Goal: Ask a question: Seek information or help from site administrators or community

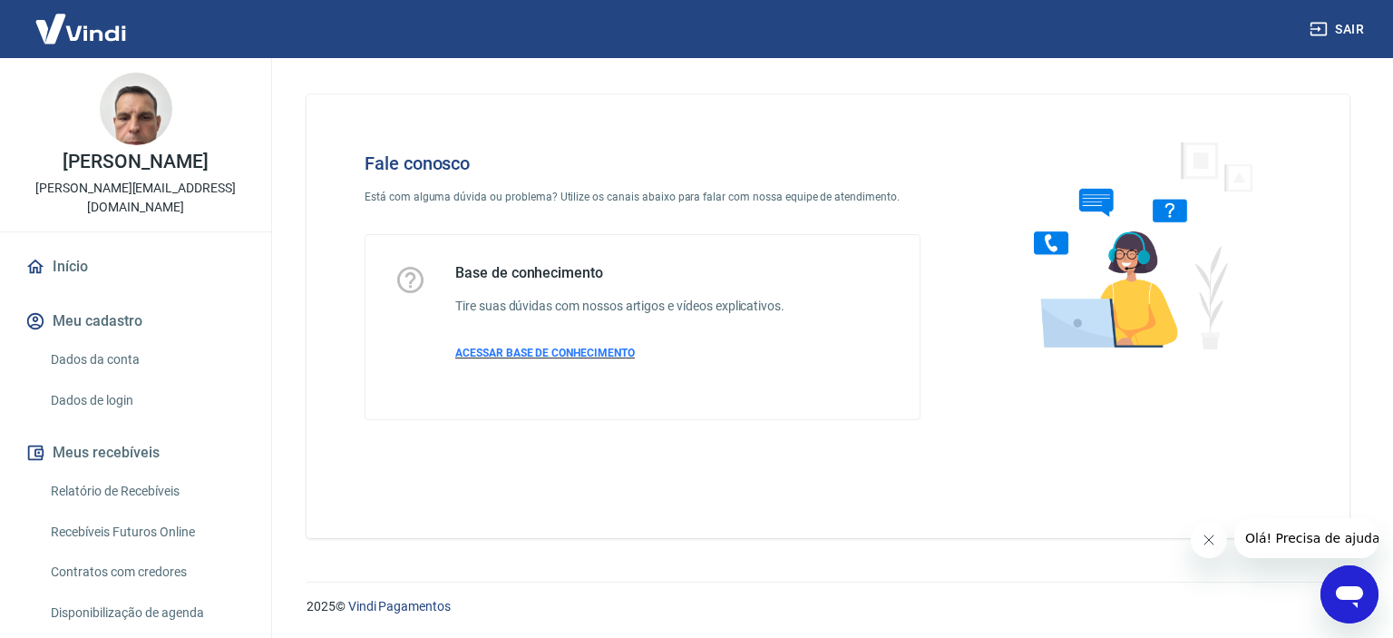
click at [599, 354] on span "ACESSAR BASE DE CONHECIMENTO" at bounding box center [545, 352] width 180 height 13
click at [103, 31] on img at bounding box center [81, 28] width 118 height 55
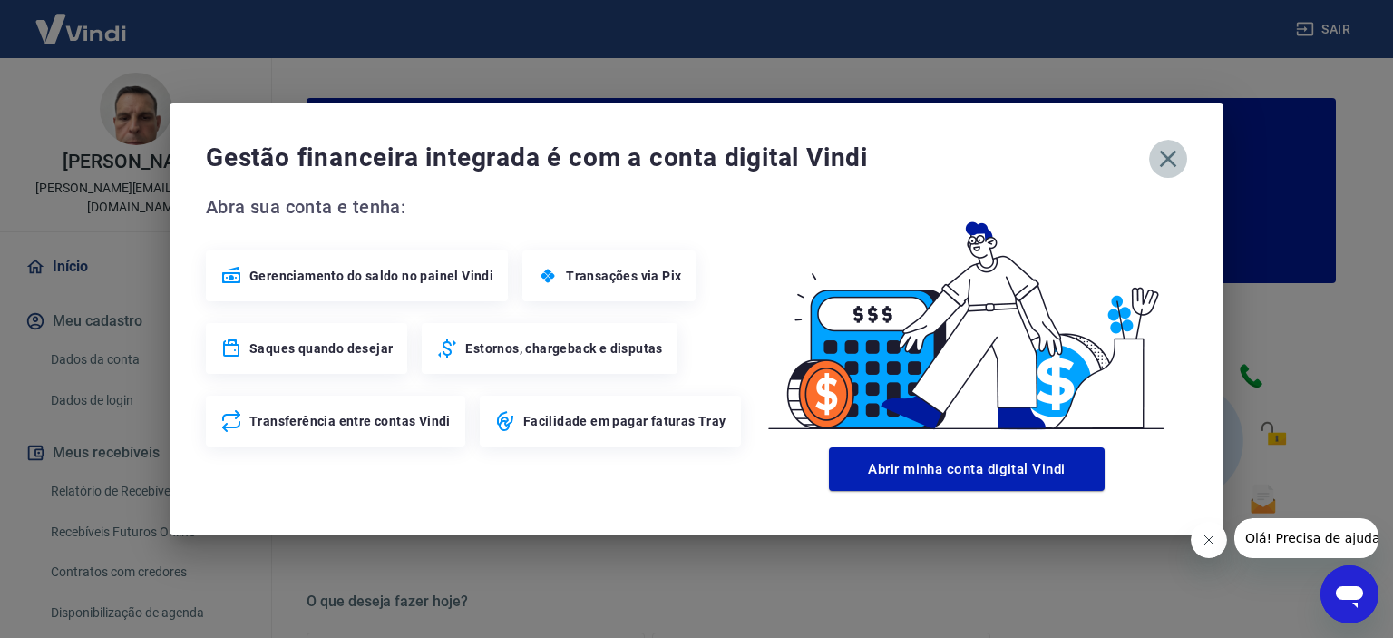
click at [1160, 162] on icon "button" at bounding box center [1168, 158] width 29 height 29
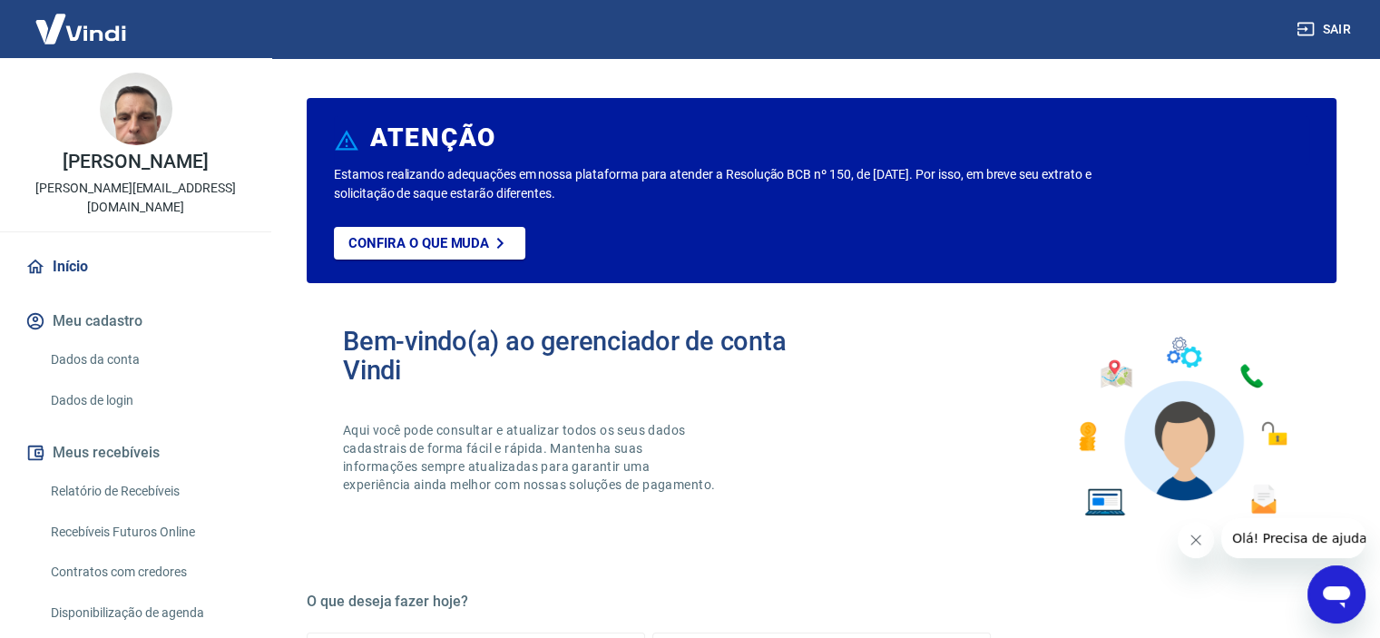
click at [111, 34] on img at bounding box center [81, 28] width 118 height 55
click at [152, 348] on link "Dados da conta" at bounding box center [147, 359] width 206 height 37
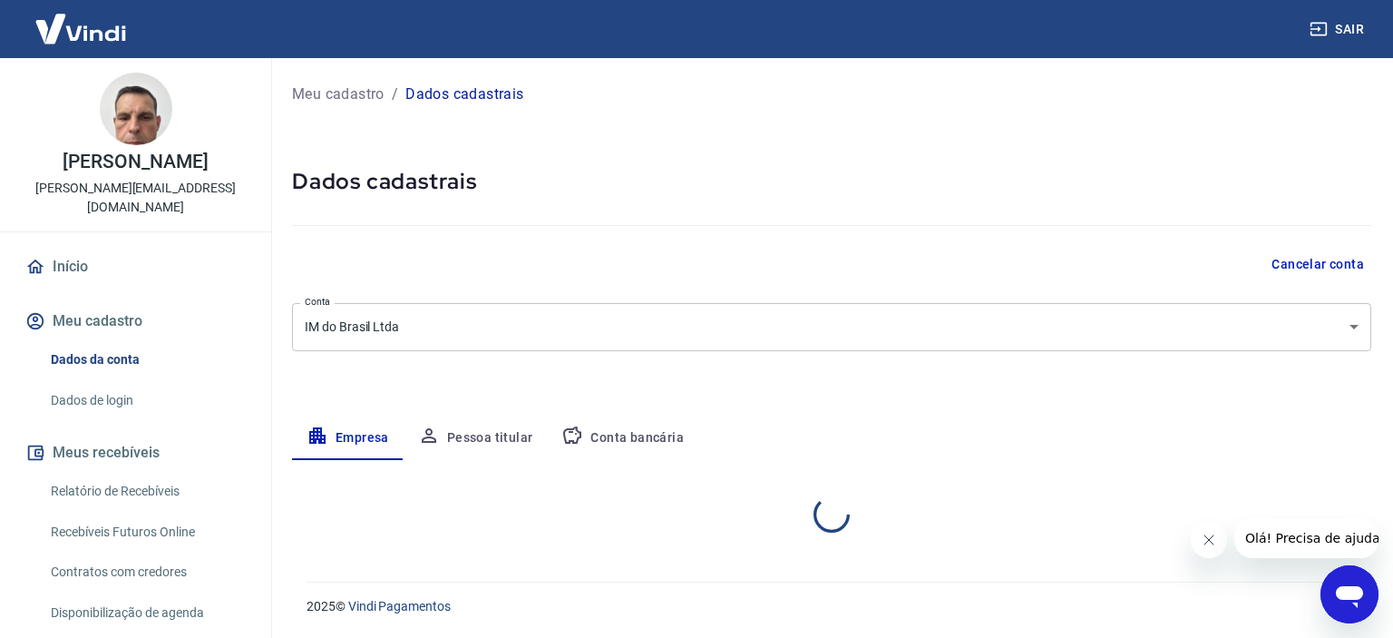
select select "SP"
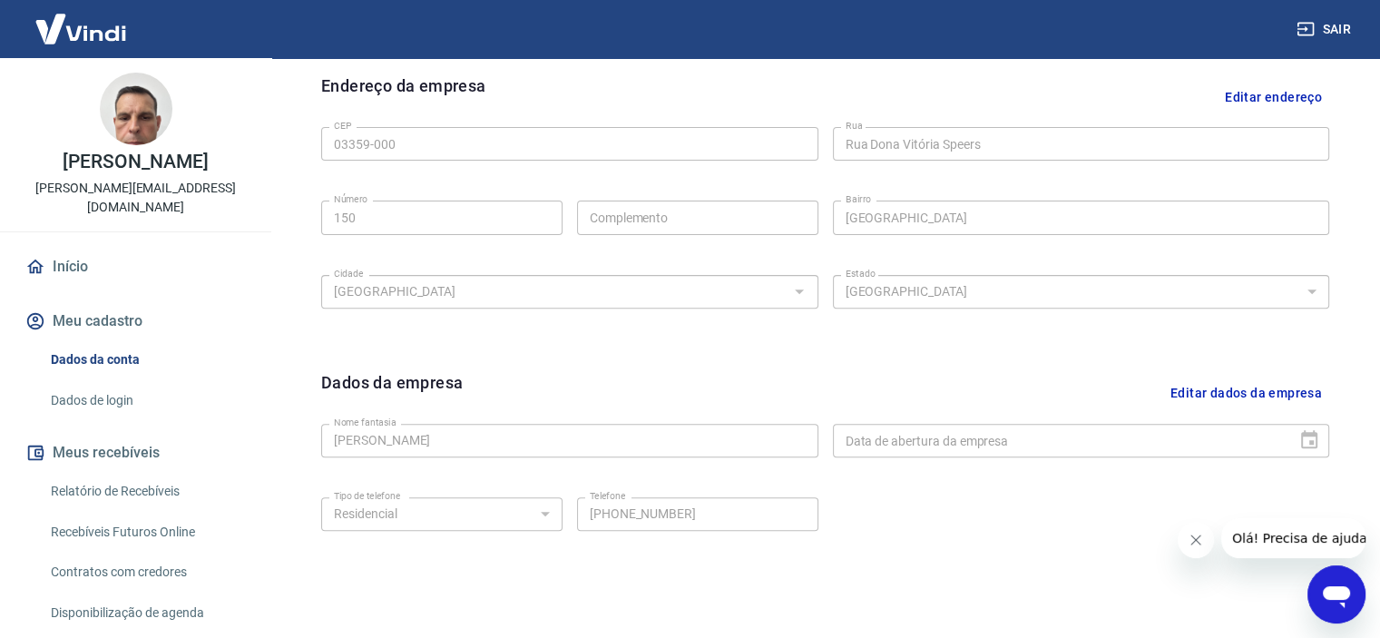
scroll to position [669, 0]
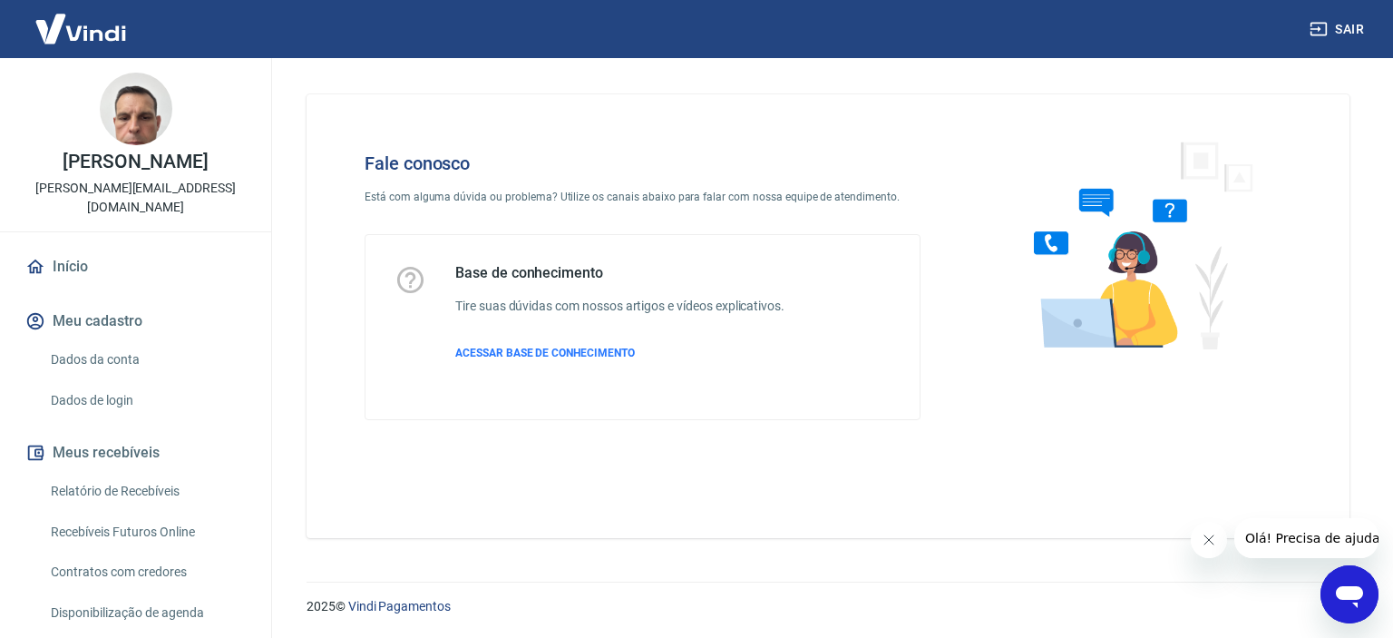
click at [138, 473] on link "Relatório de Recebíveis" at bounding box center [147, 491] width 206 height 37
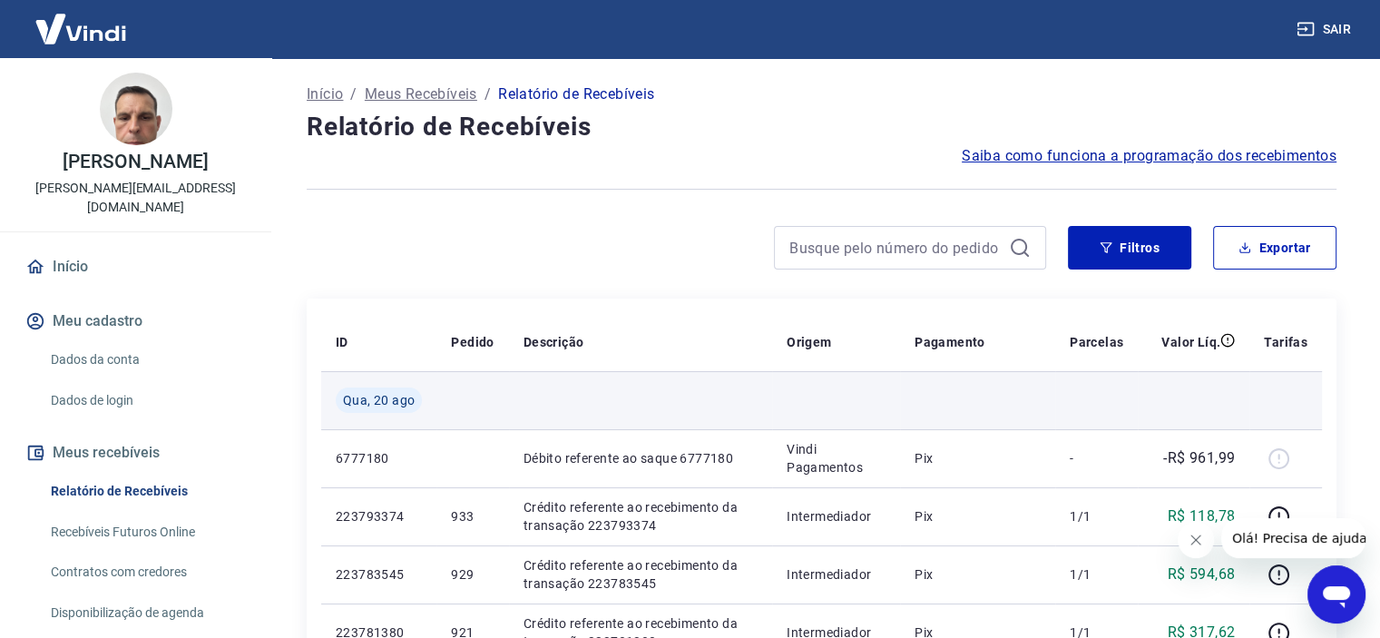
scroll to position [91, 0]
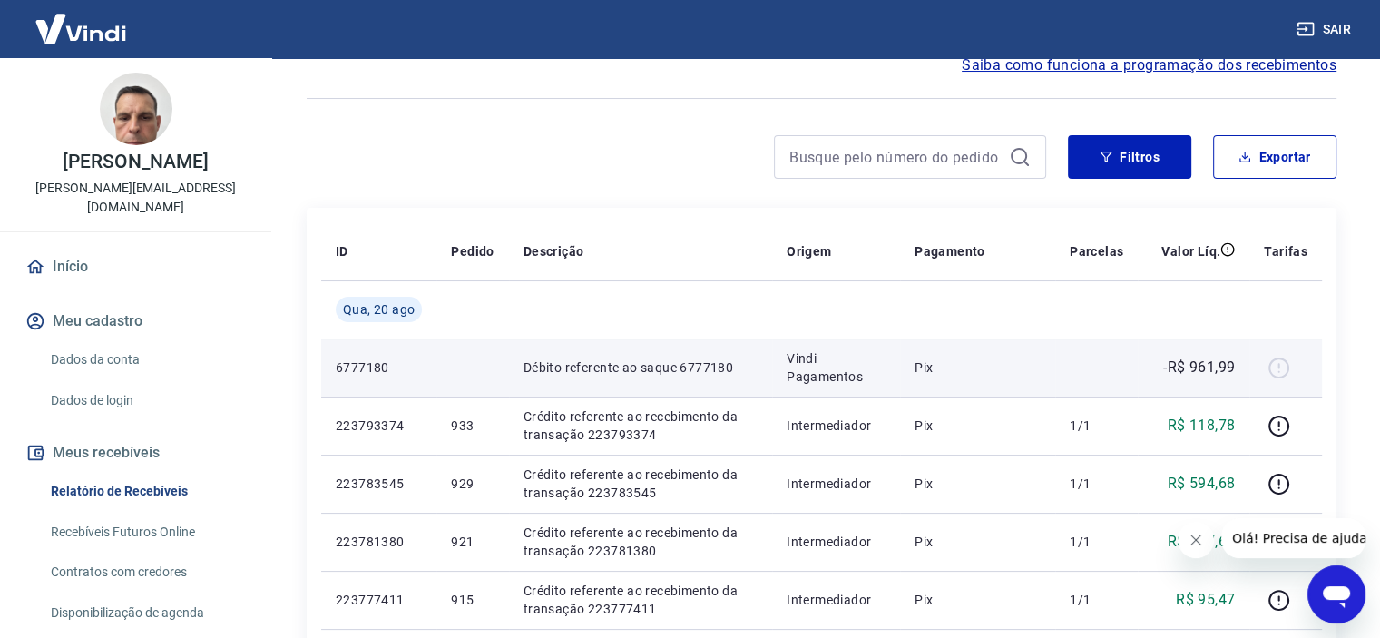
click at [622, 392] on td "Débito referente ao saque 6777180" at bounding box center [640, 367] width 263 height 58
click at [752, 369] on p "Débito referente ao saque 6777180" at bounding box center [640, 367] width 234 height 18
click at [566, 372] on p "Débito referente ao saque 6777180" at bounding box center [640, 367] width 234 height 18
click at [1274, 368] on div at bounding box center [1286, 367] width 44 height 29
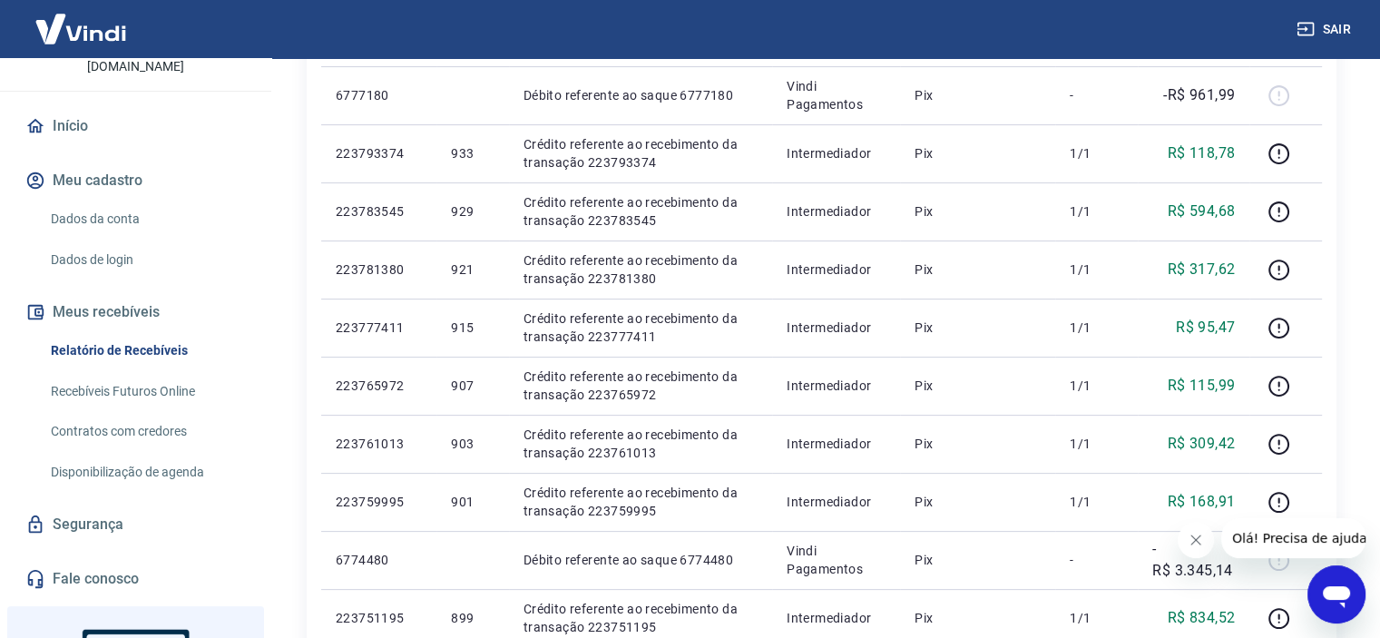
scroll to position [301, 0]
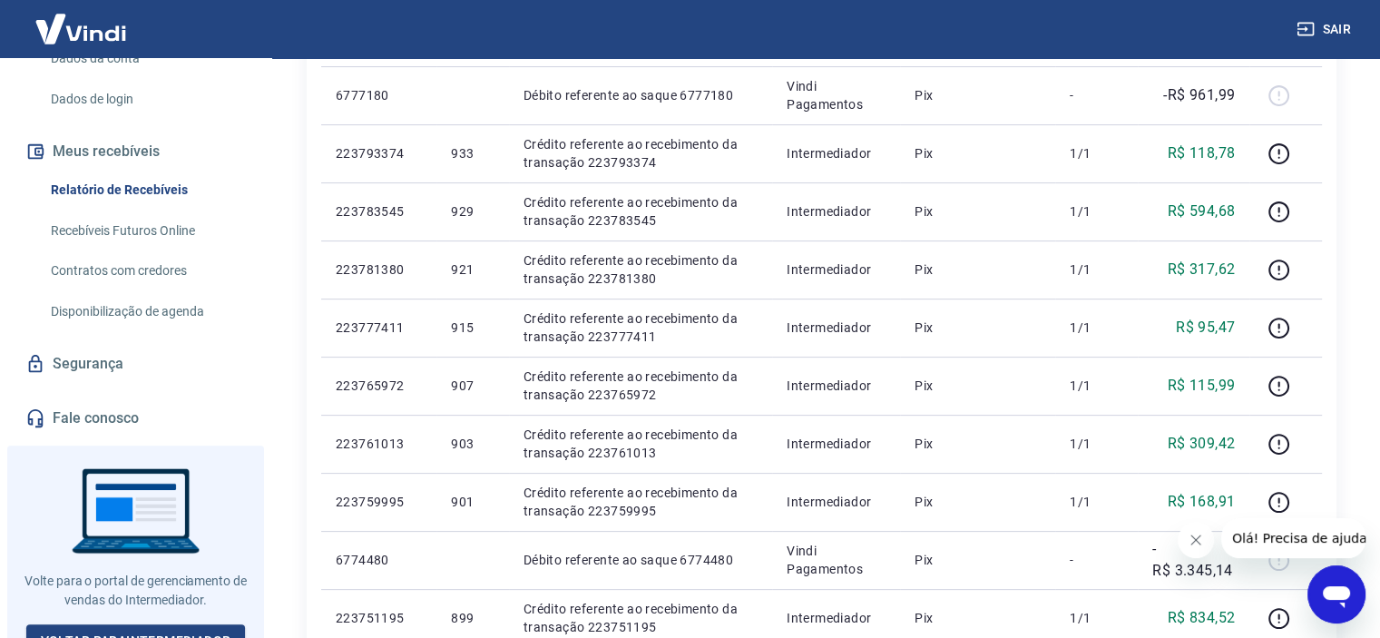
click at [107, 398] on link "Fale conosco" at bounding box center [136, 418] width 228 height 40
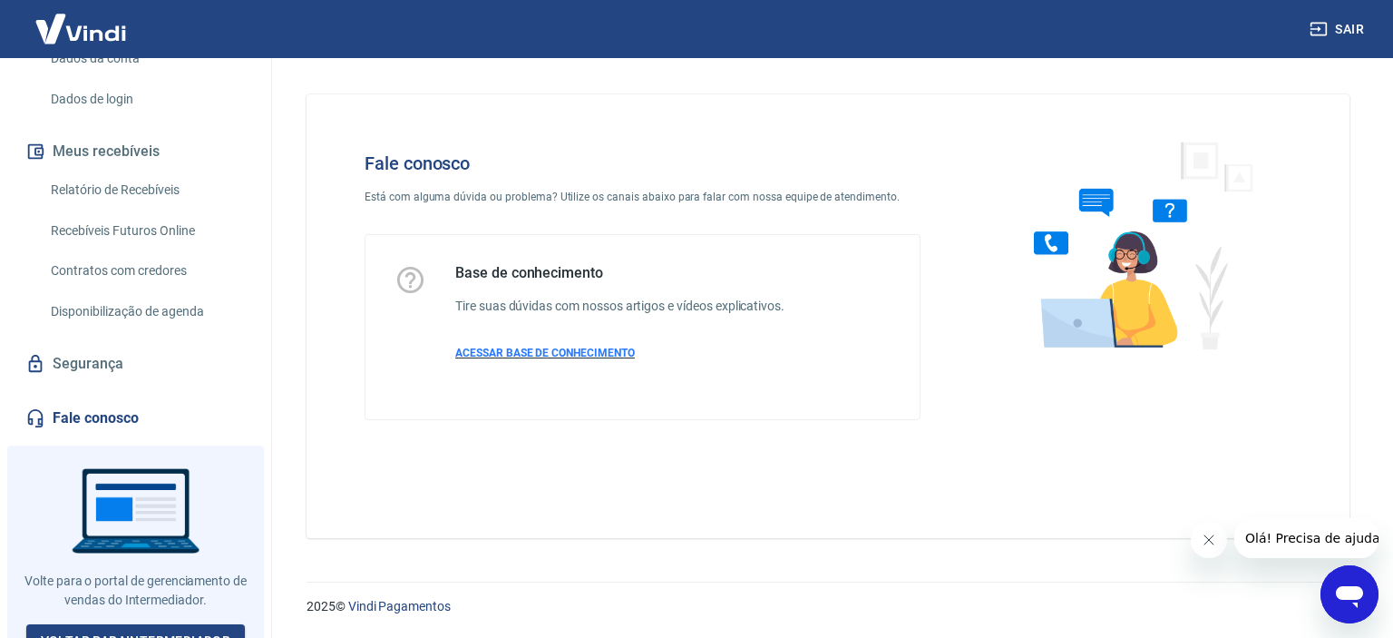
click at [544, 352] on span "ACESSAR BASE DE CONHECIMENTO" at bounding box center [545, 352] width 180 height 13
click at [534, 300] on h6 "Tire suas dúvidas com nossos artigos e vídeos explicativos." at bounding box center [619, 306] width 329 height 19
click at [512, 184] on div "Fale conosco Está com alguma dúvida ou problema? Utilize os canais abaixo para …" at bounding box center [643, 286] width 614 height 326
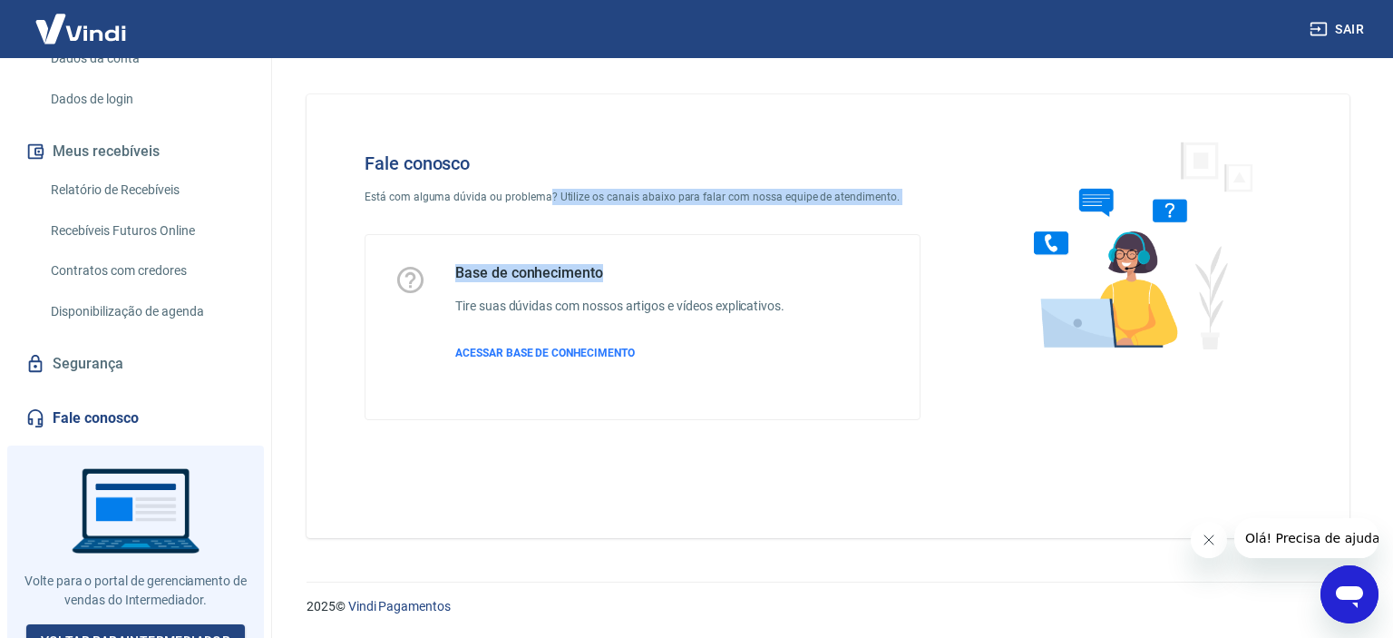
drag, startPoint x: 544, startPoint y: 198, endPoint x: 893, endPoint y: 207, distance: 348.4
click at [893, 207] on div "Fale conosco Está com alguma dúvida ou problema? Utilize os canais abaixo para …" at bounding box center [643, 286] width 614 height 326
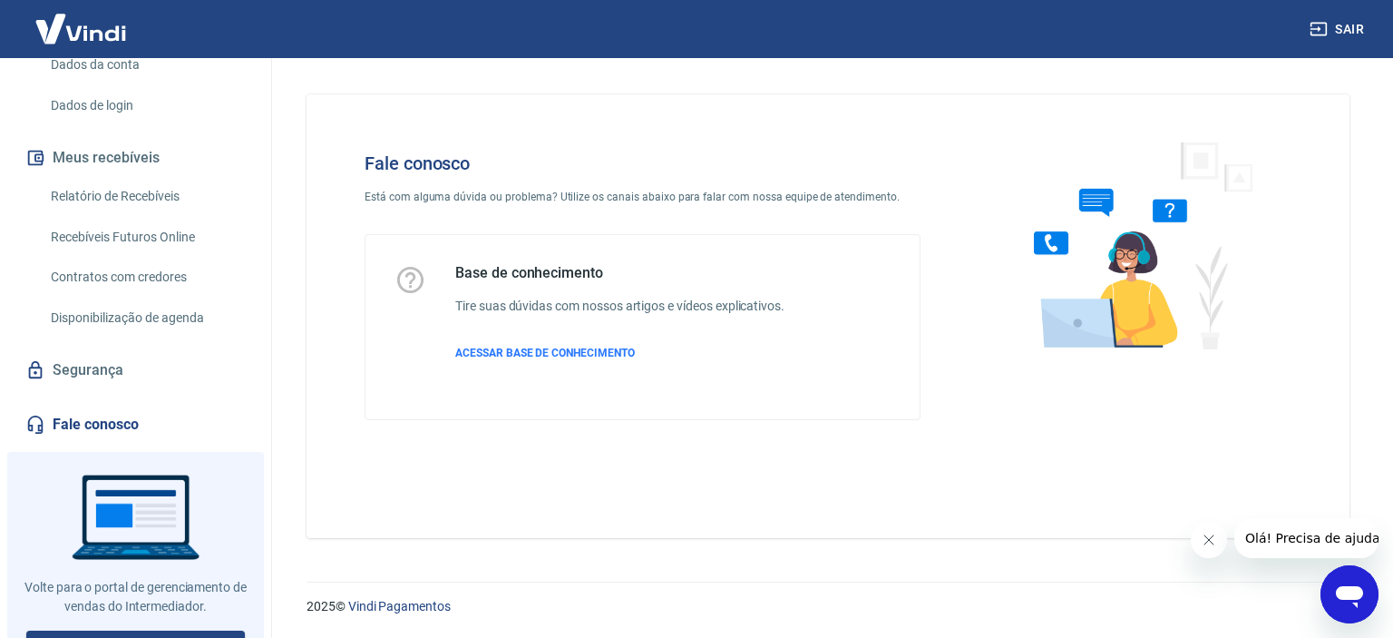
scroll to position [301, 0]
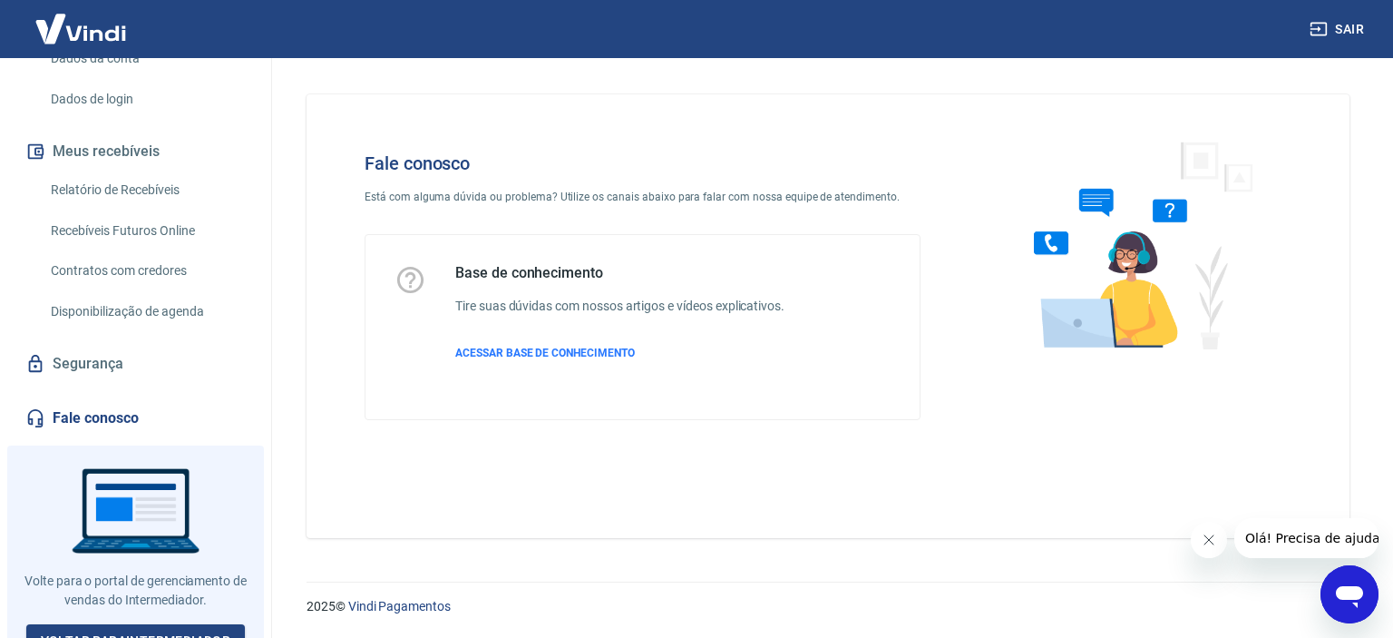
click at [131, 541] on div at bounding box center [135, 554] width 257 height 219
click at [131, 487] on div at bounding box center [135, 554] width 257 height 219
click at [62, 398] on link "Fale conosco" at bounding box center [136, 418] width 228 height 40
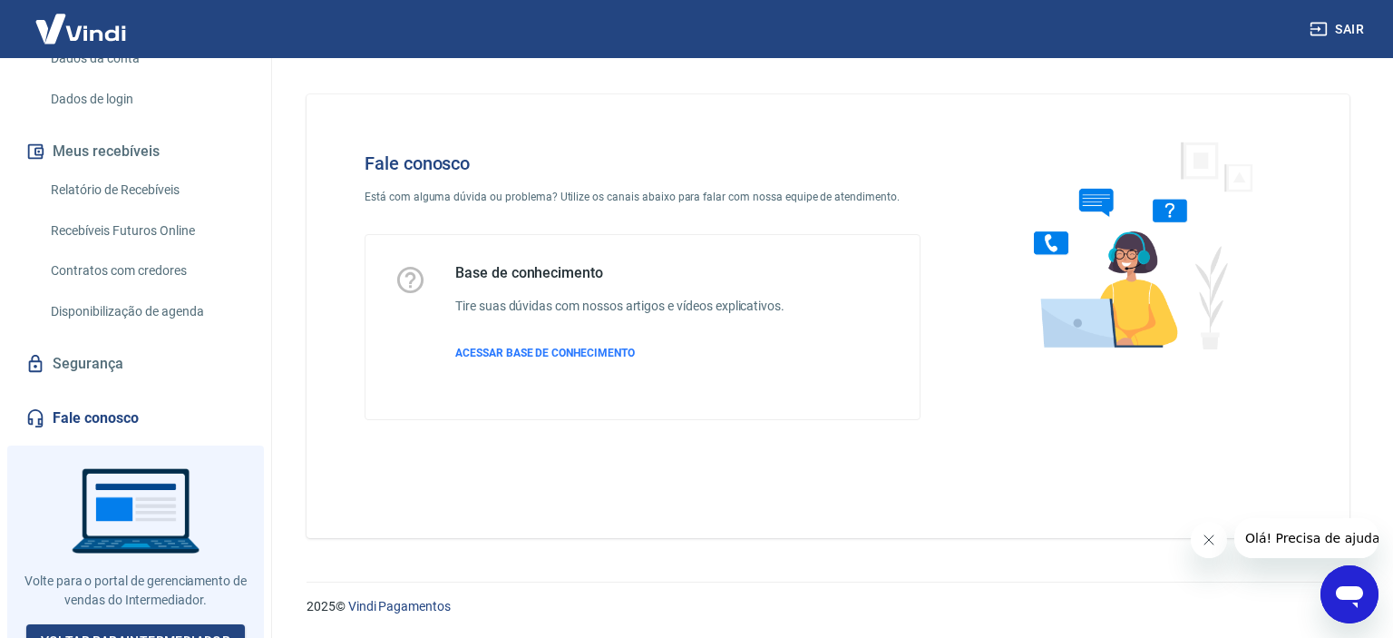
click at [62, 398] on link "Fale conosco" at bounding box center [136, 418] width 228 height 40
click at [1345, 589] on icon "Abrir janela de mensagens" at bounding box center [1349, 597] width 27 height 22
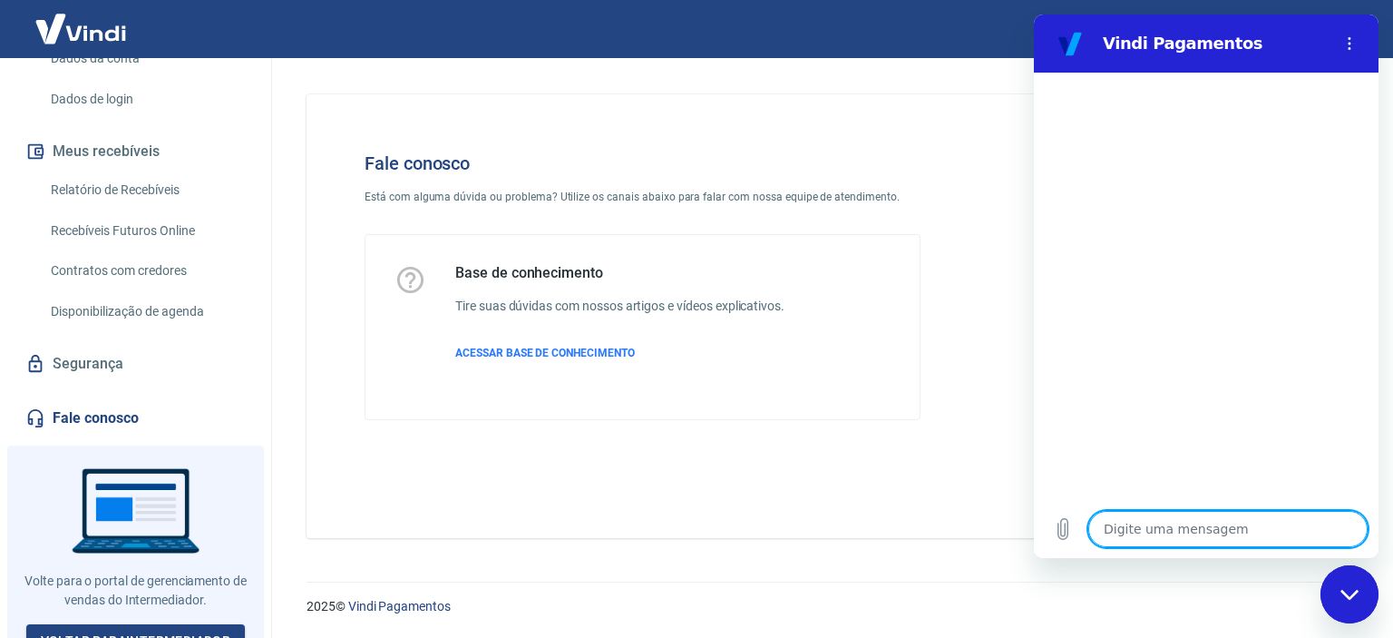
click at [1166, 537] on textarea at bounding box center [1227, 529] width 279 height 36
type textarea "O"
type textarea "x"
type textarea "Ol"
type textarea "x"
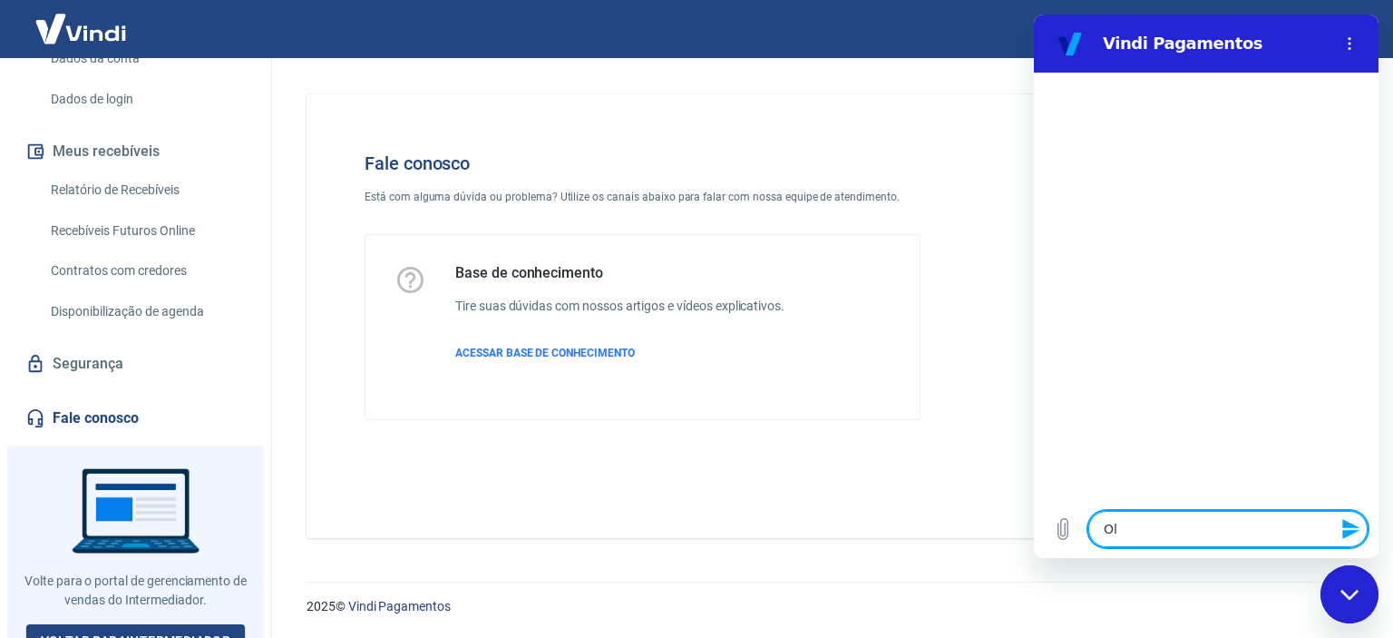
type textarea "Olá"
type textarea "x"
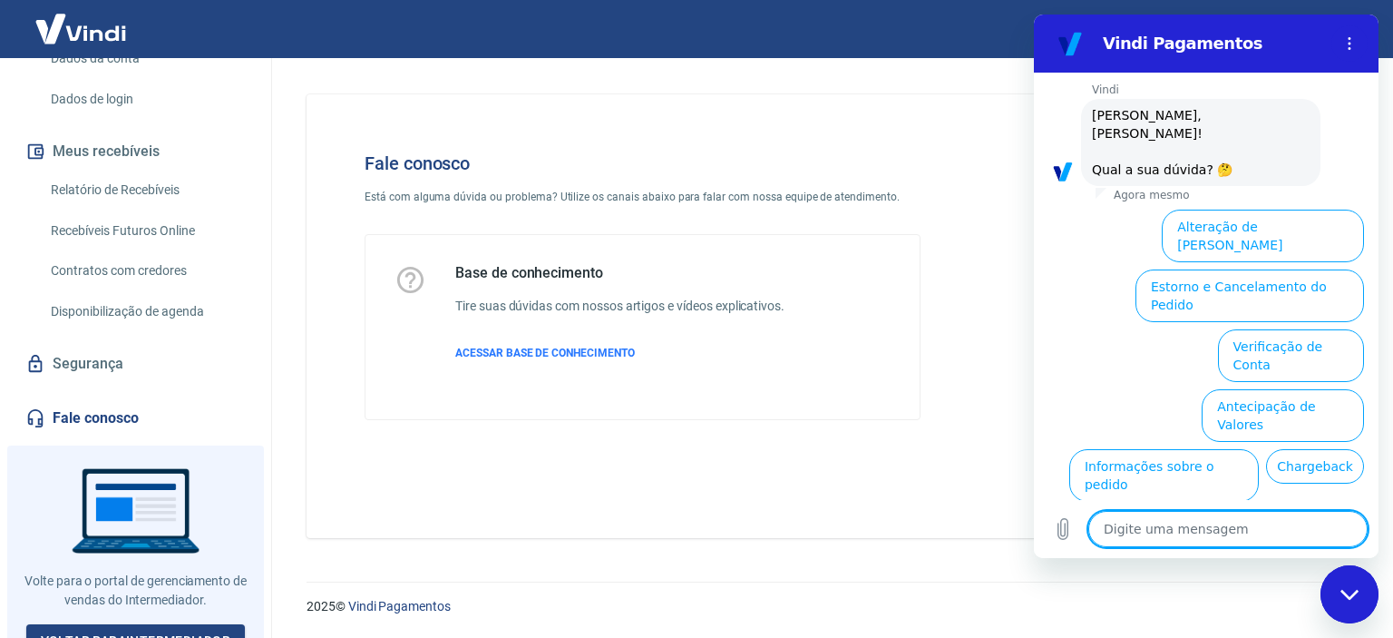
scroll to position [131, 0]
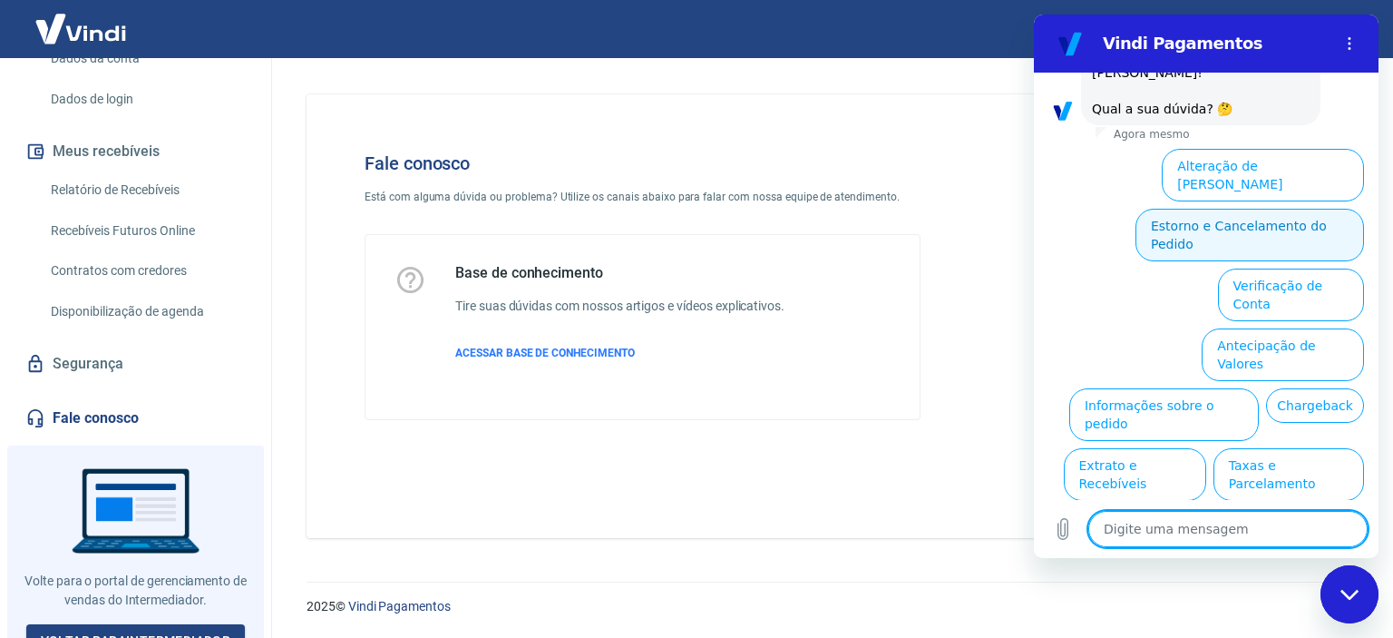
click at [1283, 209] on button "Estorno e Cancelamento do Pedido" at bounding box center [1250, 235] width 229 height 53
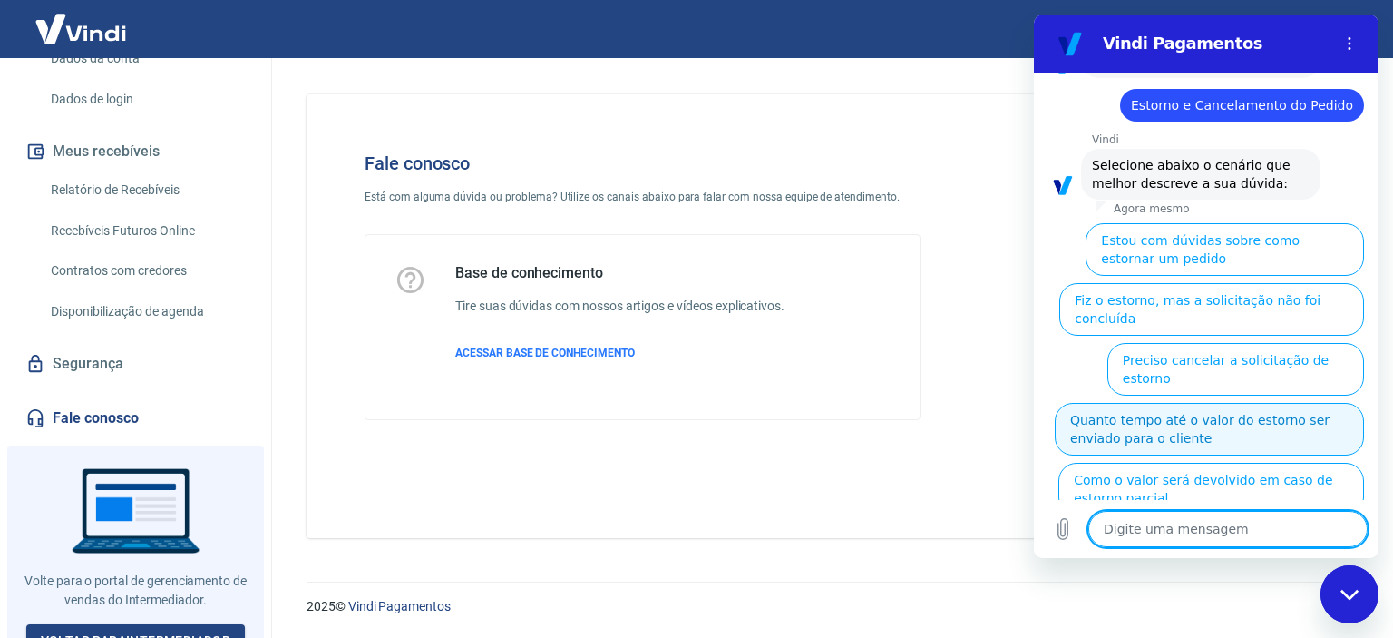
scroll to position [182, 0]
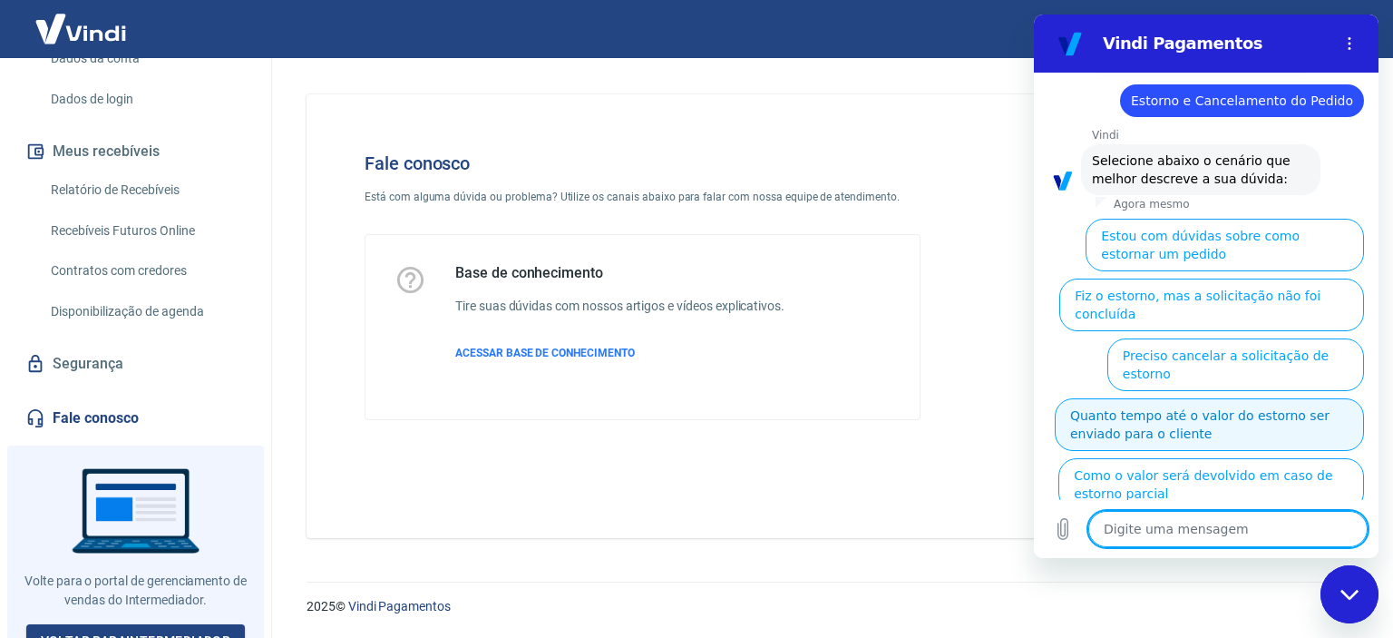
type textarea "x"
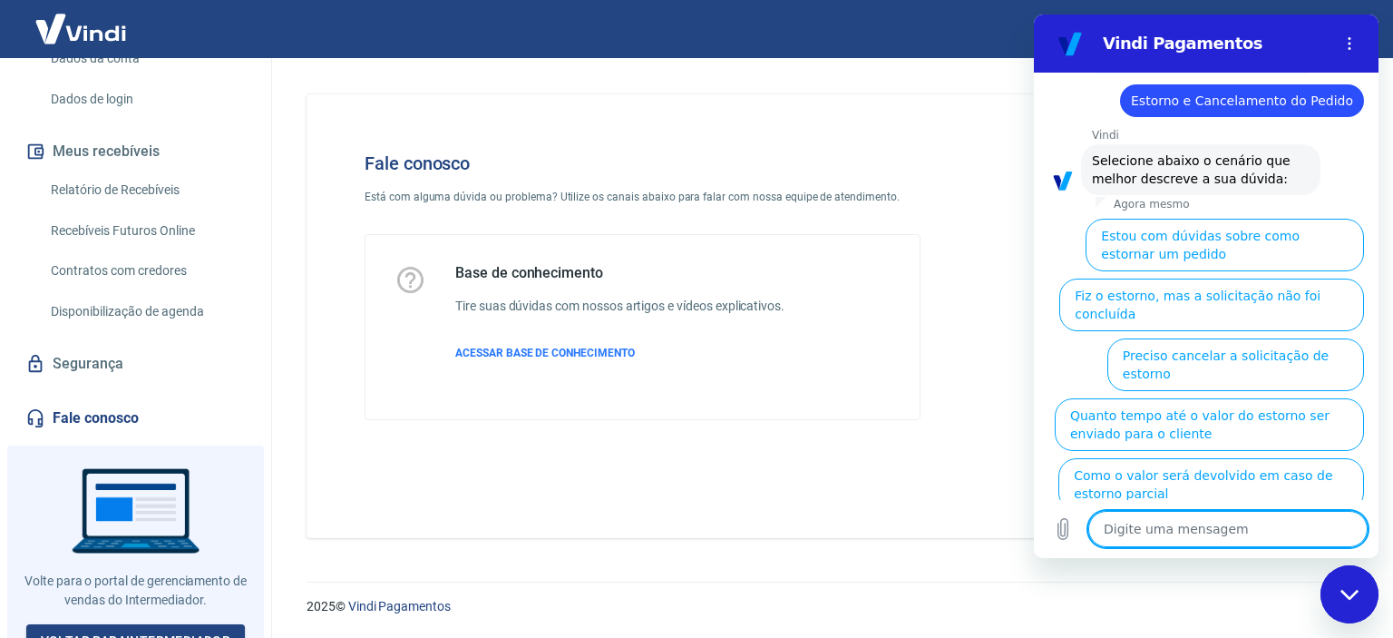
click at [1212, 531] on textarea at bounding box center [1227, 529] width 279 height 36
click at [1244, 536] on textarea at bounding box center [1227, 529] width 279 height 36
type textarea "C"
type textarea "x"
type textarea "Co"
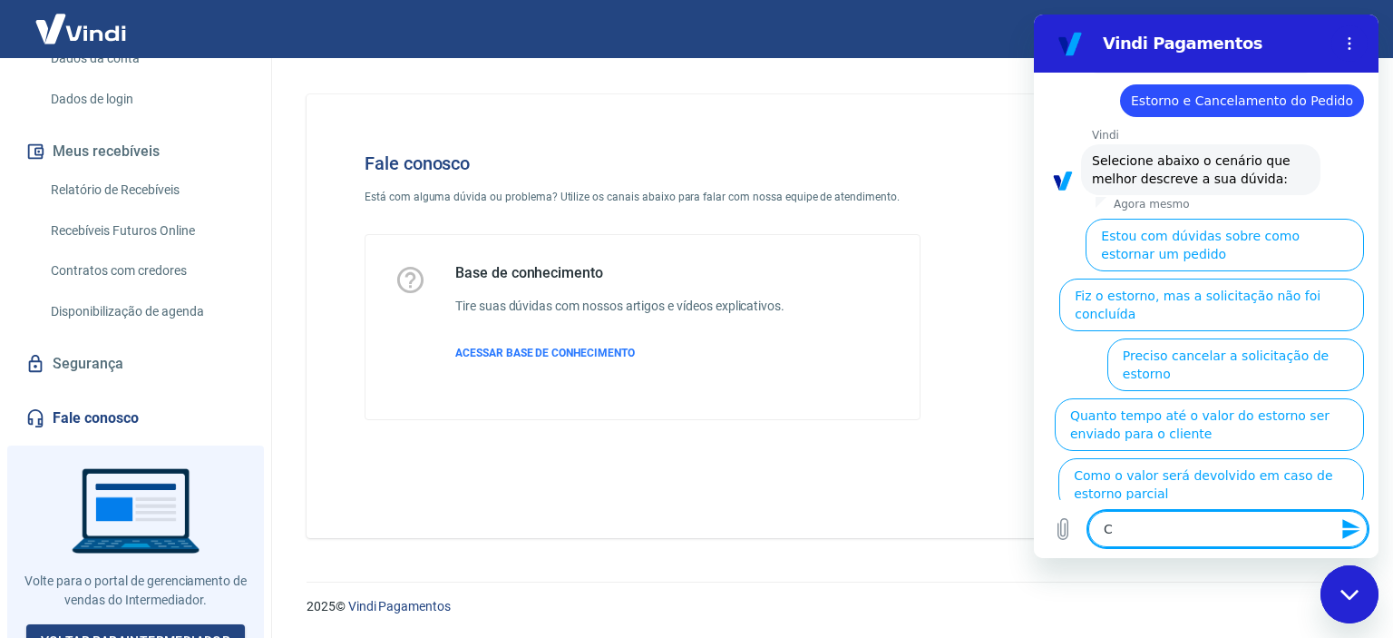
type textarea "x"
type textarea "Com"
type textarea "x"
type textarea "Como"
type textarea "x"
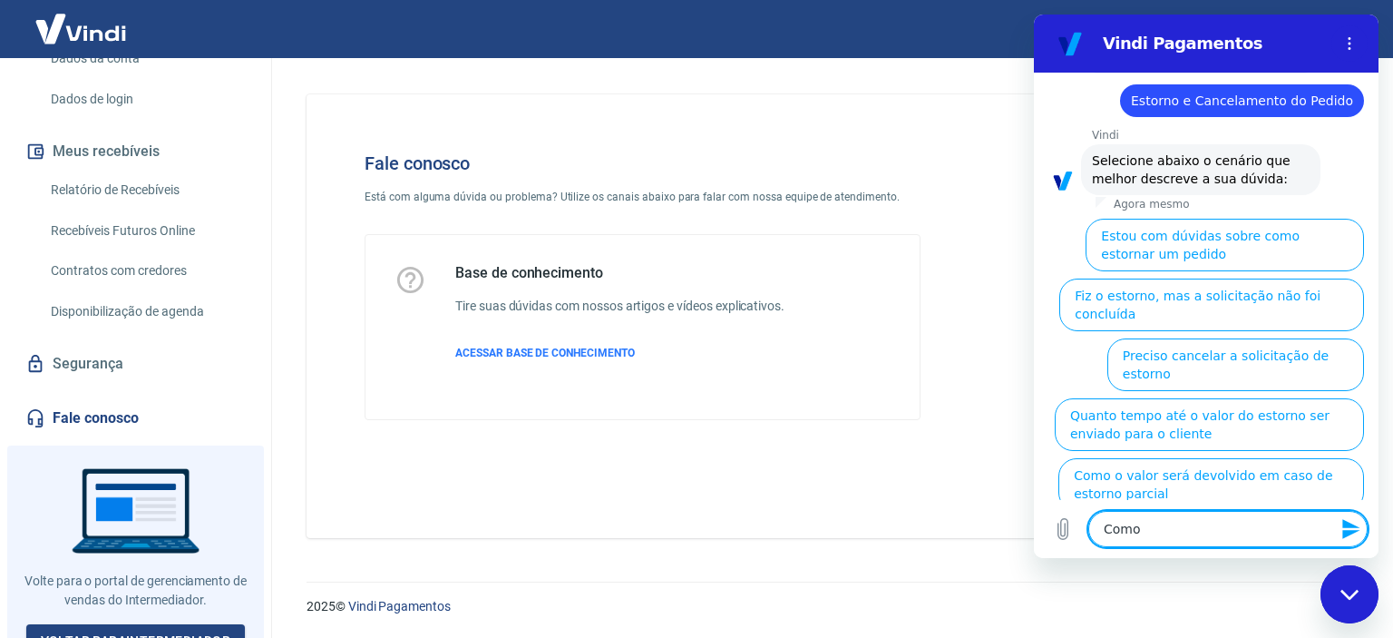
type textarea "Como"
type textarea "x"
type textarea "Como"
type textarea "x"
type textarea "Com"
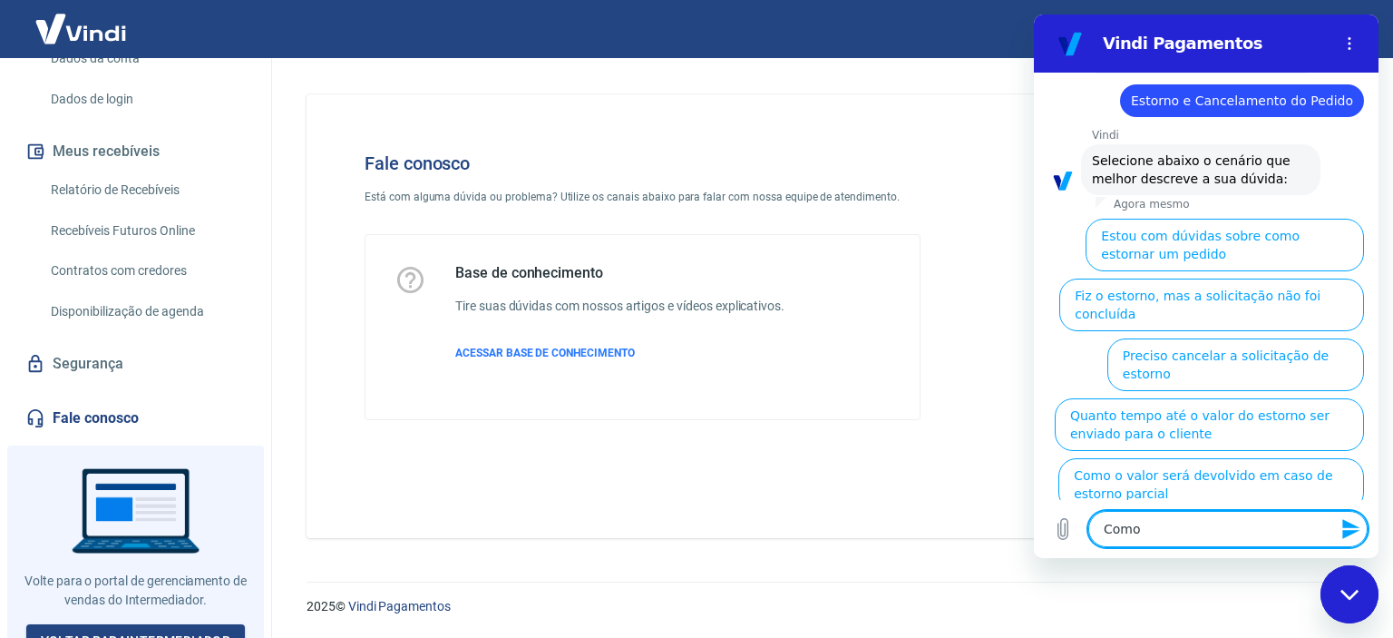
type textarea "x"
type textarea "Co"
type textarea "x"
type textarea "C"
type textarea "x"
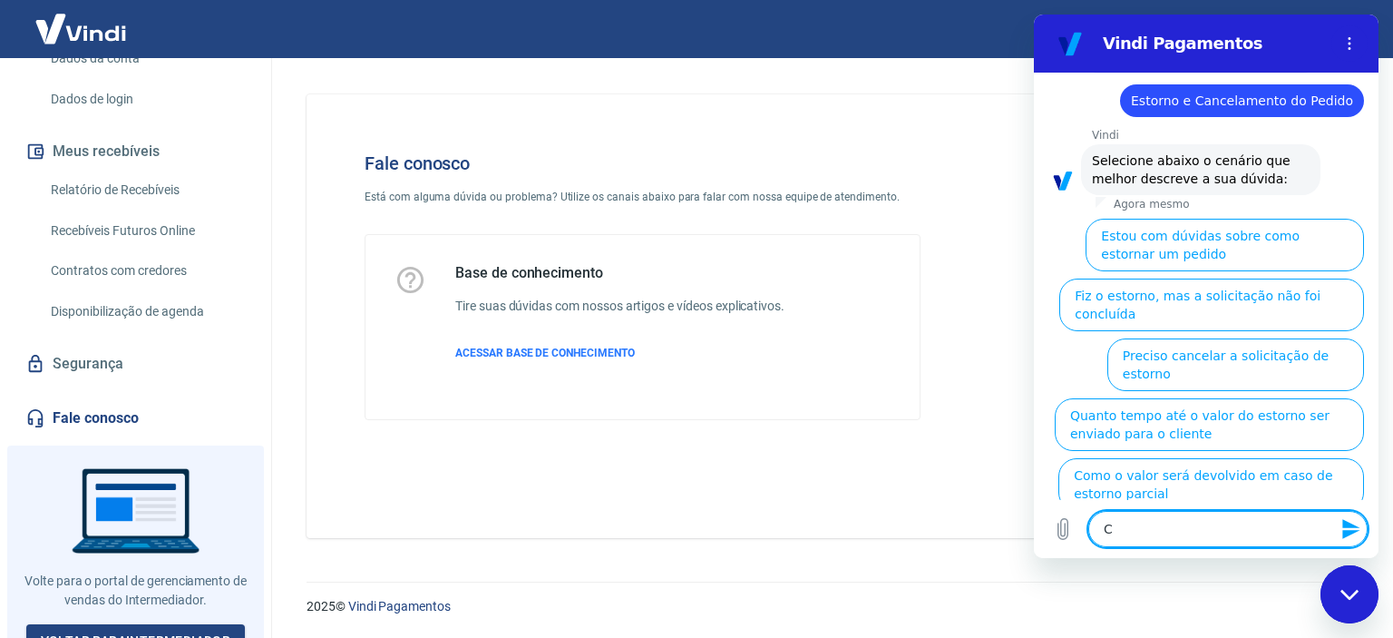
type textarea "x"
type textarea "A"
type textarea "x"
type textarea "A"
type textarea "x"
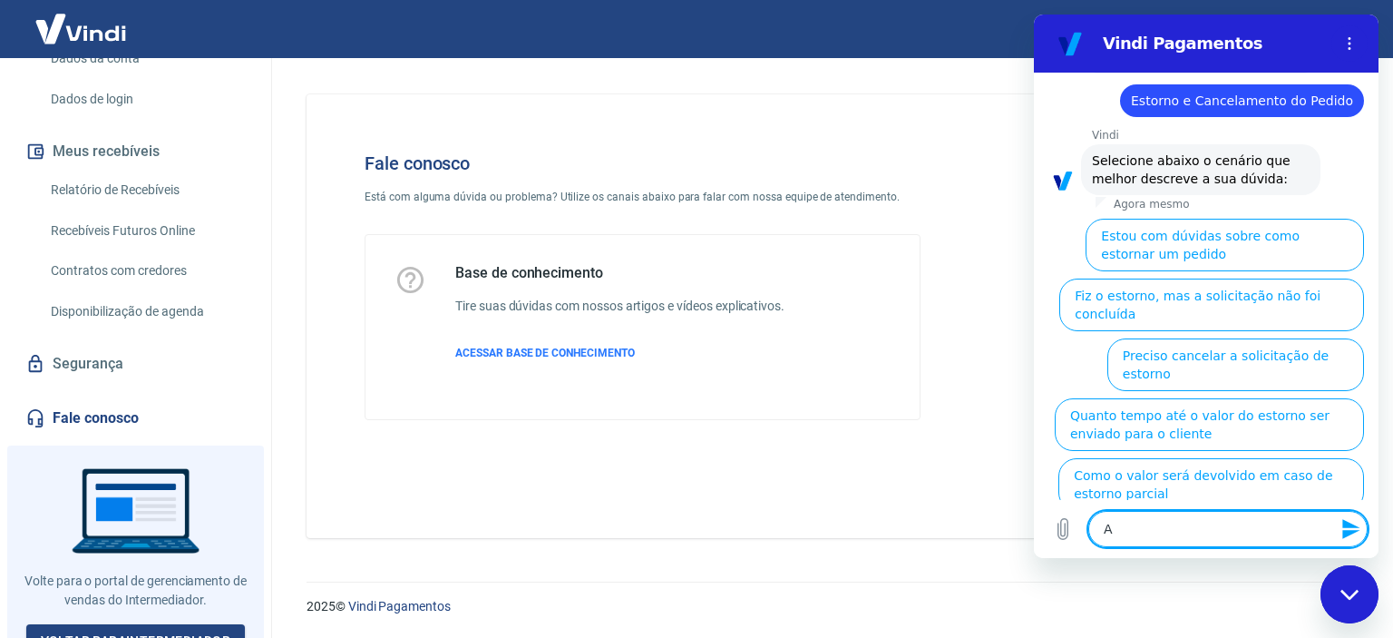
type textarea "A c"
type textarea "x"
type textarea "A co"
type textarea "x"
type textarea "A com"
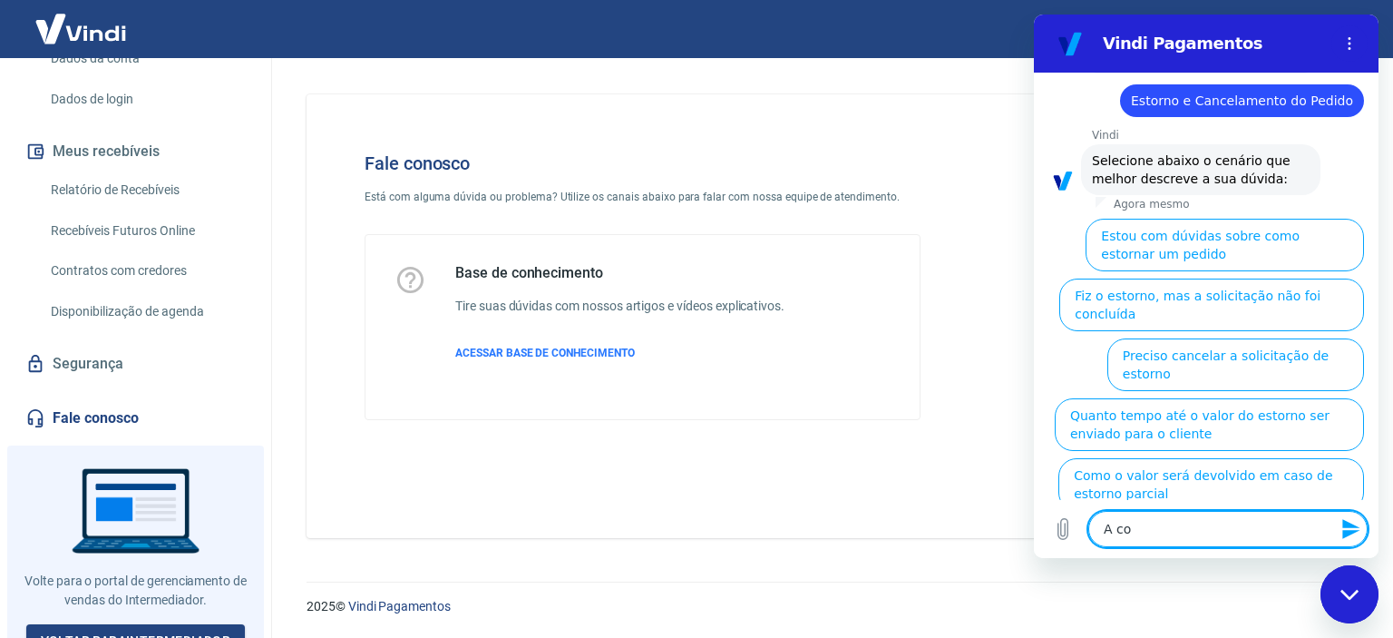
type textarea "x"
type textarea "A comp"
type textarea "x"
type textarea "A compr"
type textarea "x"
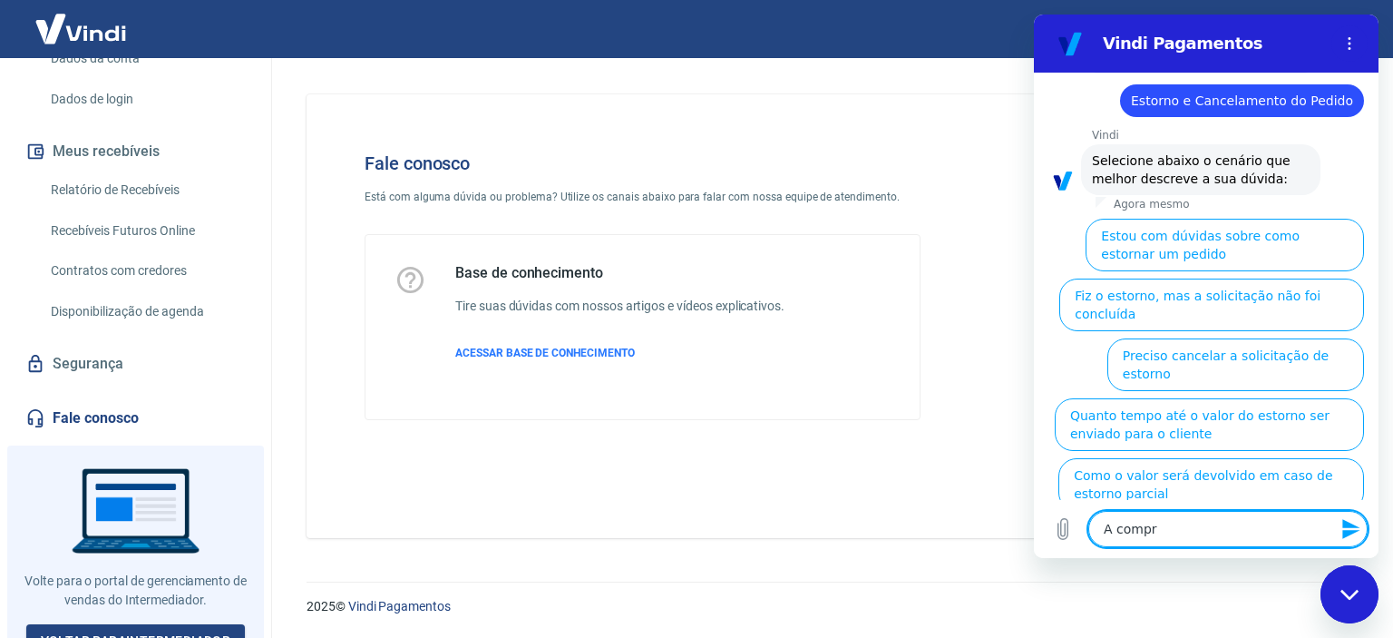
type textarea "A compra"
type textarea "x"
type textarea "A compra"
type textarea "x"
type textarea "A compra d"
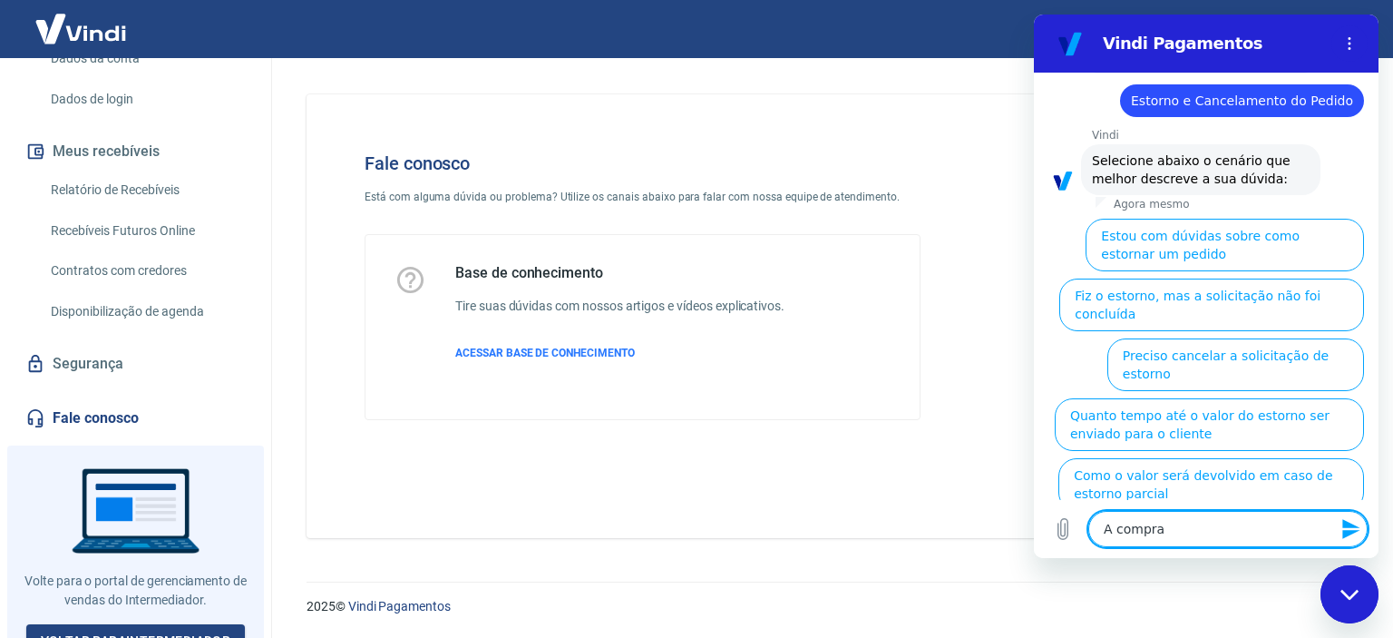
type textarea "x"
type textarea "A compra do"
type textarea "x"
type textarea "A compra do"
type textarea "x"
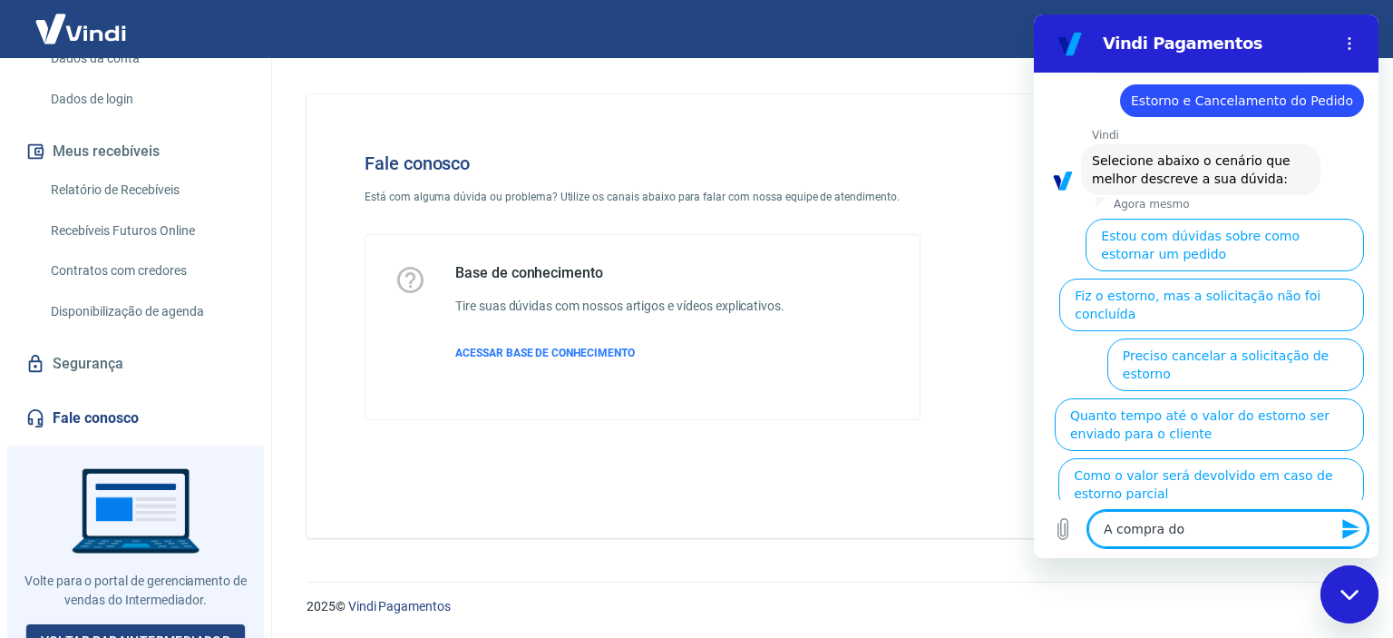
type textarea "A compra do c"
type textarea "x"
type textarea "A compra do cl"
type textarea "x"
type textarea "A compra do cli"
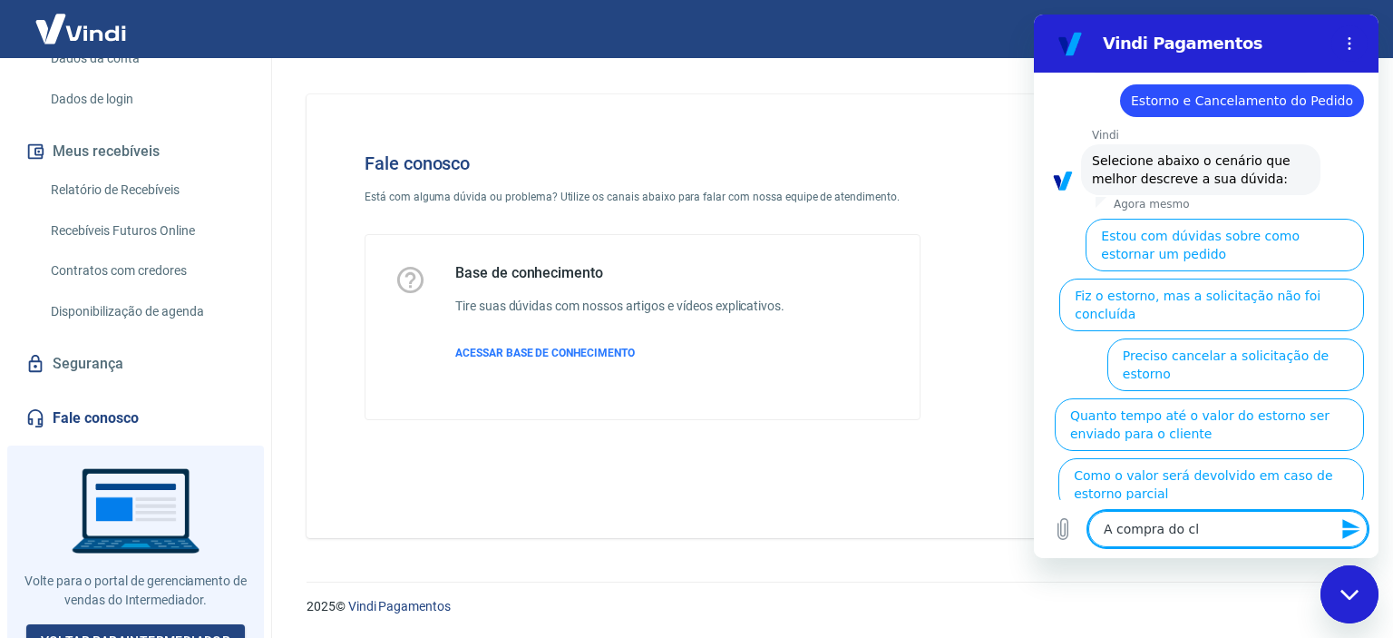
type textarea "x"
type textarea "A compra do clie"
type textarea "x"
type textarea "A compra do clien"
type textarea "x"
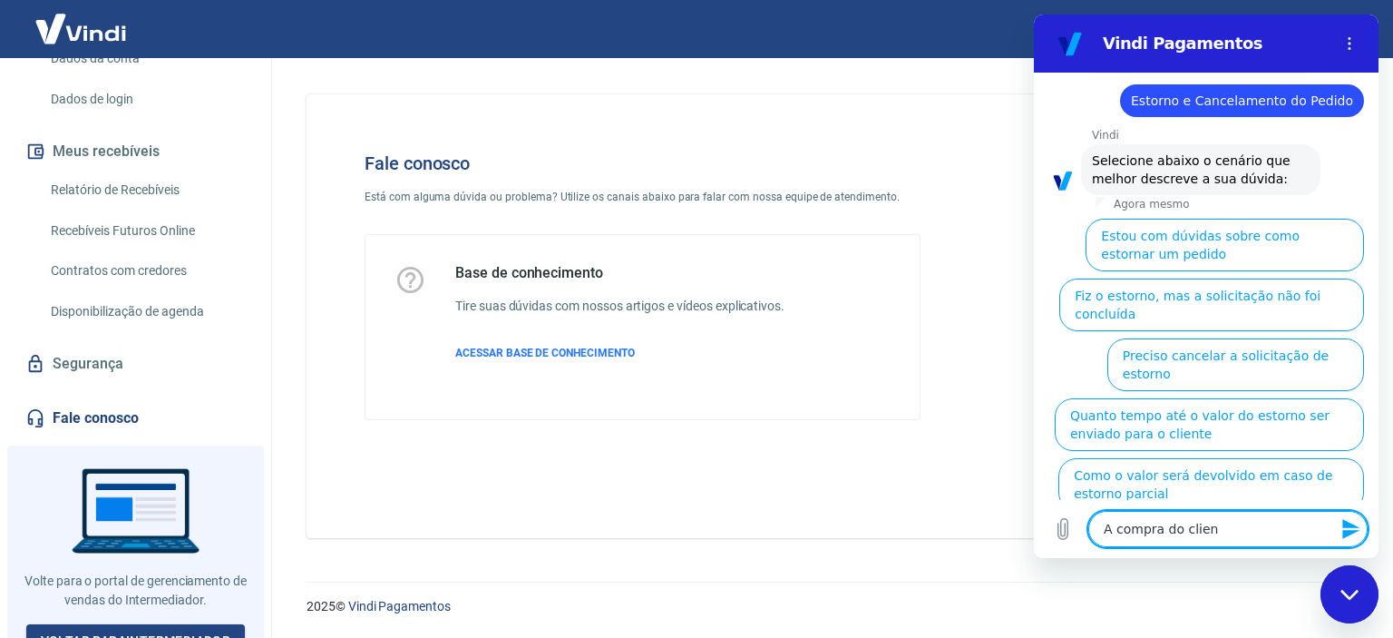
type textarea "A compra do client"
type textarea "x"
type textarea "A compra do cliente"
type textarea "x"
type textarea "A compra do cliente"
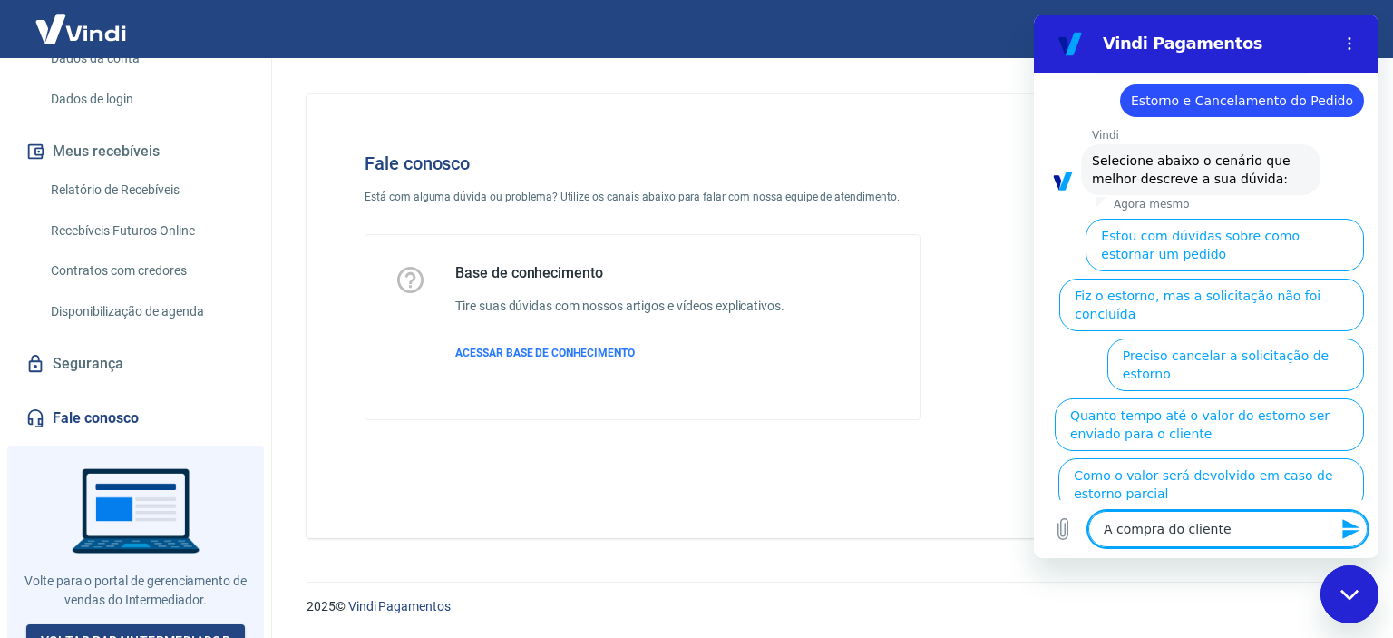
type textarea "x"
type textarea "A compra do cliente f"
type textarea "x"
type textarea "A compra do cliente fo"
type textarea "x"
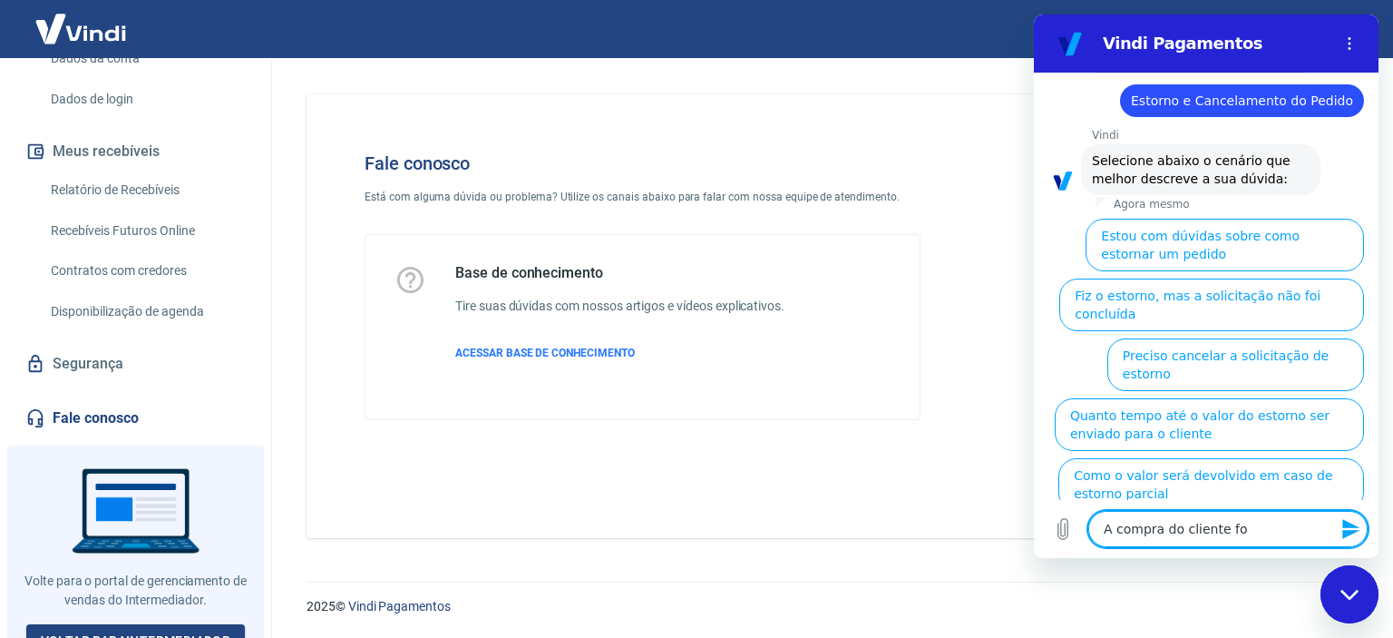
type textarea "A compra do cliente foi"
type textarea "x"
type textarea "A compra do cliente foi"
type textarea "x"
type textarea "A compra do cliente foi c"
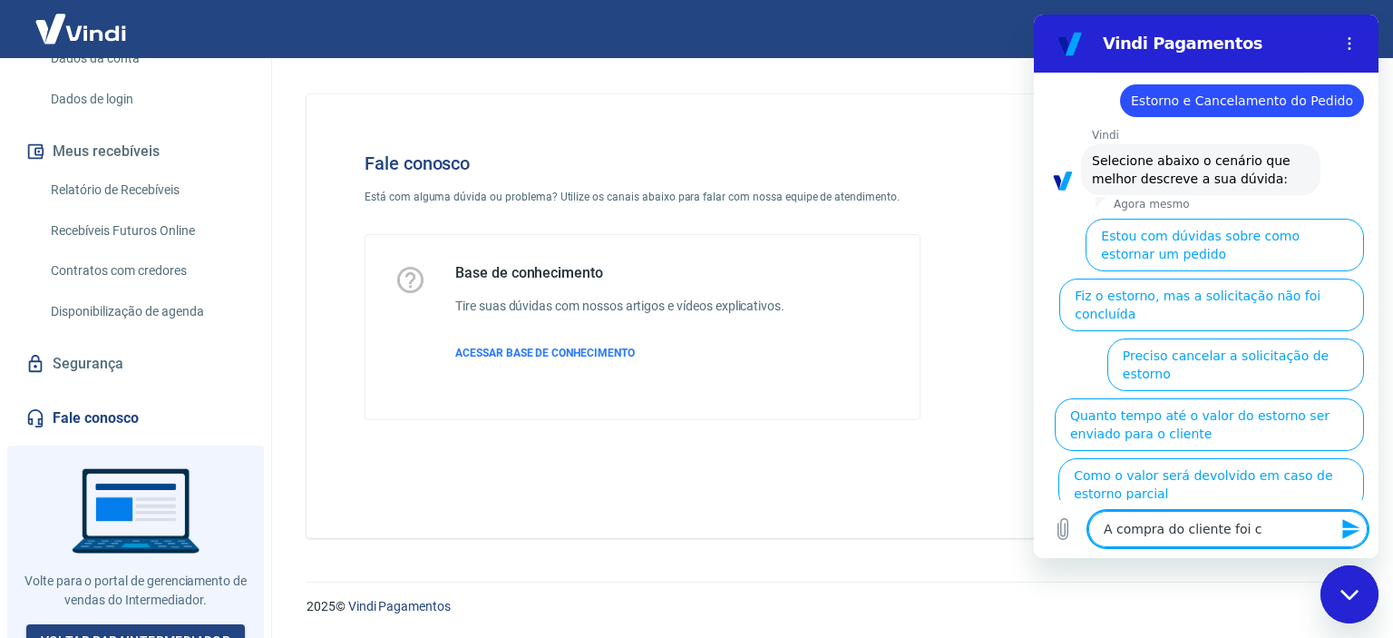
type textarea "x"
type textarea "A compra do cliente foi ca"
type textarea "x"
type textarea "A compra do cliente foi can"
type textarea "x"
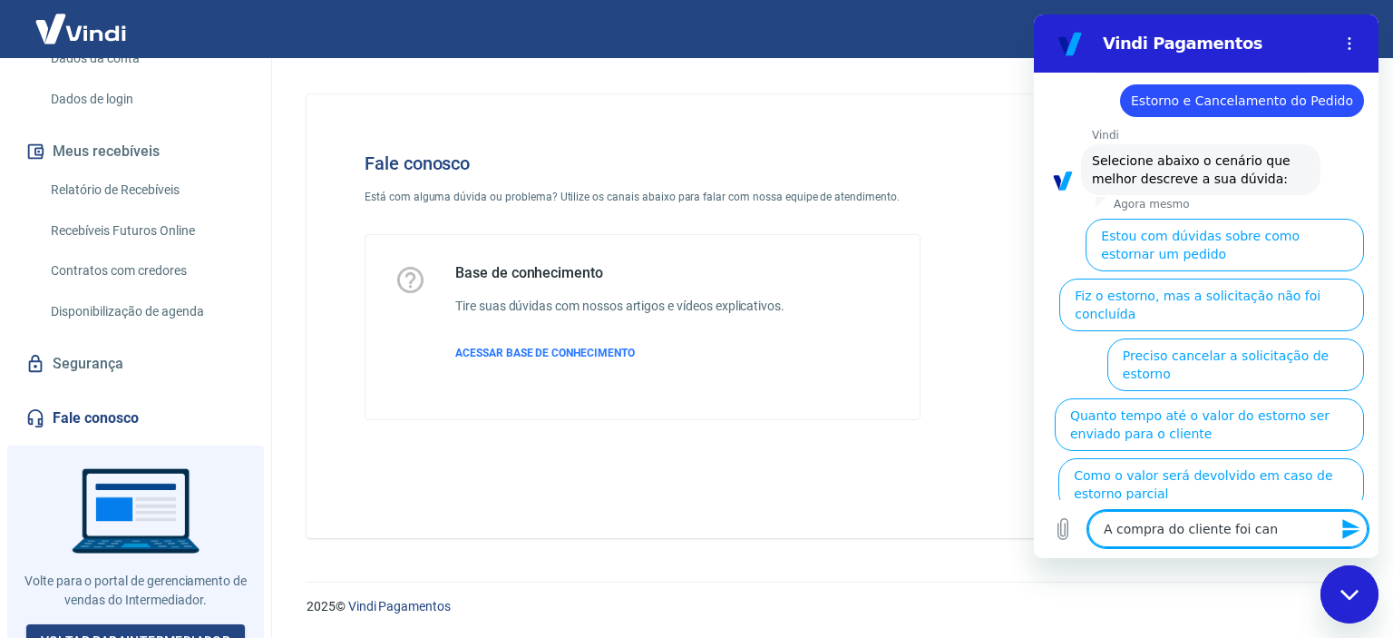
type textarea "A compra do cliente foi canc"
type textarea "x"
type textarea "A compra do cliente foi cance"
type textarea "x"
type textarea "A compra do cliente foi cancel"
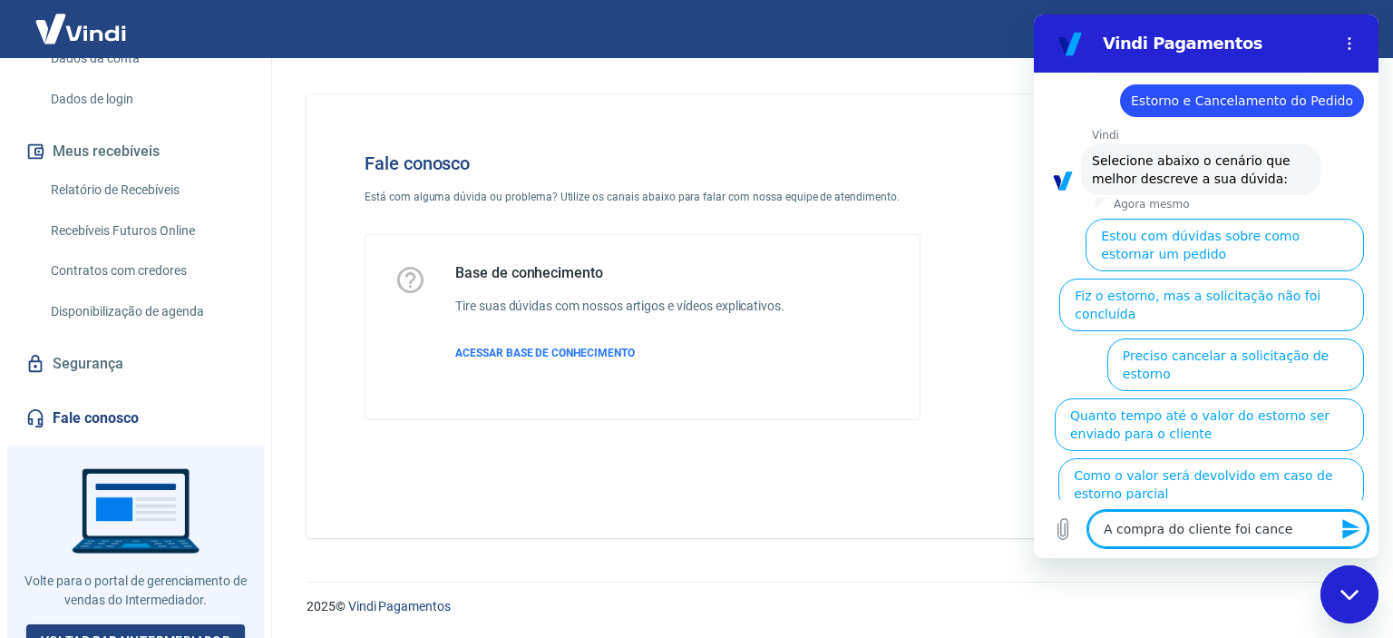
type textarea "x"
type textarea "A compra do cliente foi cancela"
type textarea "x"
type textarea "A compra do cliente foi cancelad"
type textarea "x"
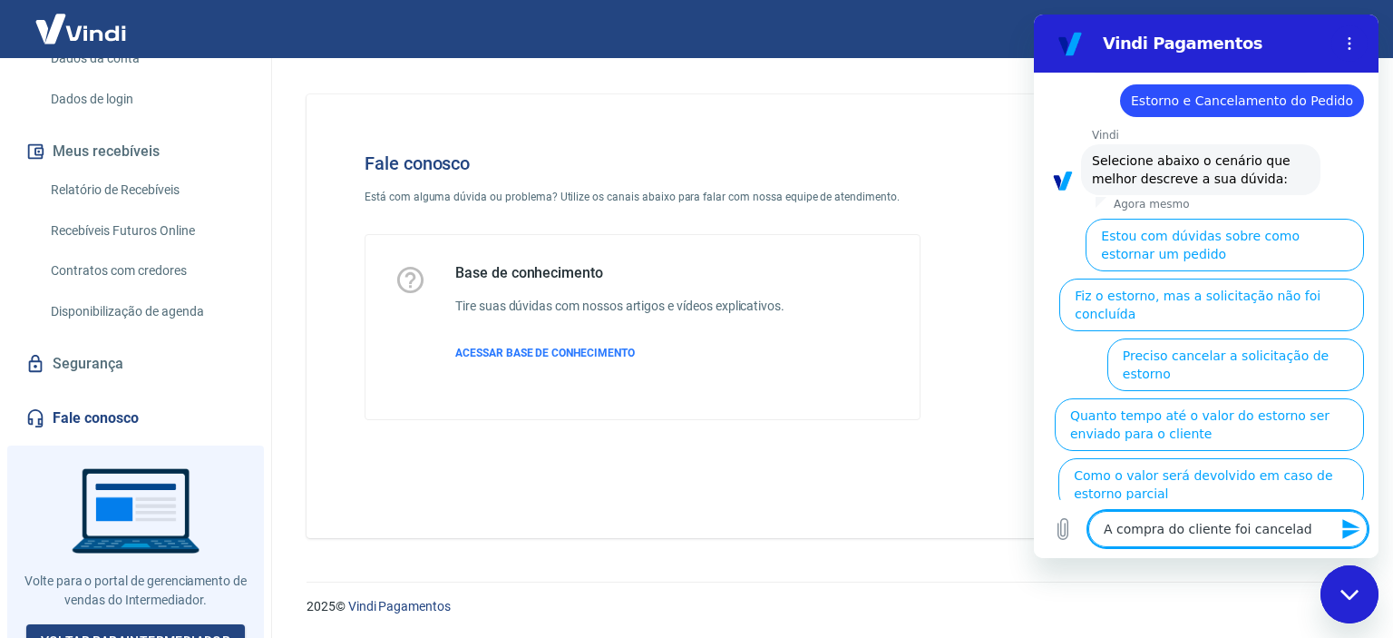
type textarea "A compra do cliente foi cancelada"
type textarea "x"
type textarea "A compra do cliente foi cancelada"
type textarea "x"
type textarea "A compra do cliente foi cancelada v"
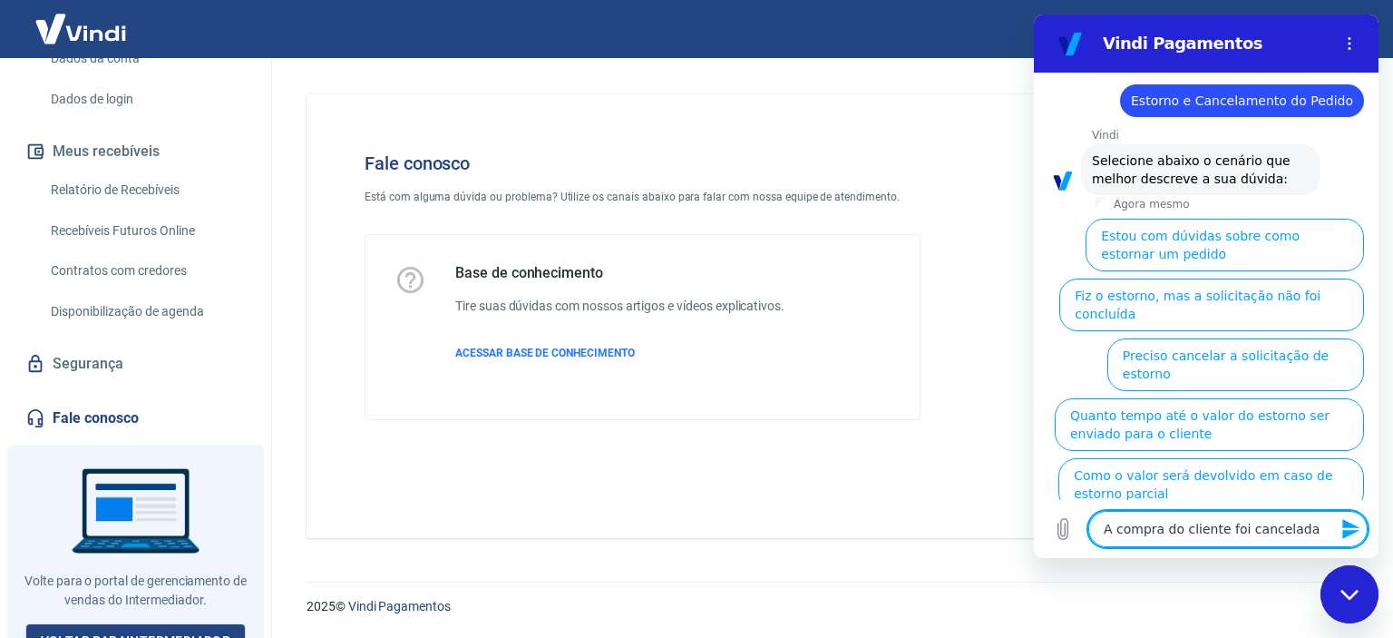
type textarea "x"
type textarea "A compra do cliente foi cancelada vi"
type textarea "x"
type textarea "A compra do cliente foi cancelada via"
type textarea "x"
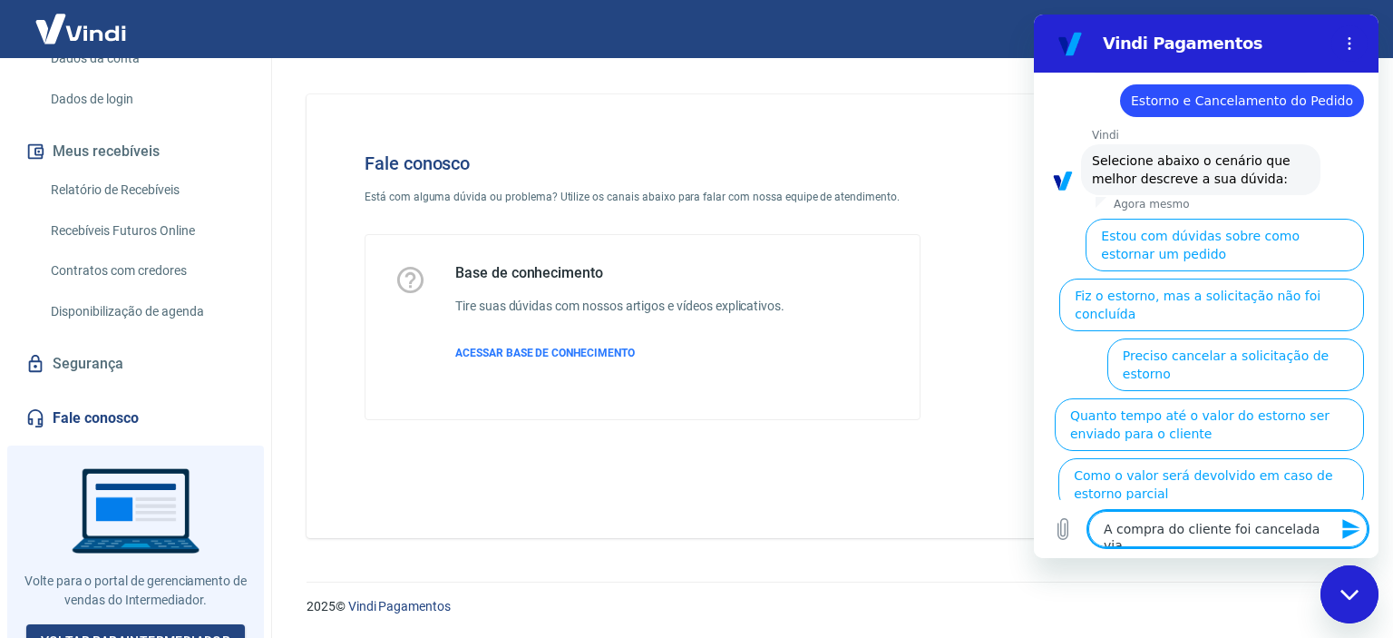
type textarea "A compra do cliente foi cancelada via"
type textarea "x"
type textarea "A compra do cliente foi cancelada via p"
type textarea "x"
type textarea "A compra do cliente foi cancelada via pi"
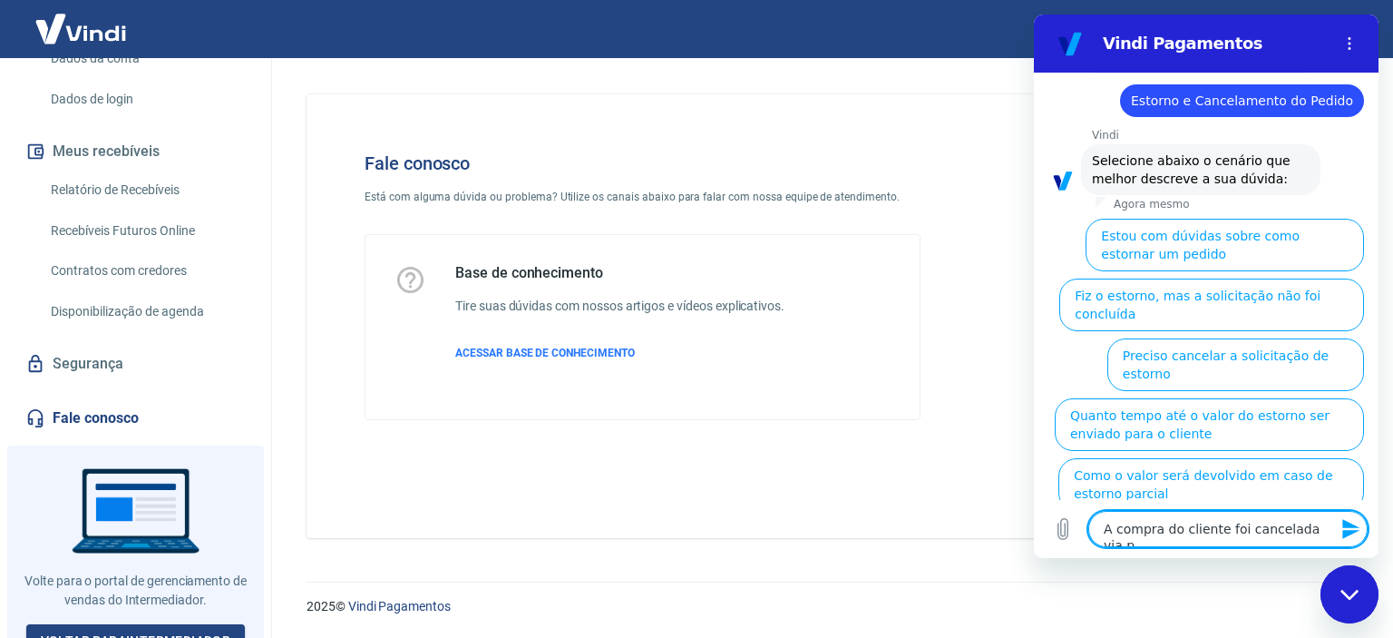
type textarea "x"
type textarea "A compra do cliente foi cancelada via pix"
type textarea "x"
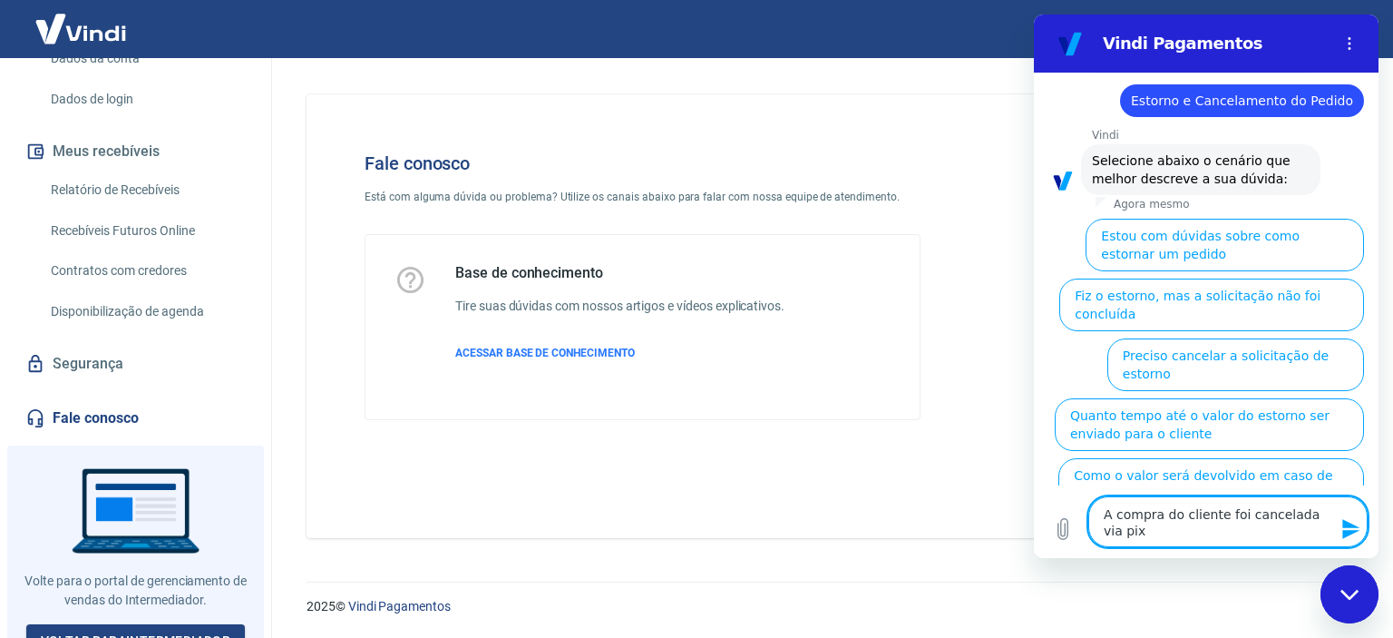
type textarea "A compra do cliente foi cancelada via pixe"
type textarea "x"
type textarea "A compra do cliente foi cancelada via pixe"
type textarea "x"
type textarea "A compra do cliente foi cancelada via pixe"
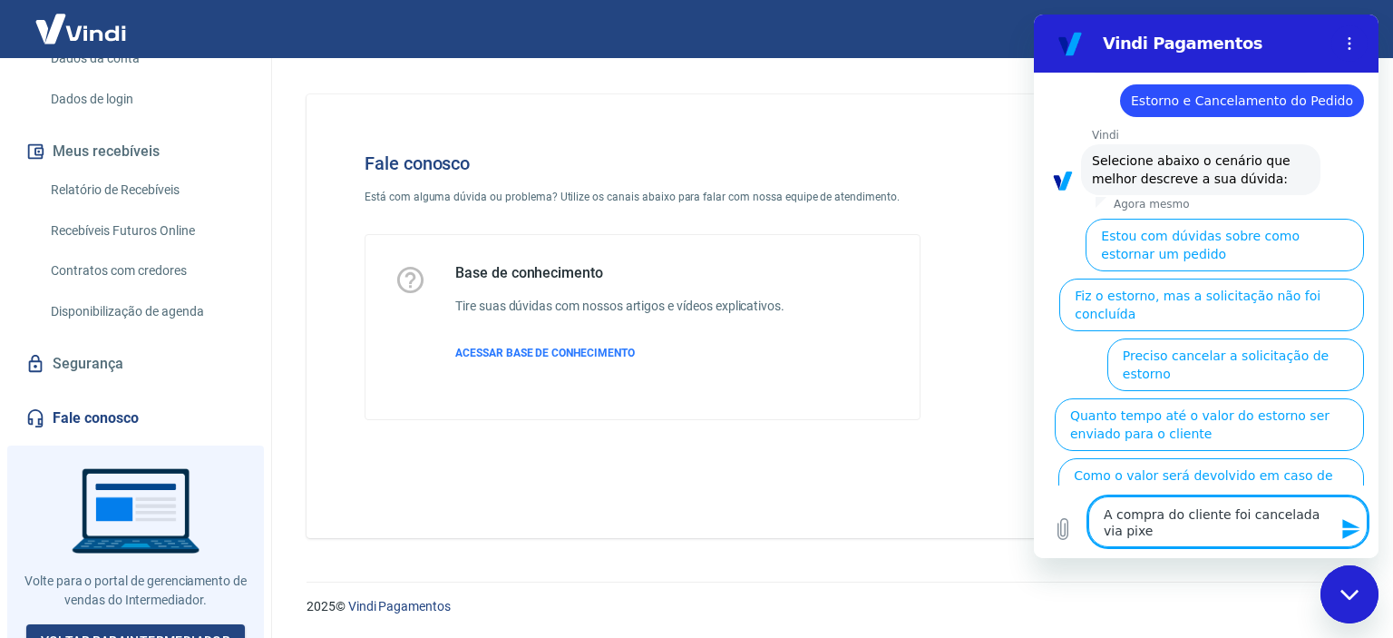
type textarea "x"
type textarea "A compra do cliente foi cancelada via pix"
type textarea "x"
type textarea "A compra do cliente foi cancelada via pix"
type textarea "x"
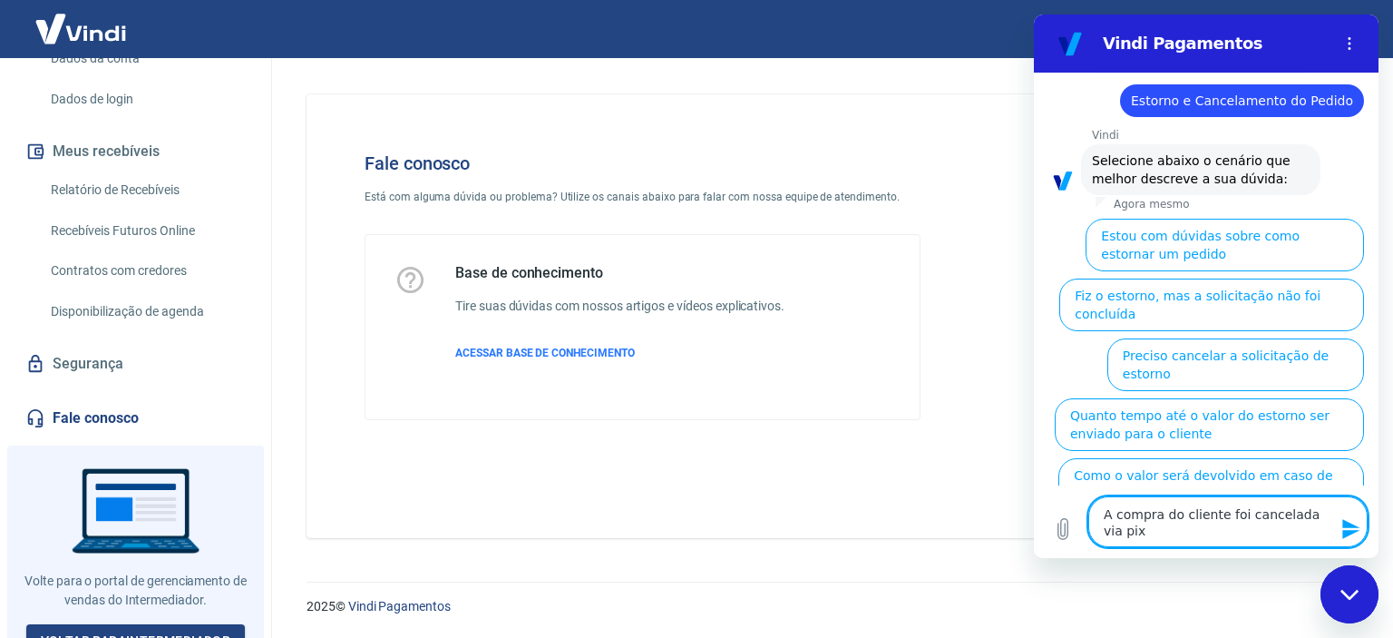
type textarea "A compra do cliente foi cancelada via pix"
type textarea "x"
type textarea "A compra do cliente foi cancelada via pix"
type textarea "x"
type textarea "A compra do cliente foi cancelada via pix e"
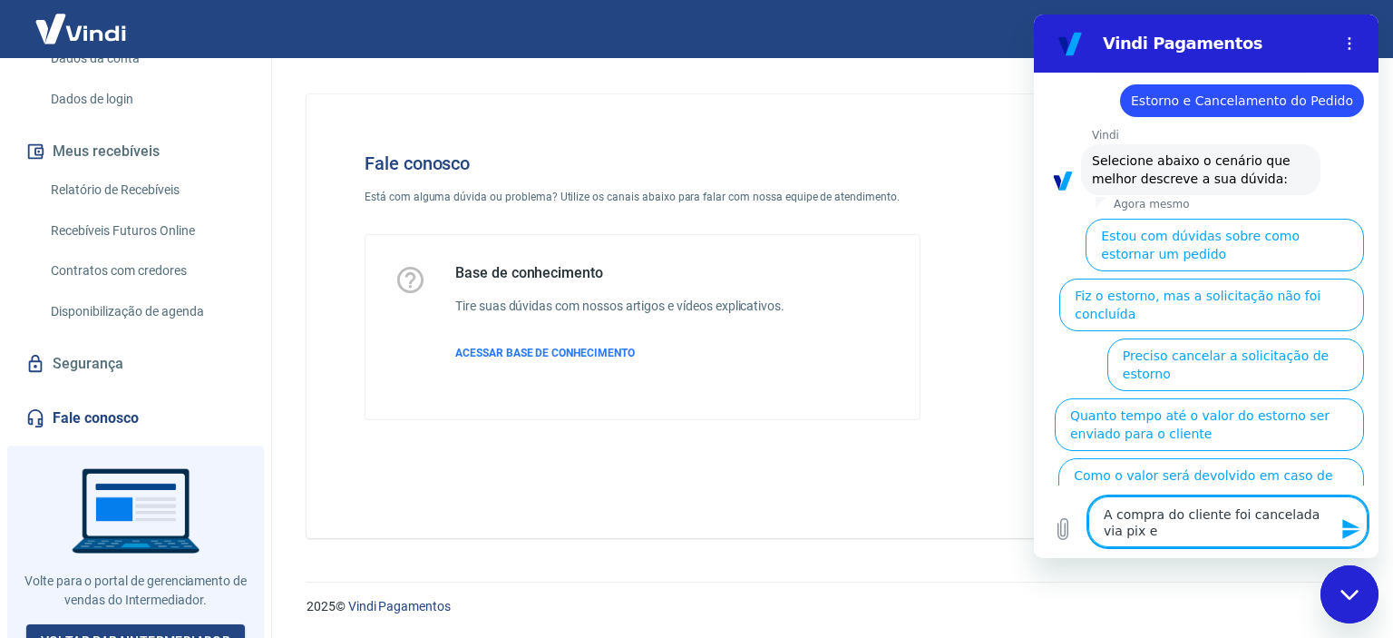
type textarea "x"
type textarea "A compra do cliente foi cancelada via pix e"
type textarea "x"
type textarea "A compra do cliente foi cancelada via pix e e"
type textarea "x"
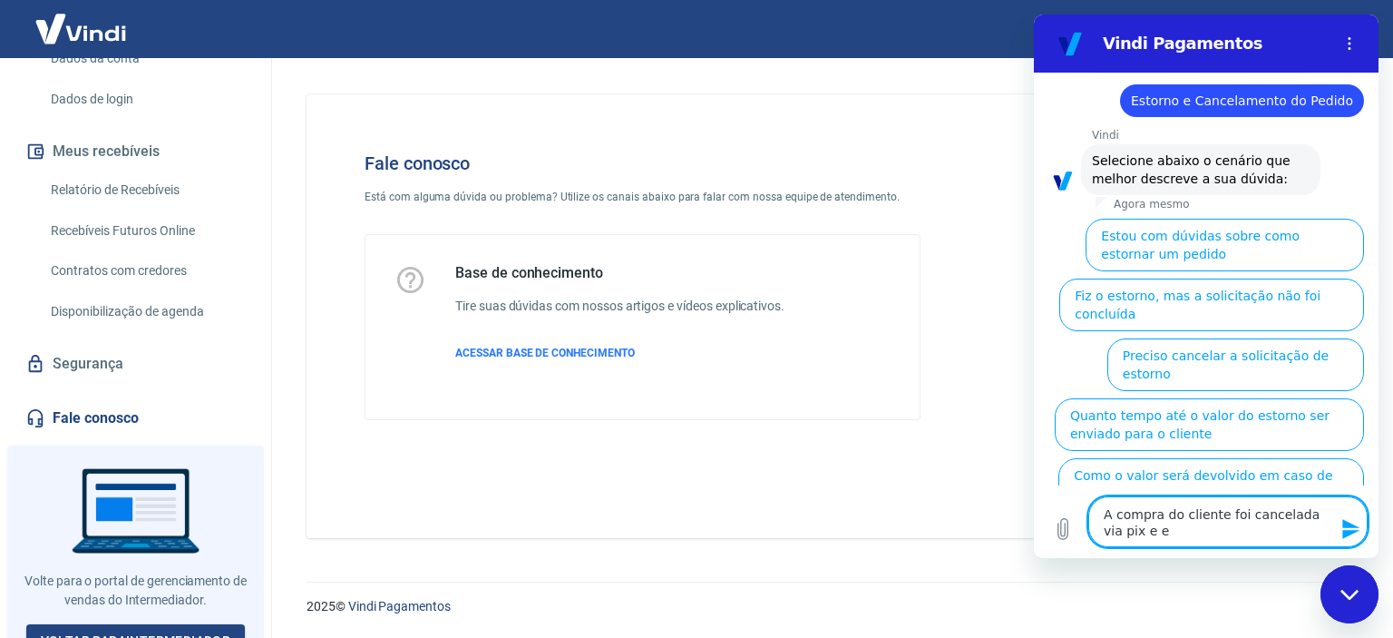
type textarea "A compra do cliente foi cancelada via pix e el"
type textarea "x"
type textarea "A compra do cliente foi cancelada via pix e ele"
type textarea "x"
type textarea "A compra do cliente foi cancelada via pix e ele"
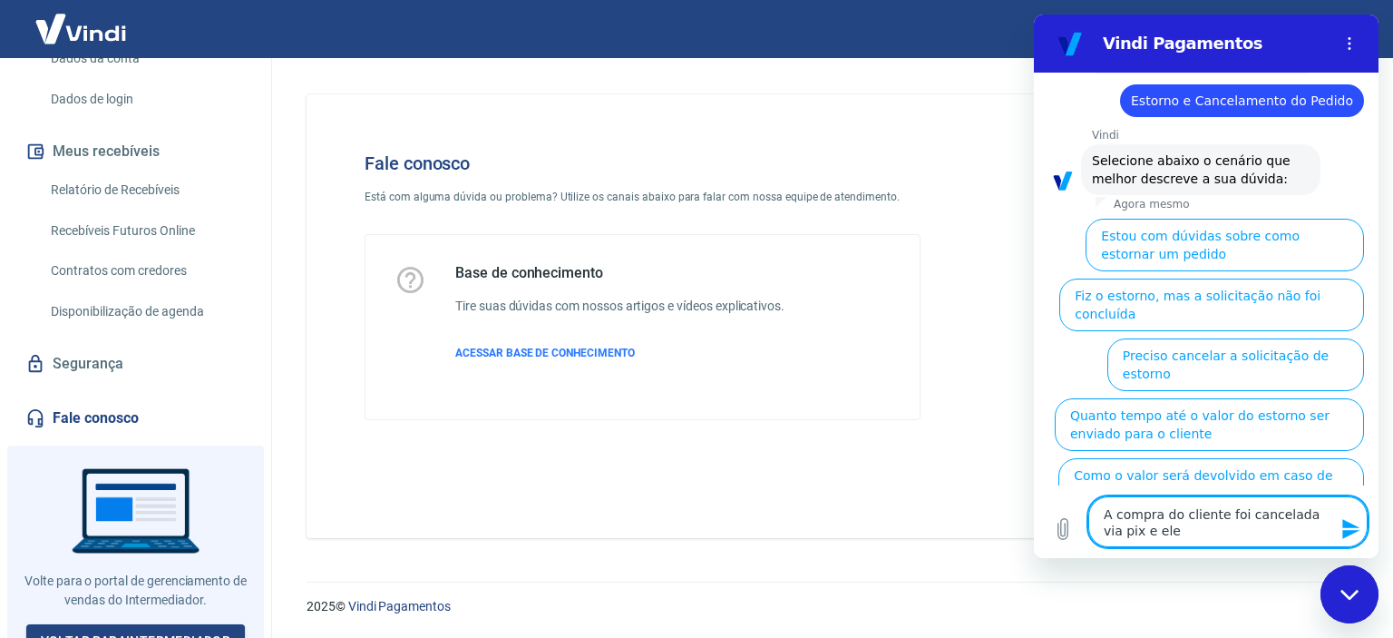
type textarea "x"
type textarea "A compra do cliente foi cancelada via pix e ele n"
type textarea "x"
type textarea "A compra do cliente foi cancelada via pix e ele nã"
type textarea "x"
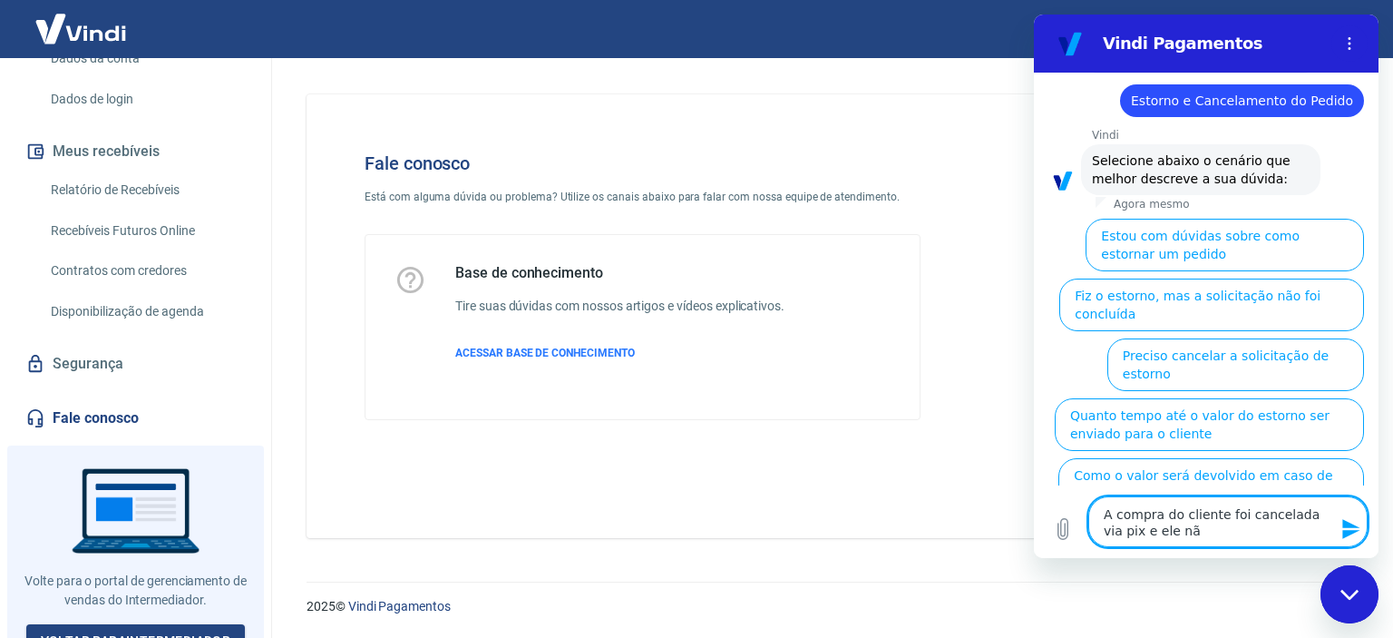
type textarea "A compra do cliente foi cancelada via pix e ele não"
type textarea "x"
type textarea "A compra do cliente foi cancelada via pix e ele não"
type textarea "x"
type textarea "A compra do cliente foi cancelada via pix e ele não r"
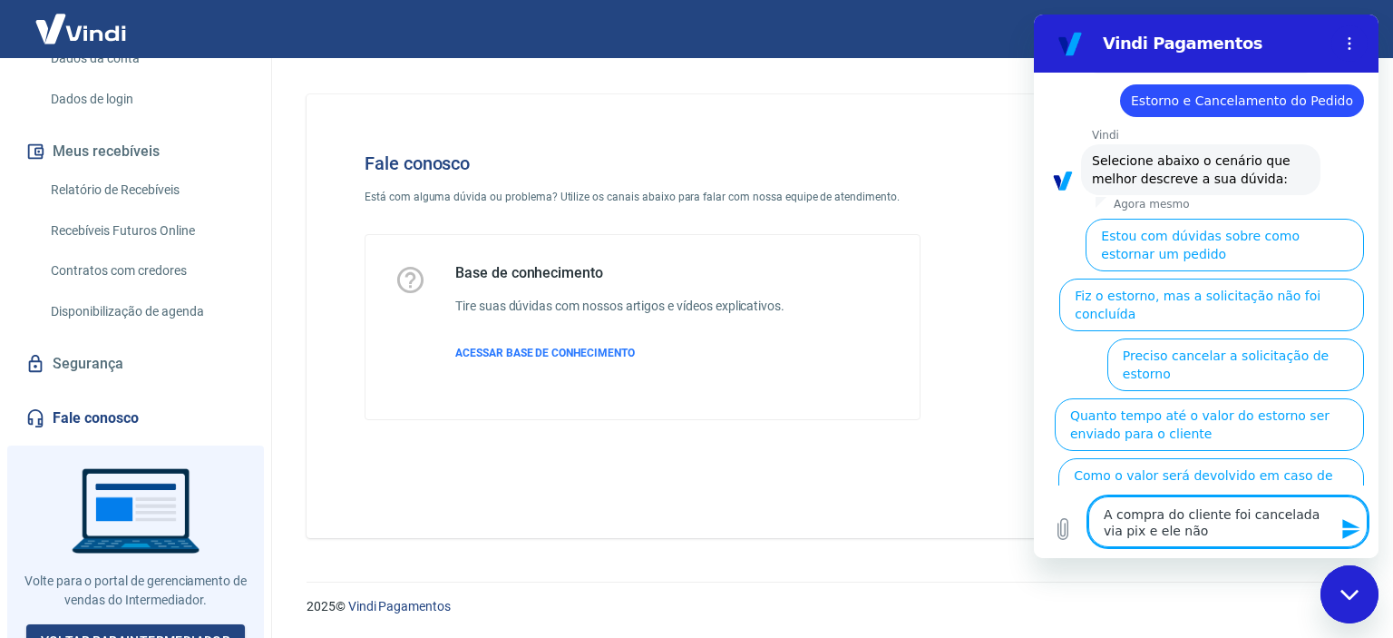
type textarea "x"
type textarea "A compra do cliente foi cancelada via pix e ele não re"
type textarea "x"
type textarea "A compra do cliente foi cancelada via pix e ele não rec"
type textarea "x"
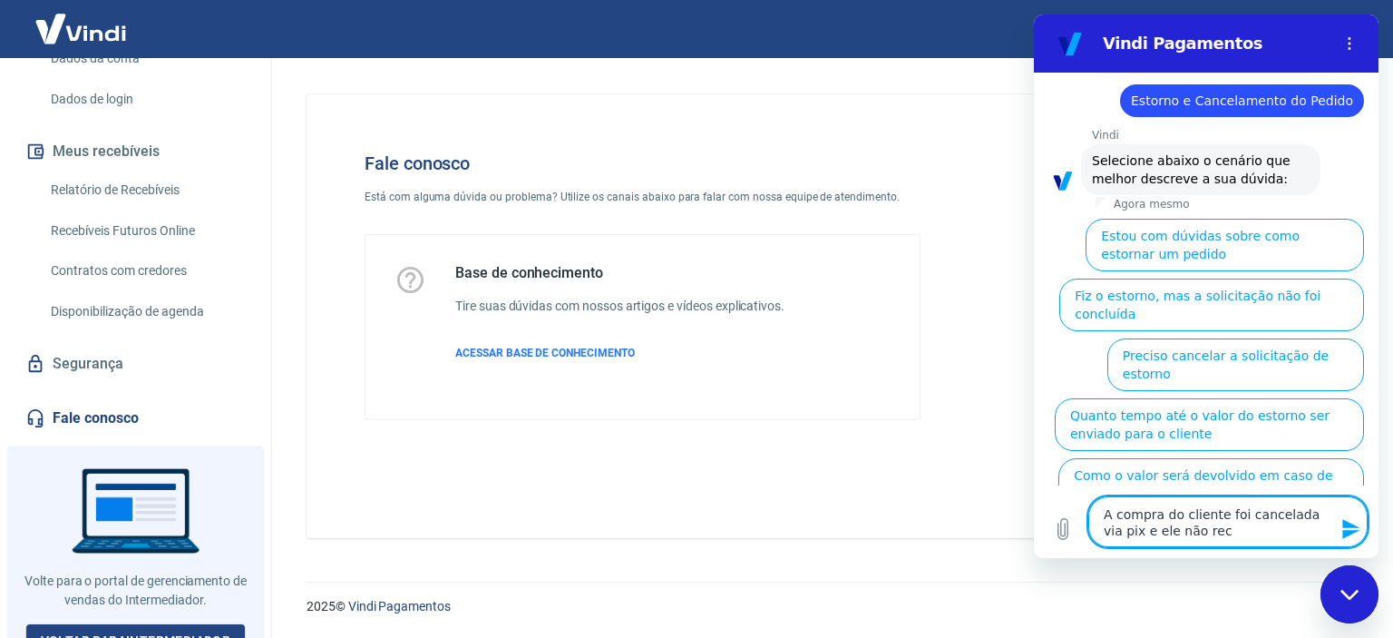
type textarea "A compra do cliente foi cancelada via pix e ele não rece"
type textarea "x"
type textarea "A compra do cliente foi cancelada via pix e ele não receb"
type textarea "x"
type textarea "A compra do cliente foi cancelada via pix e ele não recebu"
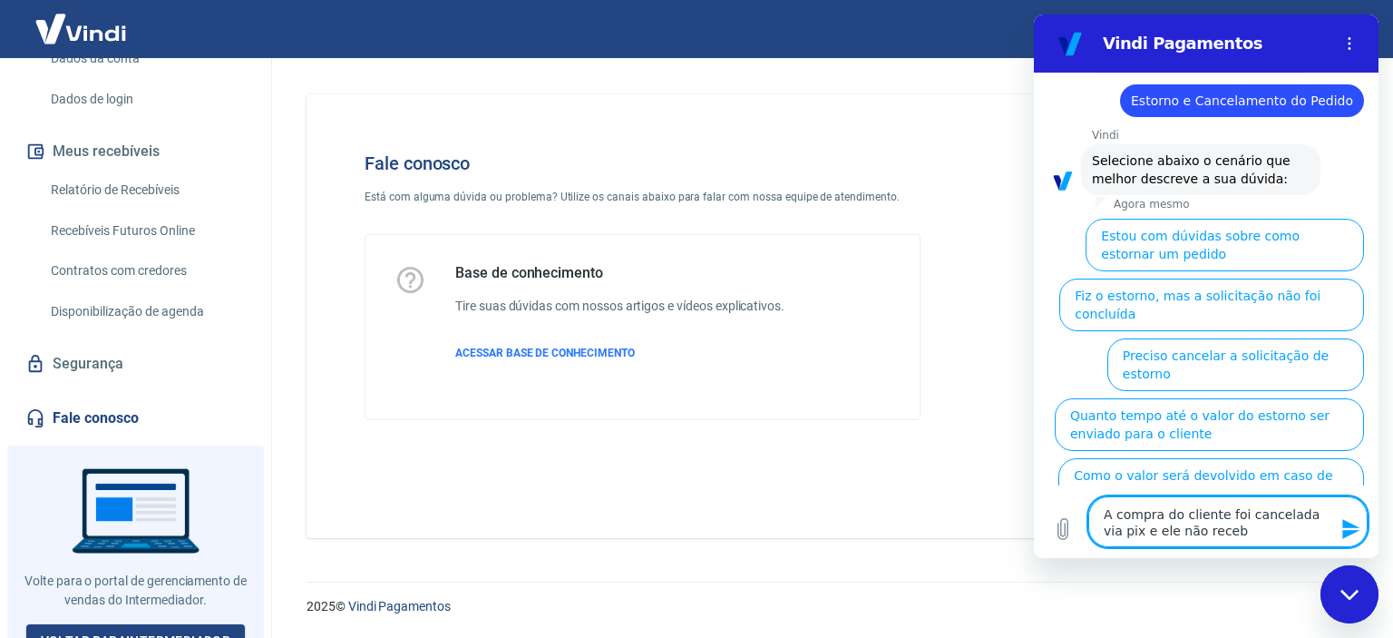
type textarea "x"
type textarea "A compra do cliente foi cancelada via pix e ele não recebu"
type textarea "x"
type textarea "A compra do cliente foi cancelada via pix e ele não recebu o"
type textarea "x"
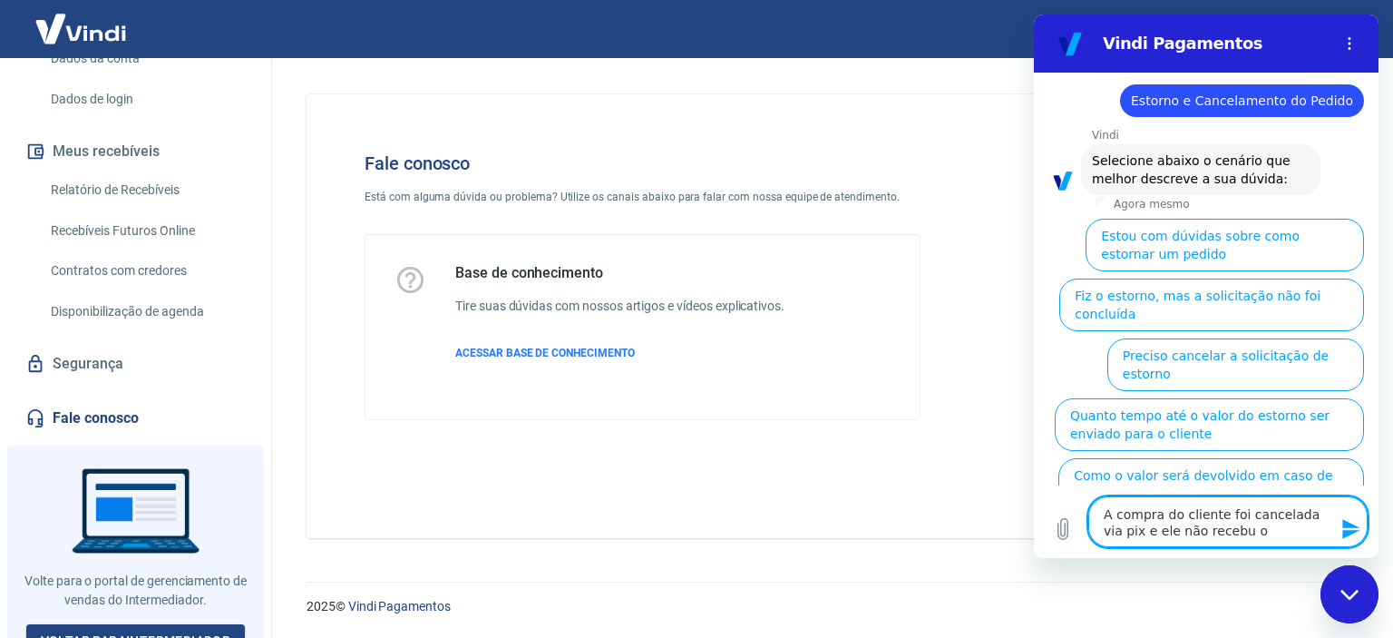
type textarea "A compra do cliente foi cancelada via pix e ele não recebu o"
type textarea "x"
type textarea "A compra do cliente foi cancelada via pix e ele não recebu o e"
type textarea "x"
type textarea "A compra do cliente foi cancelada via pix e ele não recebu o es"
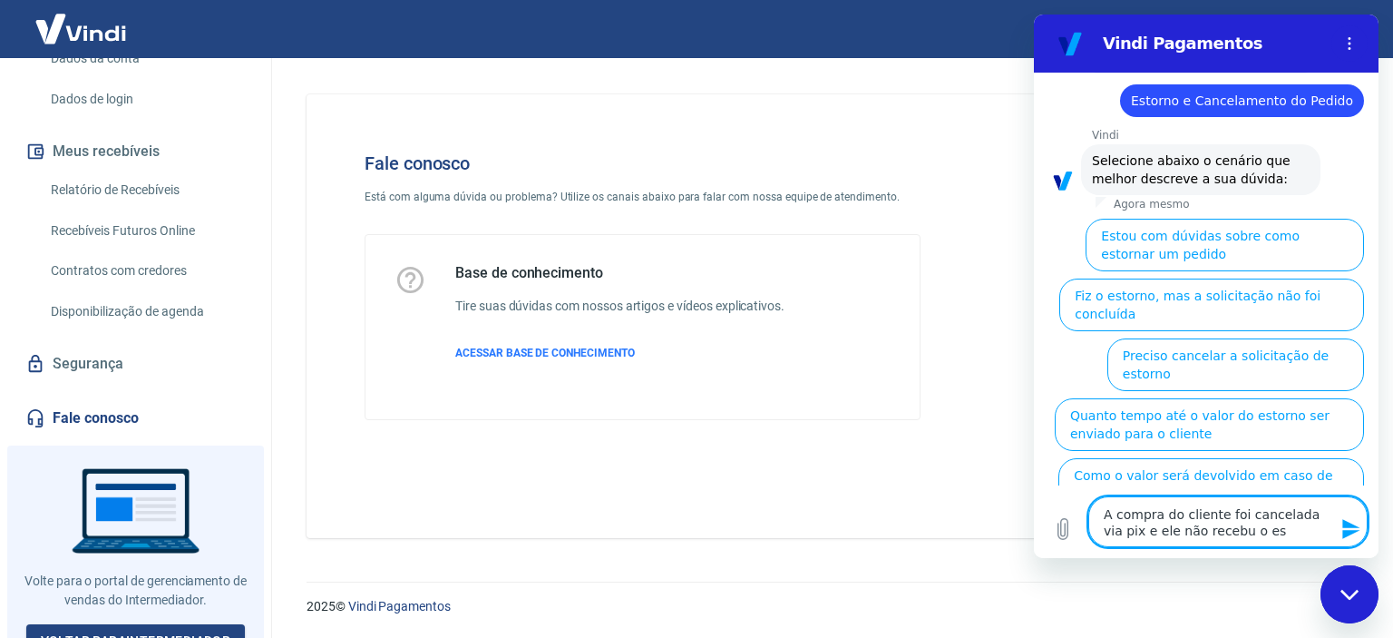
type textarea "x"
type textarea "A compra do cliente foi cancelada via pix e ele não recebu o est"
type textarea "x"
type textarea "A compra do cliente foi cancelada via pix e ele não recebu o esto"
type textarea "x"
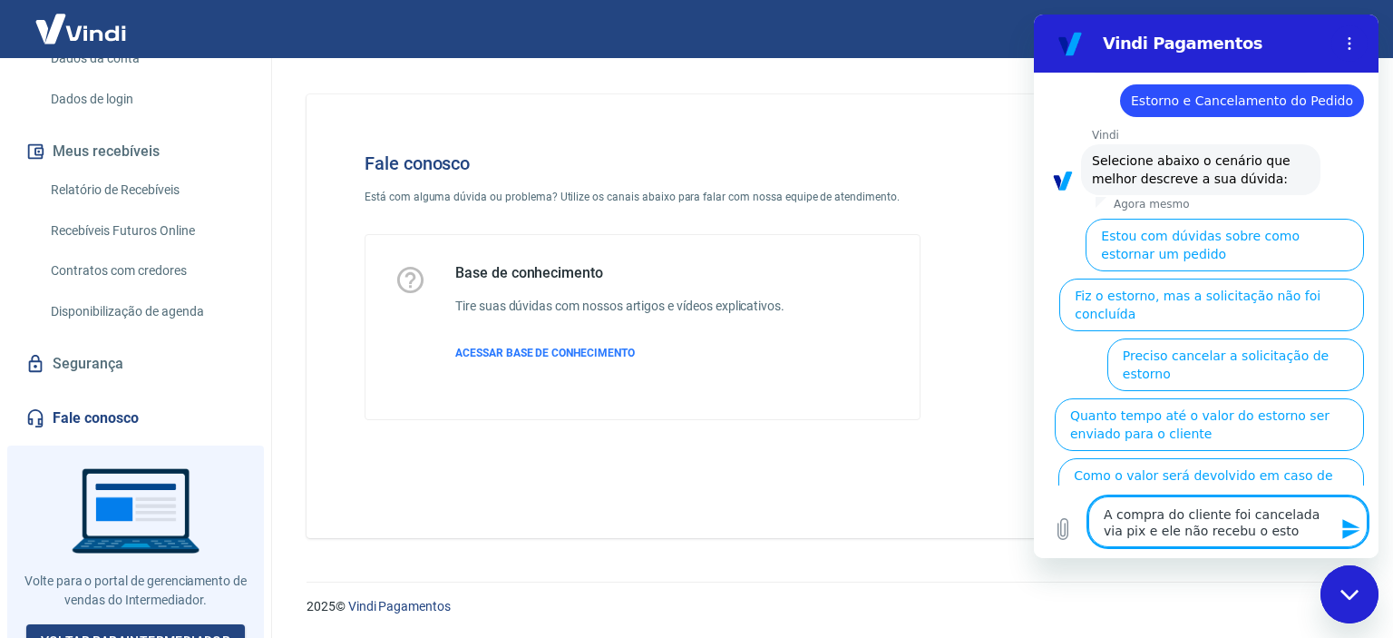
type textarea "A compra do cliente foi cancelada via pix e ele não recebu o estor"
type textarea "x"
type textarea "A compra do cliente foi cancelada via pix e ele não recebu o estorn"
type textarea "x"
type textarea "A compra do cliente foi cancelada via pix e ele não recebu o estorno"
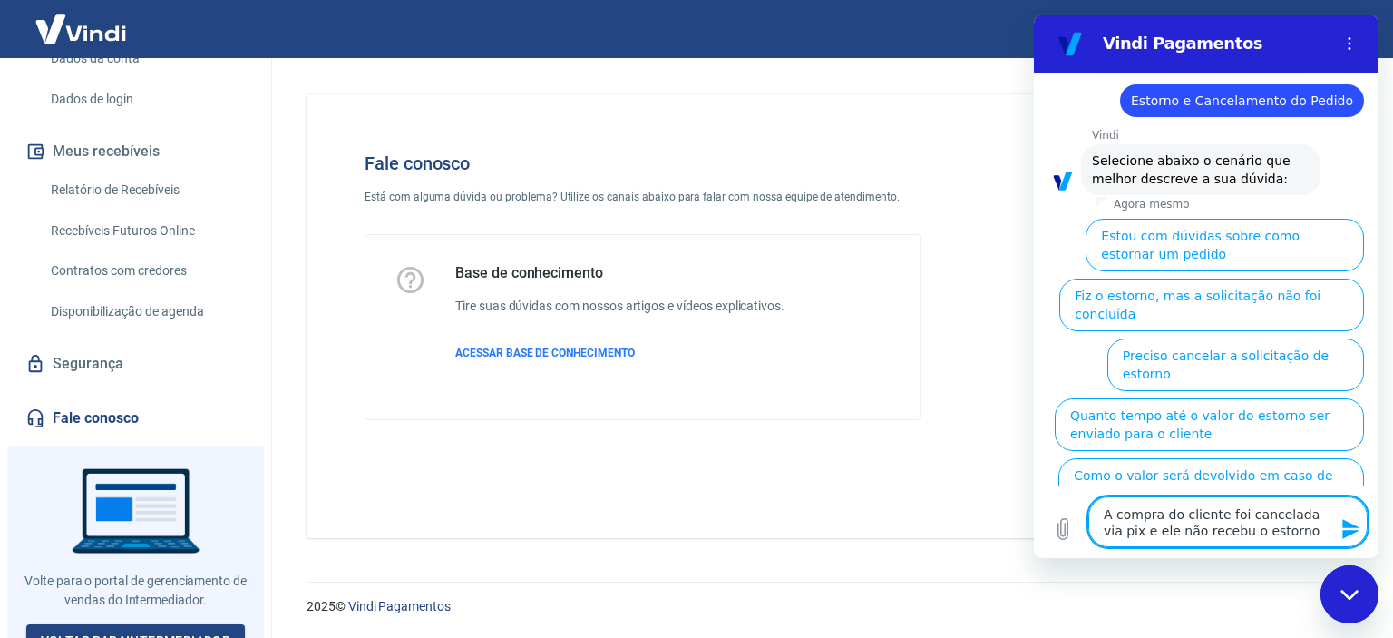
type textarea "x"
type textarea "A compra do cliente foi cancelada via pix e ele não recebu o estorno"
type textarea "x"
type textarea "A compra do cliente foi cancelada via pix e ele não recebu o estorno f"
type textarea "x"
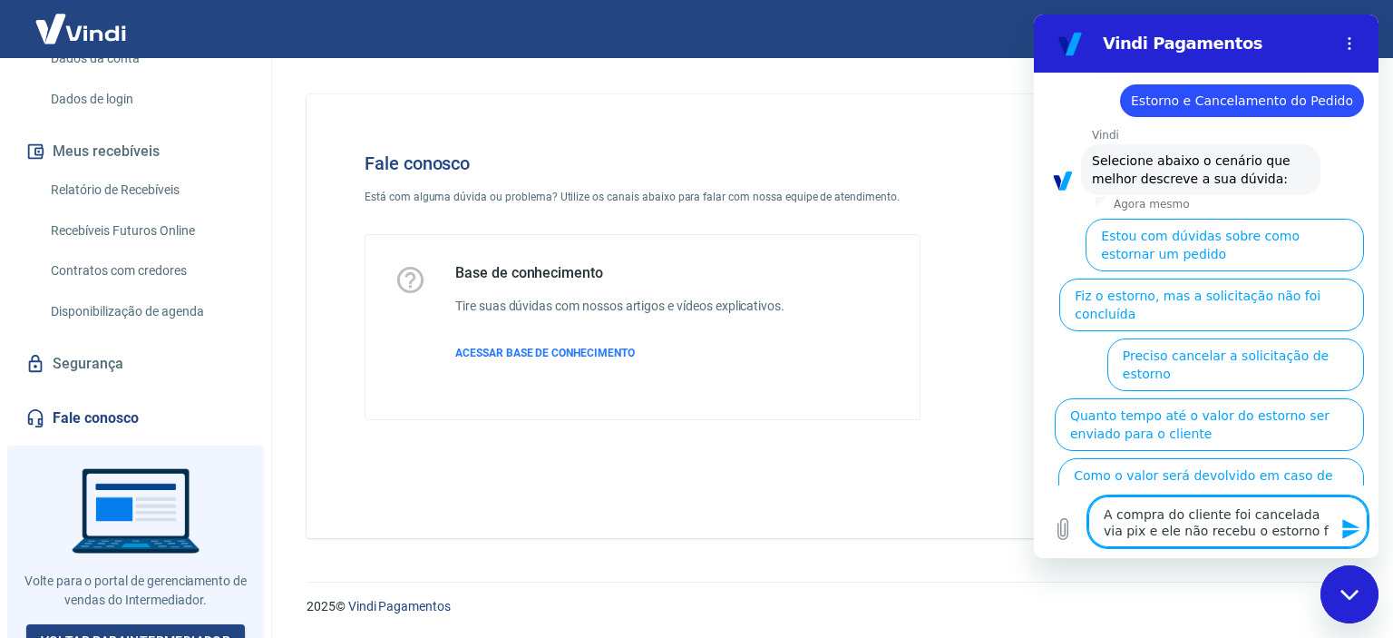
type textarea "A compra do cliente foi cancelada via pix e ele não recebu o estorno fo"
type textarea "x"
type textarea "A compra do cliente foi cancelada via pix e ele não recebu o estorno fo"
type textarea "x"
type textarea "A compra do cliente foi cancelada via pix e ele não recebu o estorno fo v"
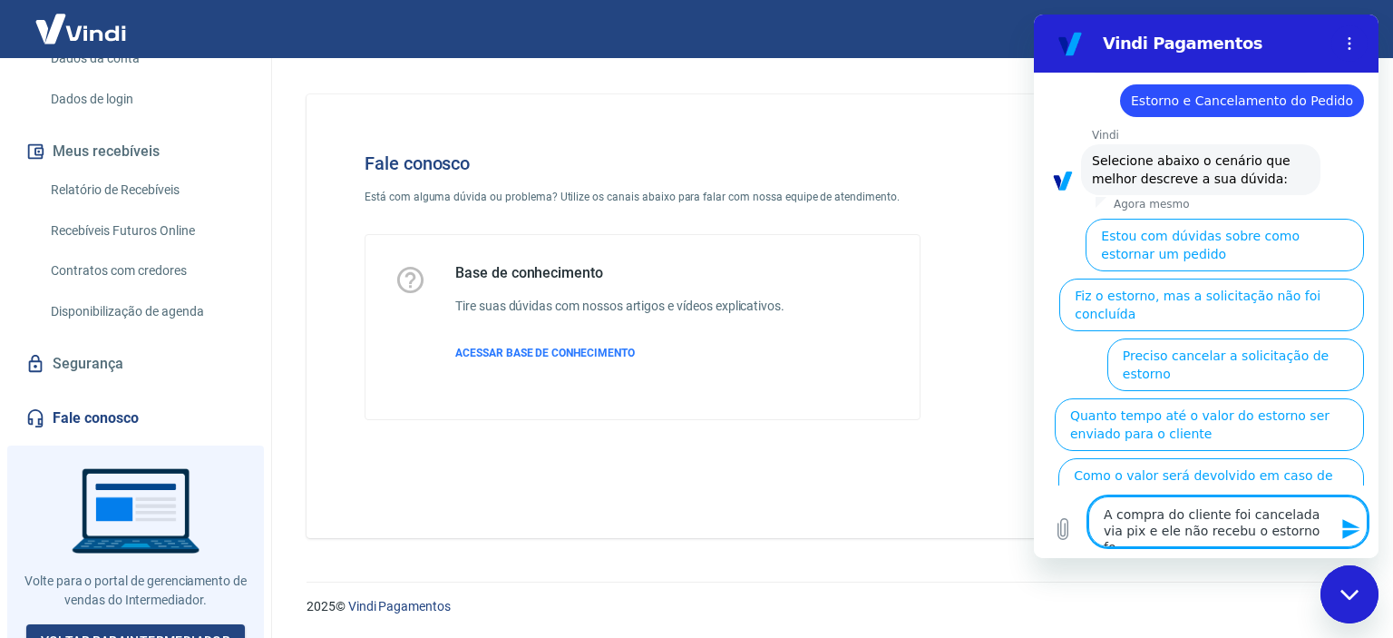
type textarea "x"
type textarea "A compra do cliente foi cancelada via pix e ele não recebu o estorno fo va"
type textarea "x"
type textarea "A compra do cliente foi cancelada via pix e ele não recebu o estorno fo val"
type textarea "x"
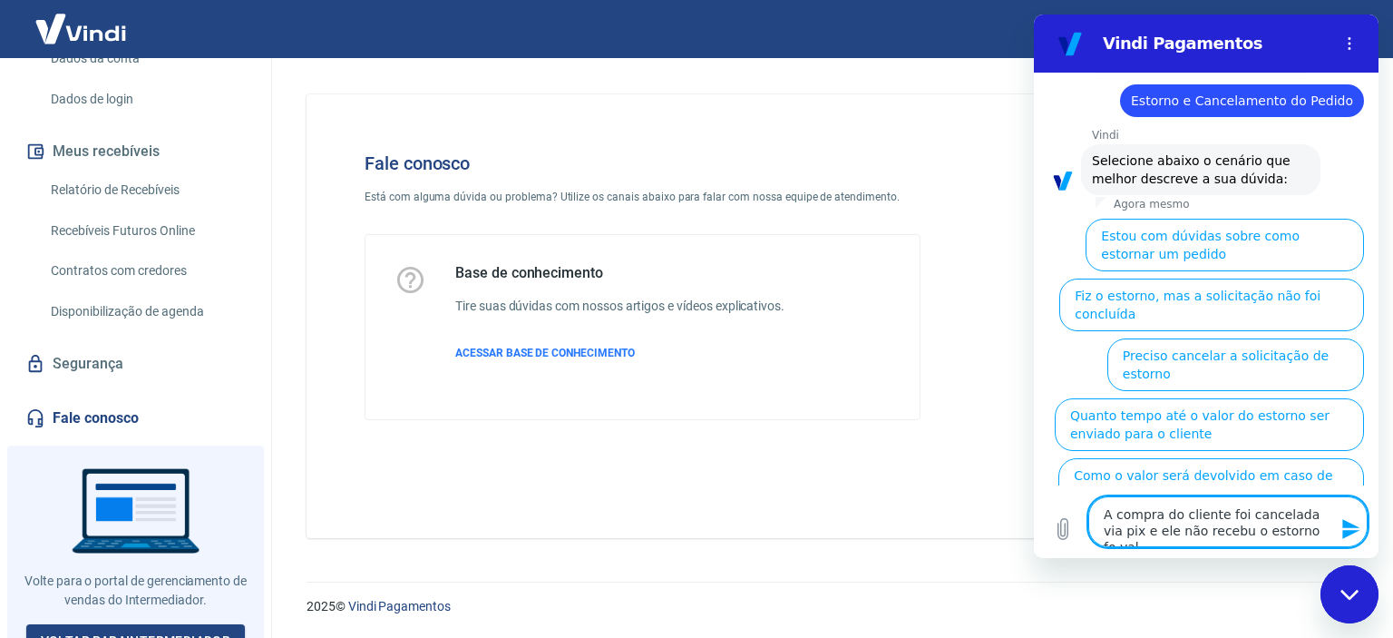
type textarea "A compra do cliente foi cancelada via pix e ele não recebu o estorno fo valo"
type textarea "x"
type textarea "A compra do cliente foi cancelada via pix e ele não recebu o estorno fo valor"
type textarea "x"
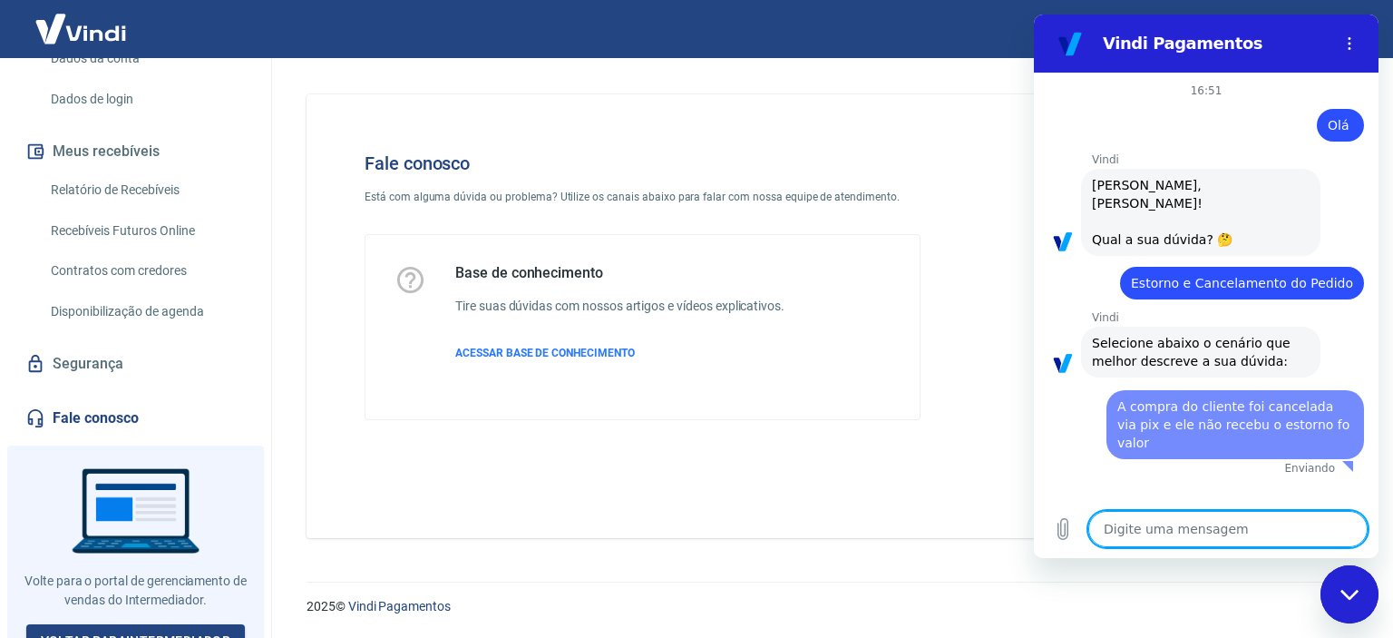
scroll to position [0, 0]
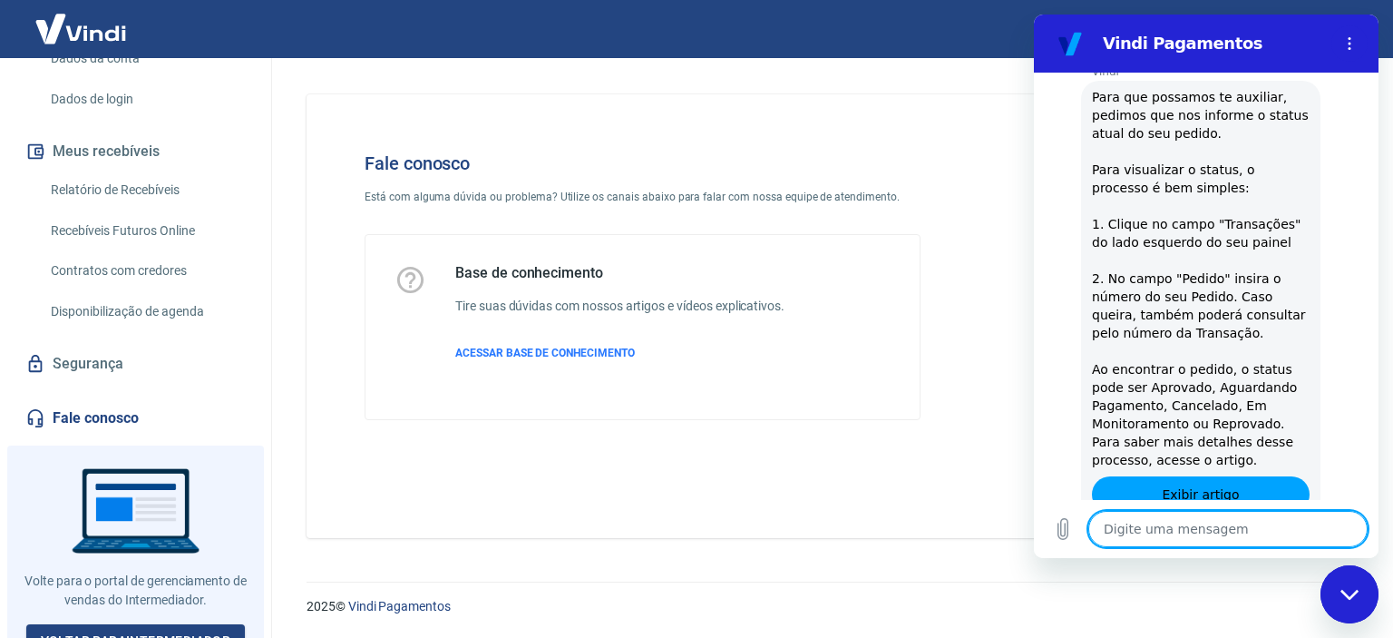
type textarea "x"
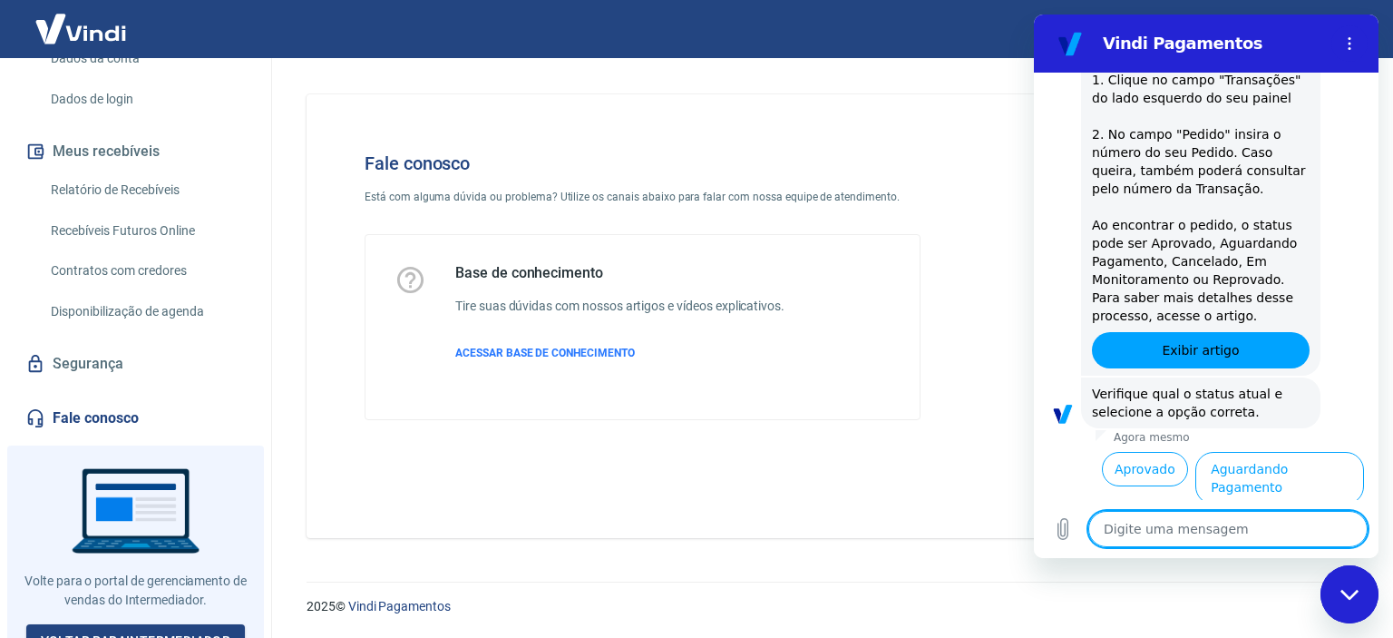
scroll to position [577, 0]
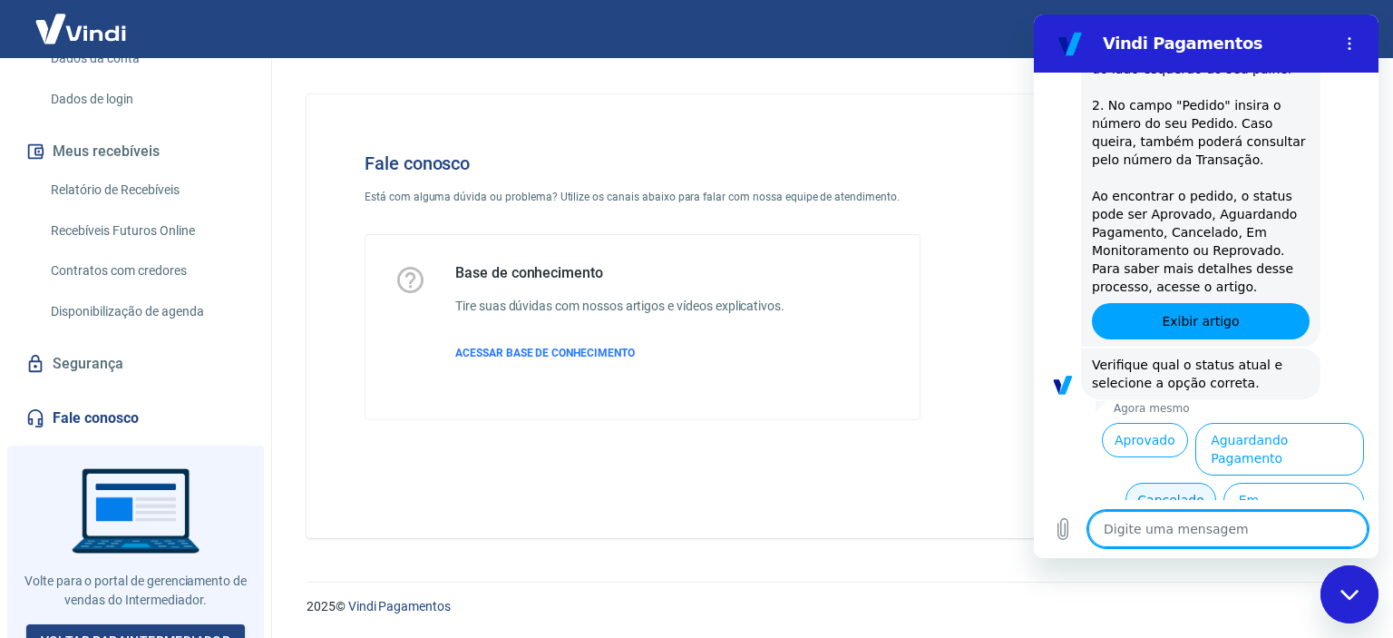
click at [1158, 483] on button "Cancelado" at bounding box center [1171, 500] width 90 height 34
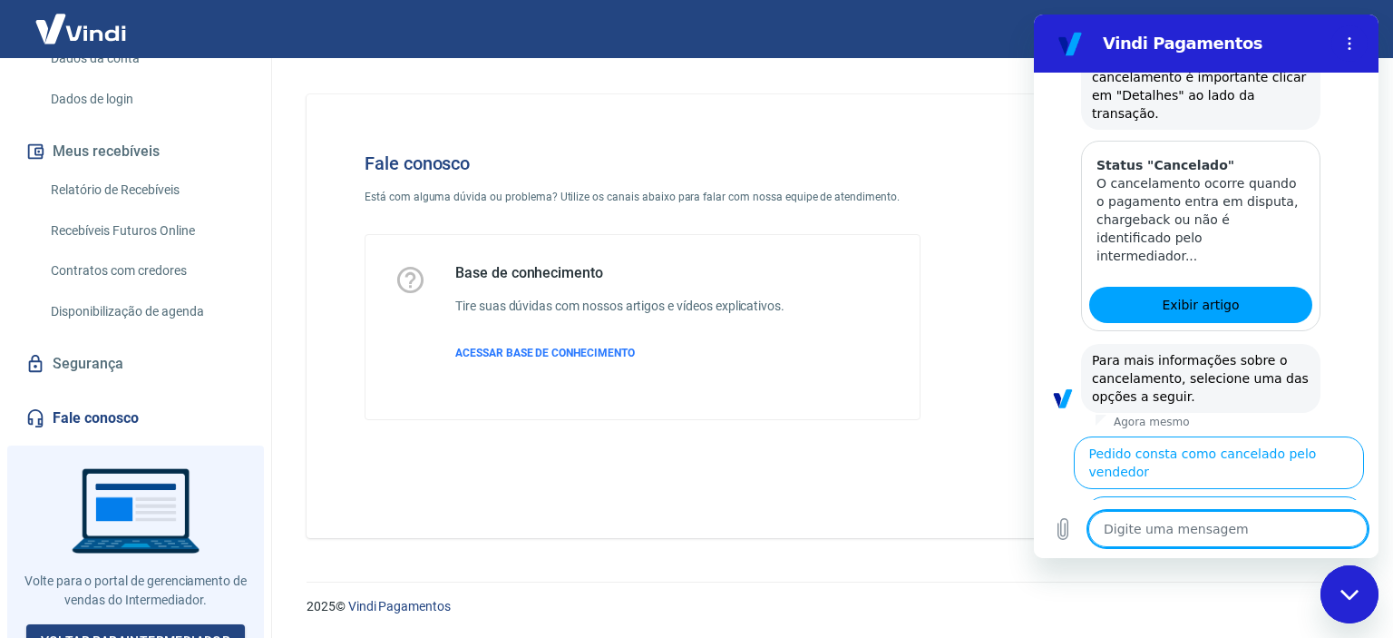
scroll to position [1369, 0]
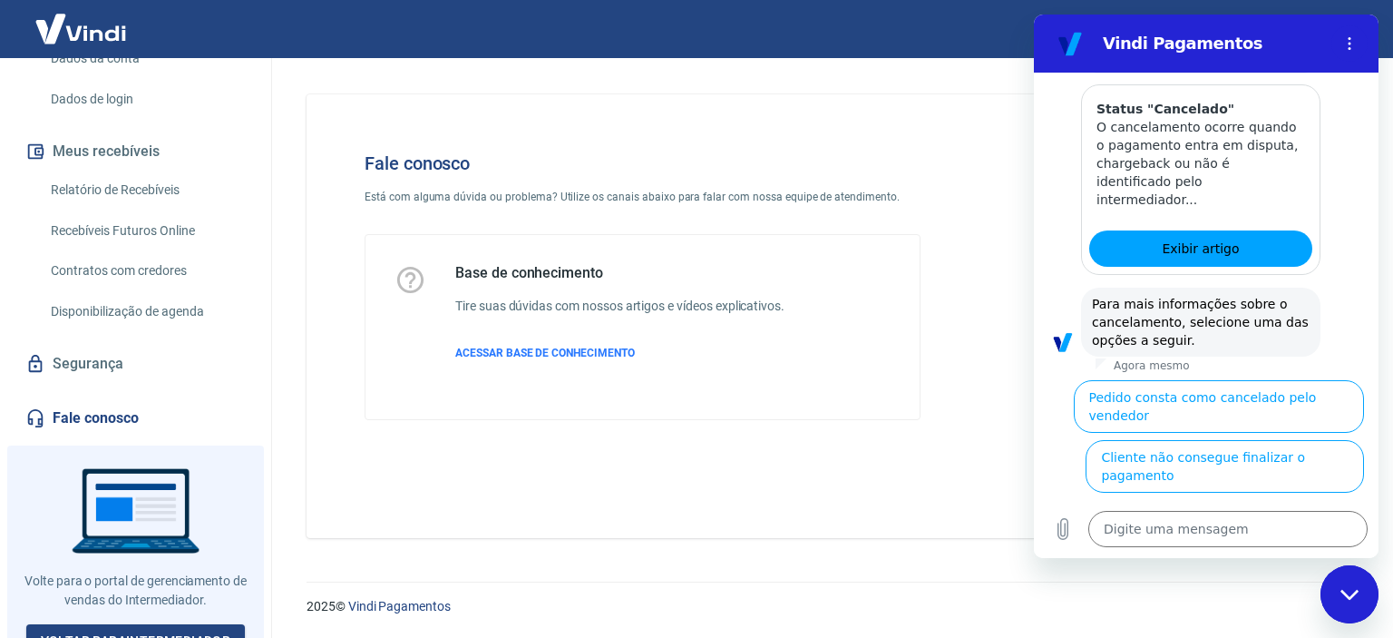
click at [1244, 500] on button "Quanto tempo até o estorno ser enviado para o cliente" at bounding box center [1220, 526] width 288 height 53
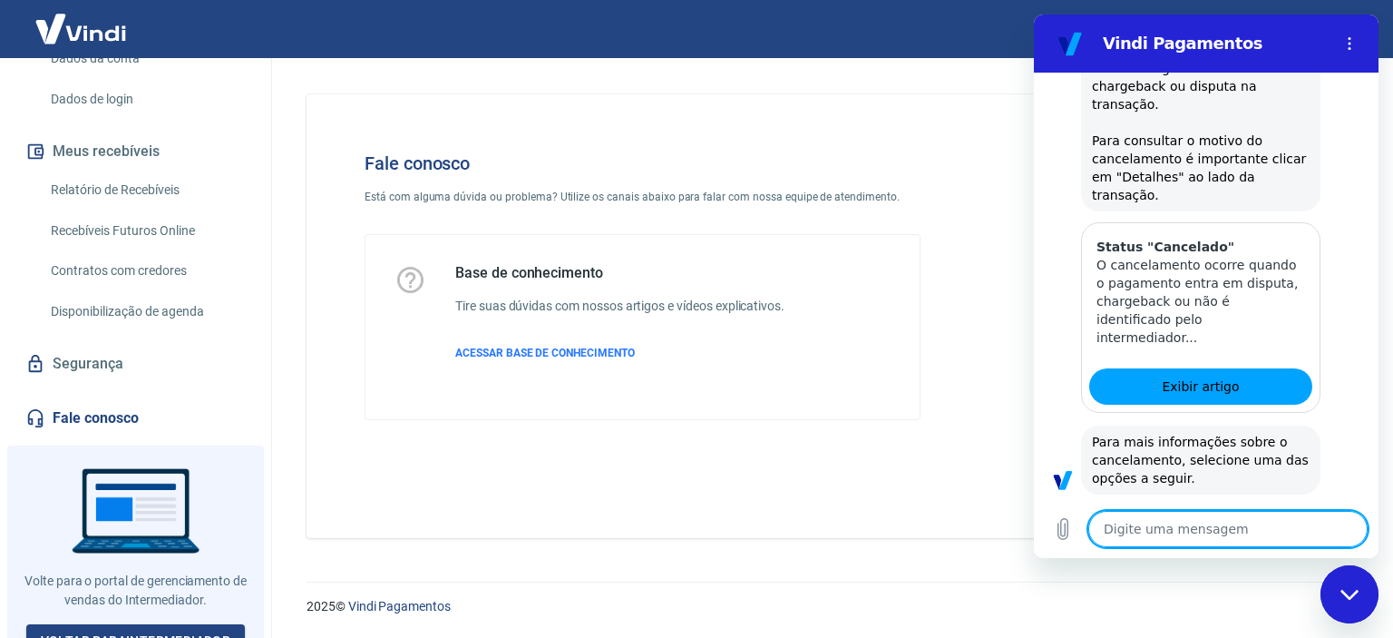
scroll to position [1235, 0]
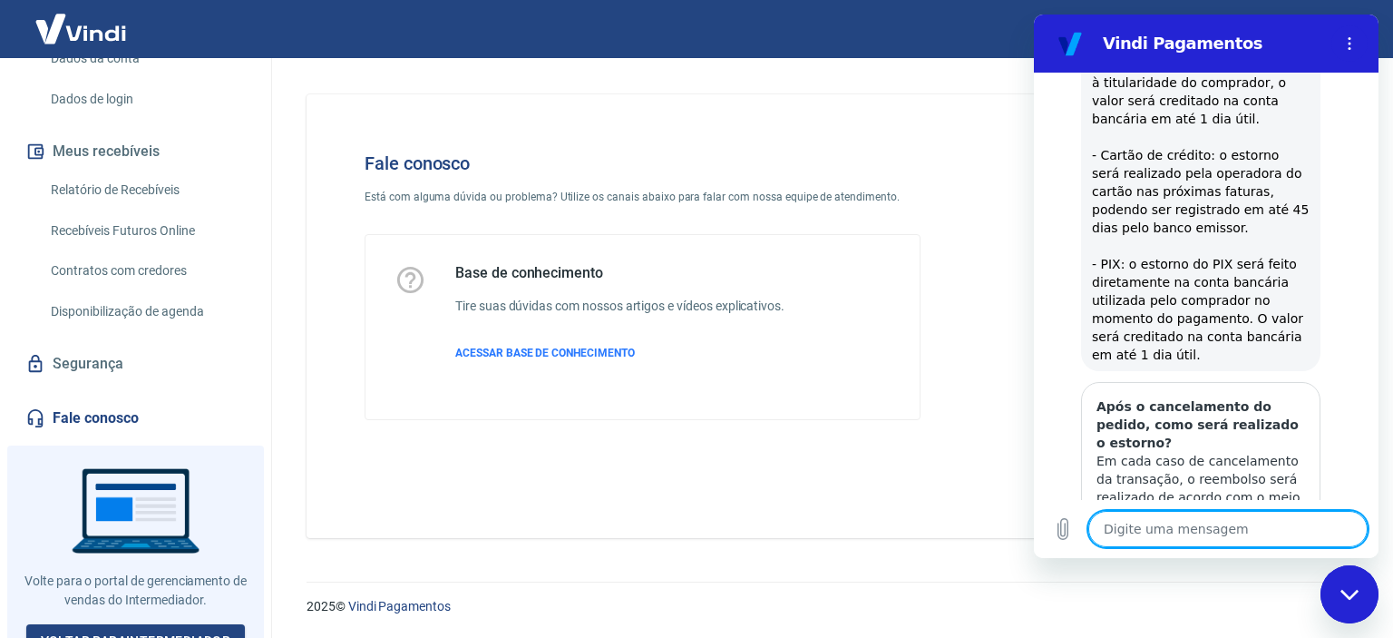
type textarea "x"
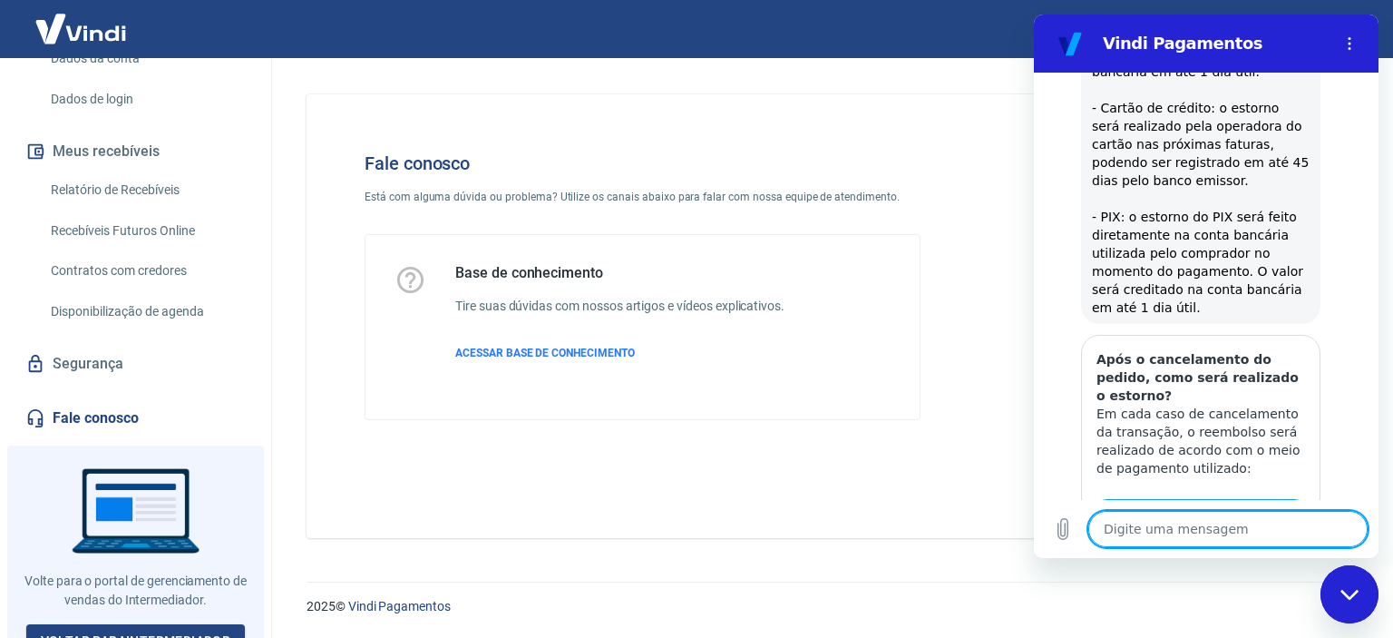
scroll to position [1890, 0]
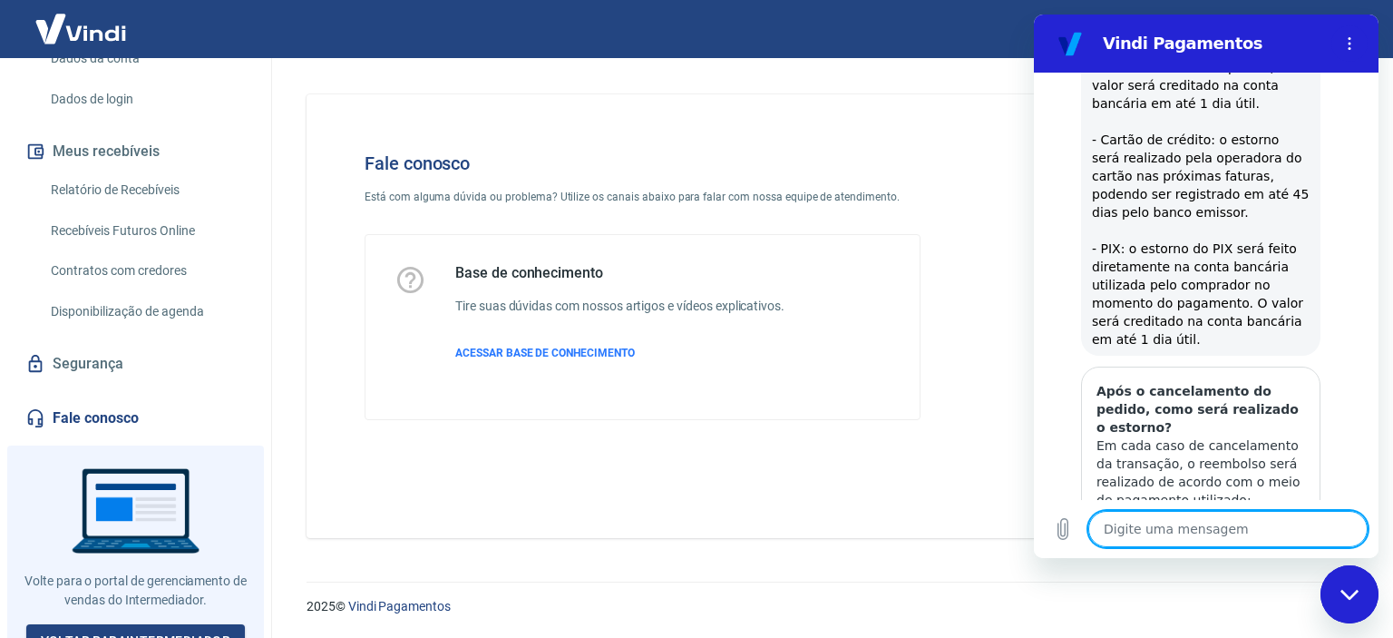
click at [1199, 521] on textarea at bounding box center [1227, 529] width 279 height 36
click at [1196, 530] on textarea at bounding box center [1227, 529] width 279 height 36
type textarea "C"
type textarea "x"
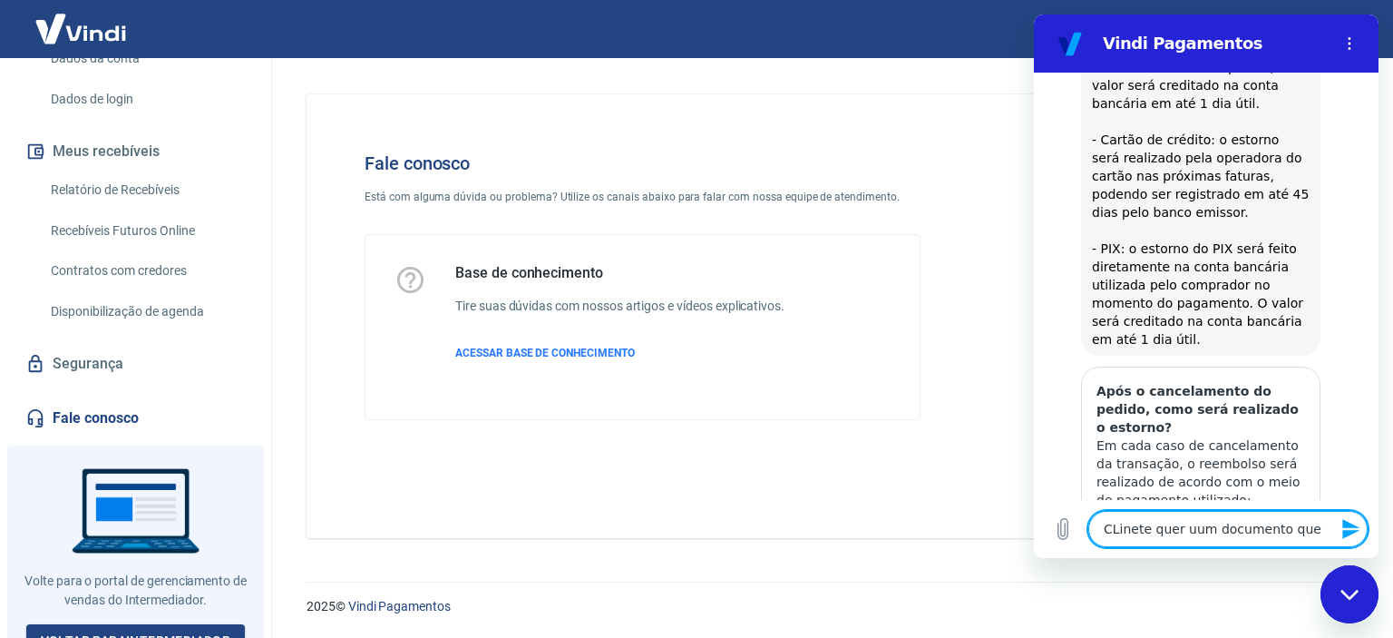
drag, startPoint x: 1142, startPoint y: 528, endPoint x: 1025, endPoint y: 527, distance: 117.0
click html "Vindi Pagamentos 16:51 diz: Olá Enviado · 16:51 Vindi Vindi diz: Olá, Alessandr…"
click at [1299, 528] on textarea "Cliente quer uum documento que" at bounding box center [1227, 529] width 279 height 36
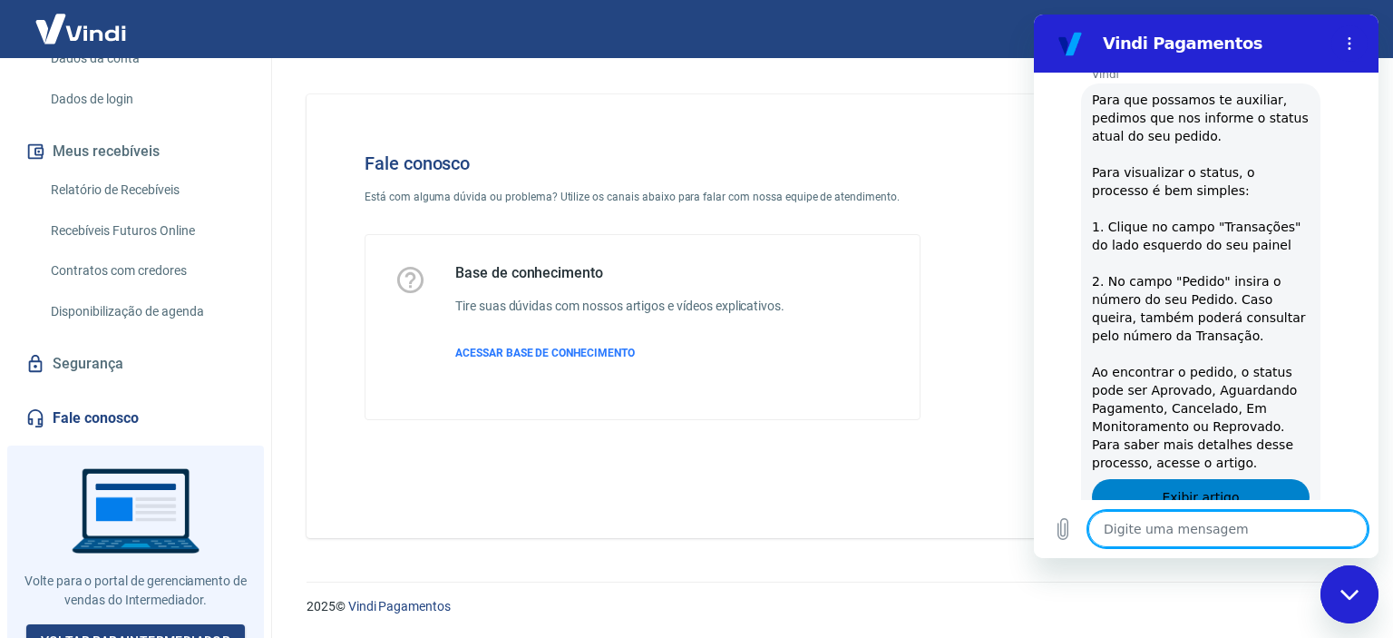
scroll to position [2645, 0]
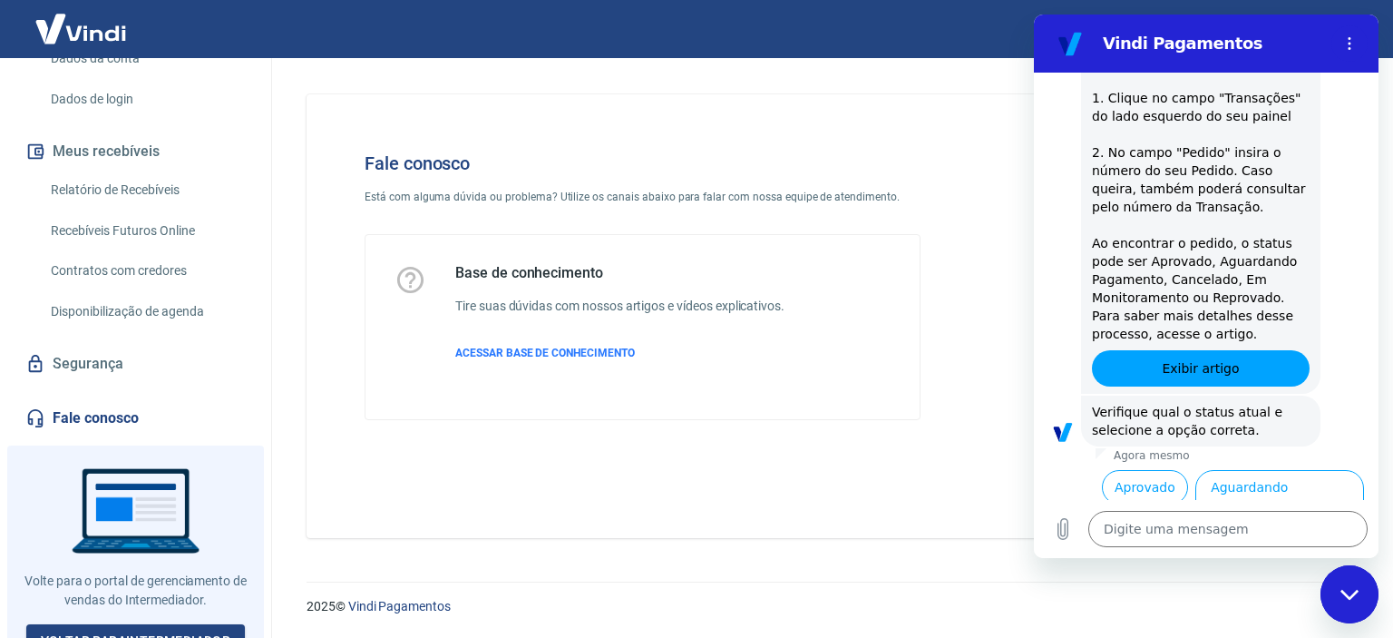
click at [1172, 530] on button "Cancelado" at bounding box center [1171, 547] width 90 height 34
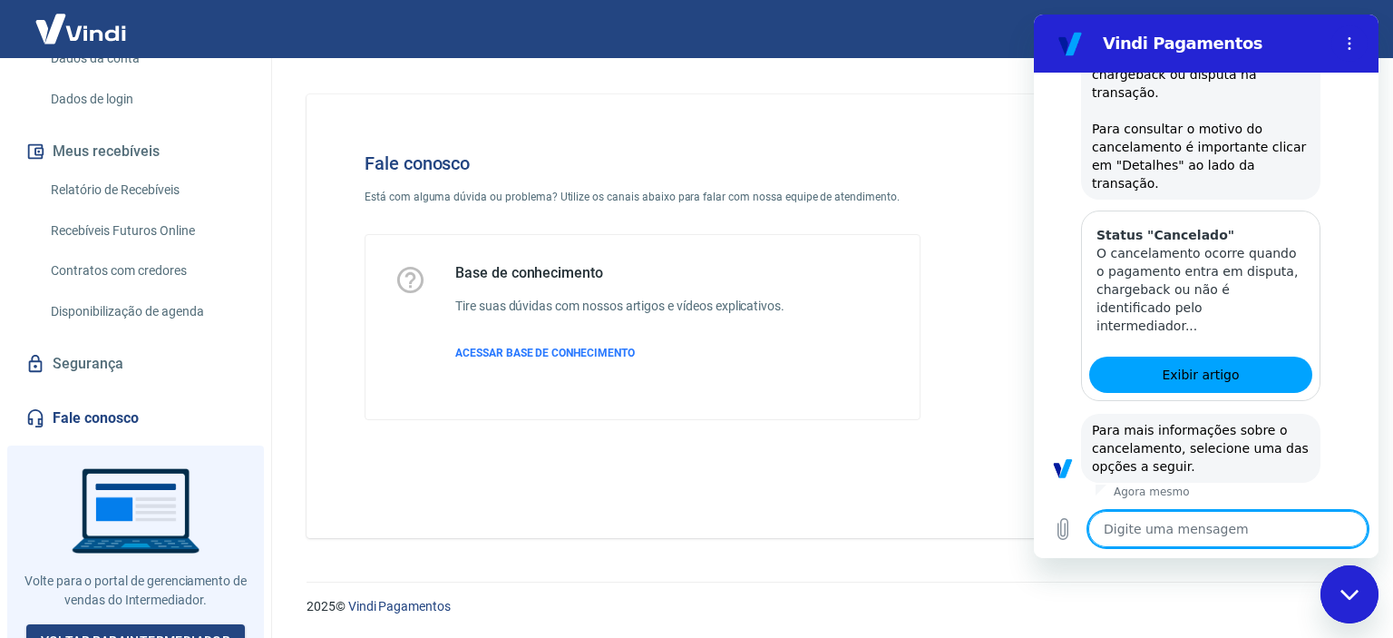
scroll to position [3476, 0]
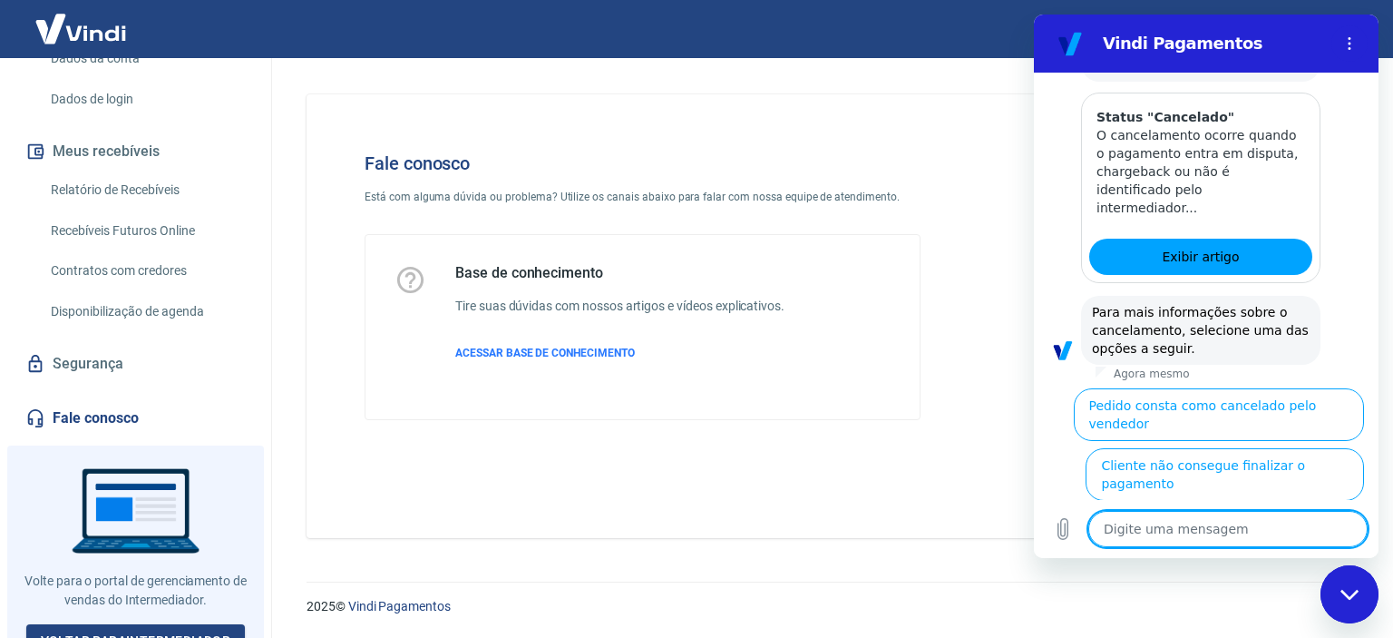
click at [1188, 517] on textarea at bounding box center [1227, 529] width 279 height 36
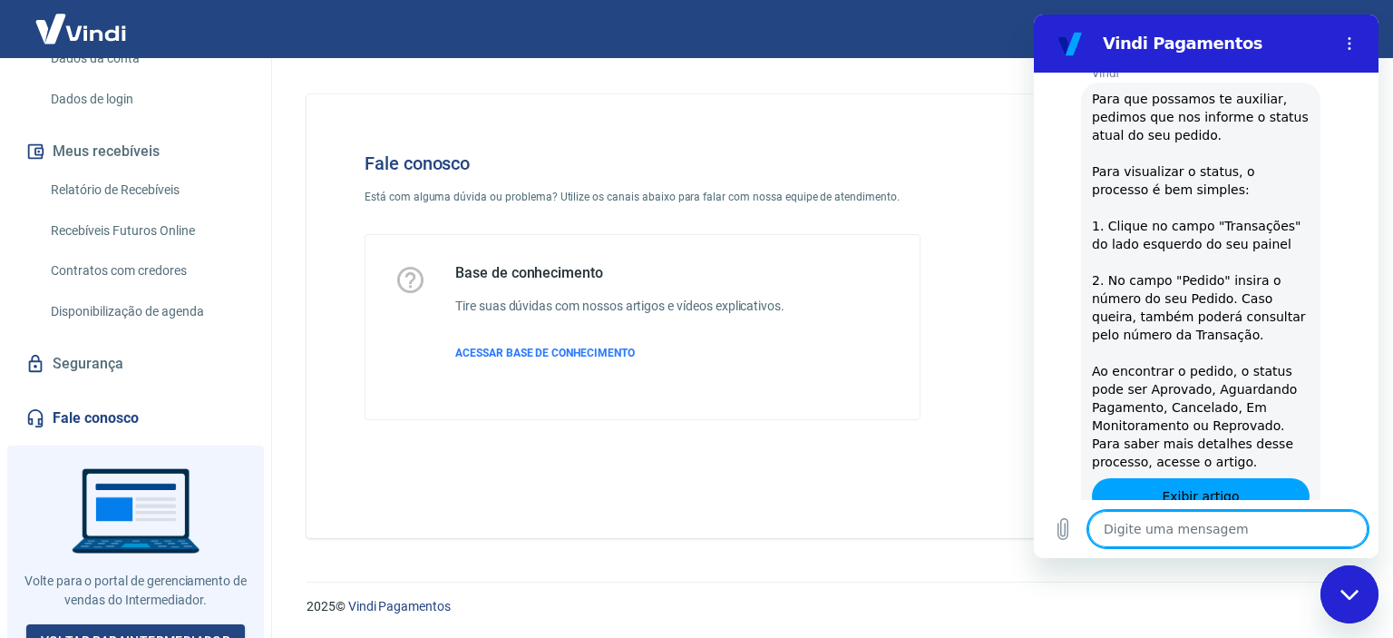
scroll to position [3919, 0]
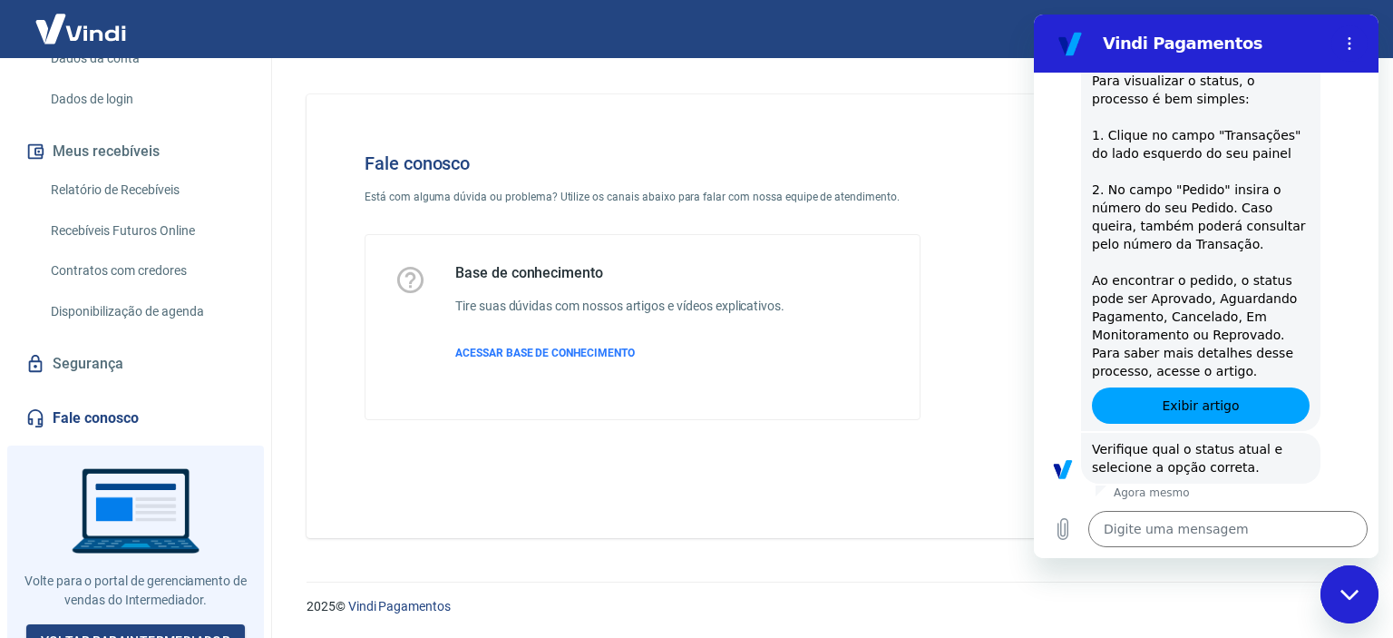
click at [1160, 567] on button "Cancelado" at bounding box center [1171, 584] width 90 height 34
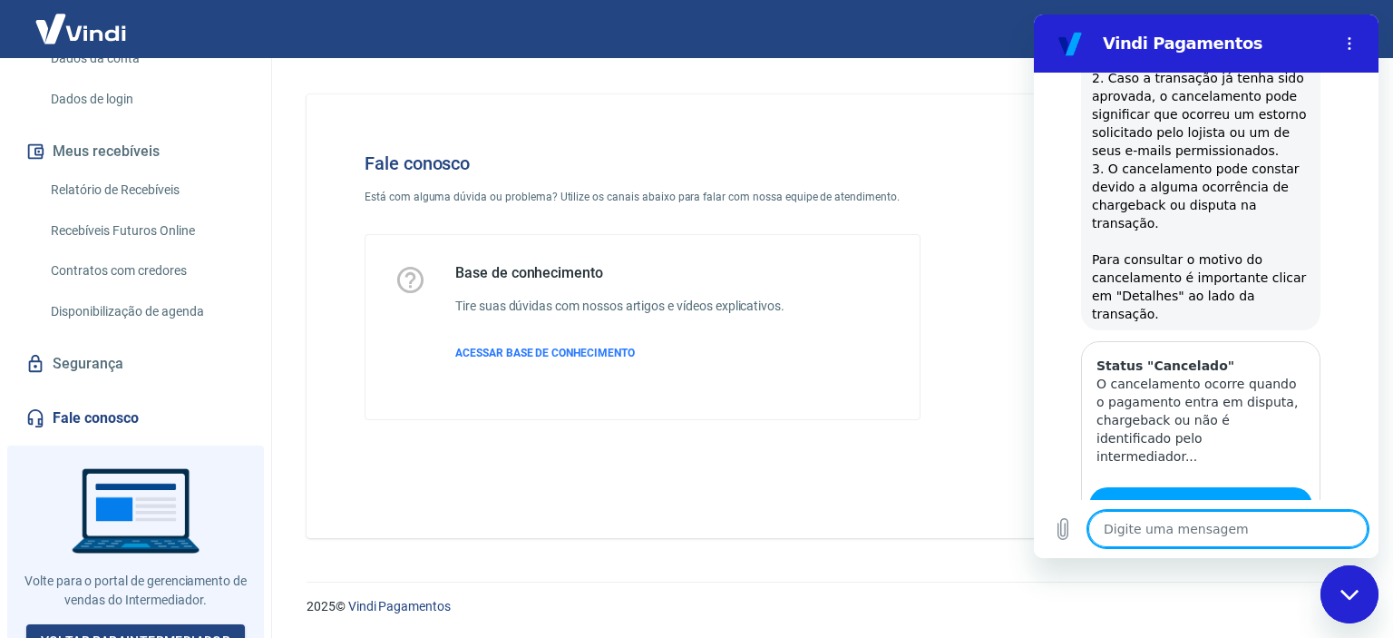
scroll to position [4570, 0]
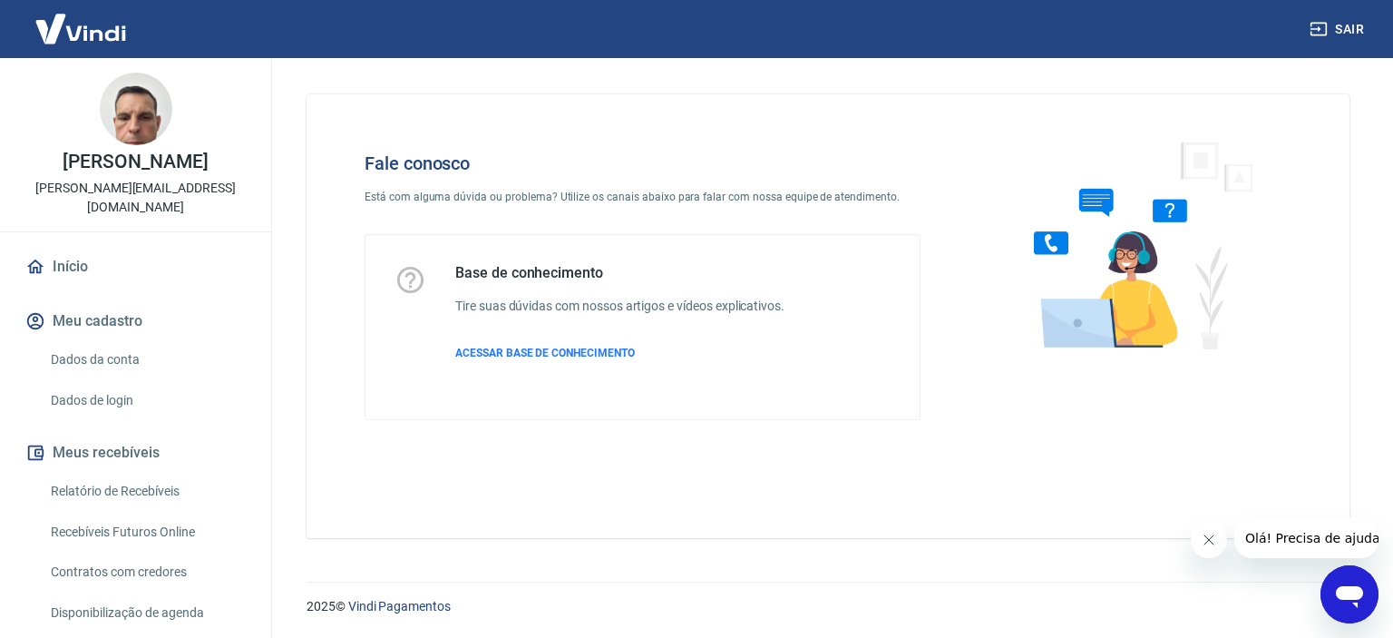
click at [1361, 589] on icon "Abrir janela de mensagens" at bounding box center [1349, 597] width 27 height 22
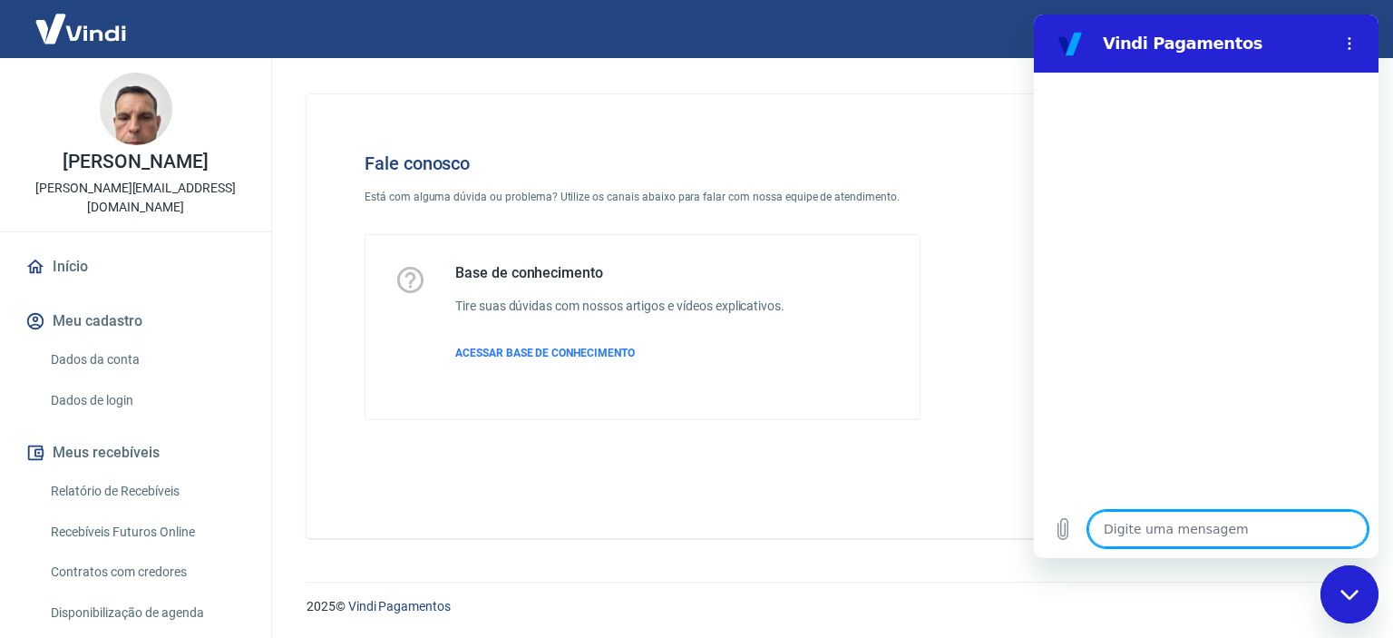
click at [1189, 527] on textarea at bounding box center [1227, 529] width 279 height 36
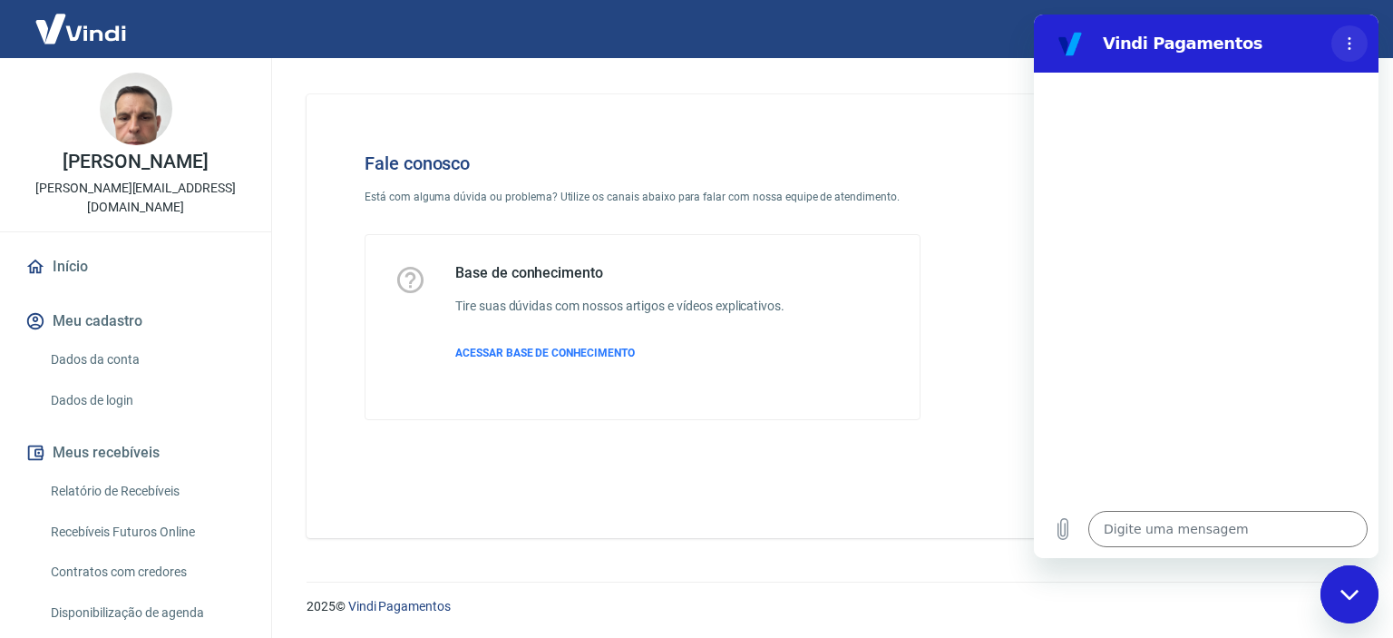
click at [1356, 47] on icon "Menu de opções" at bounding box center [1349, 43] width 15 height 15
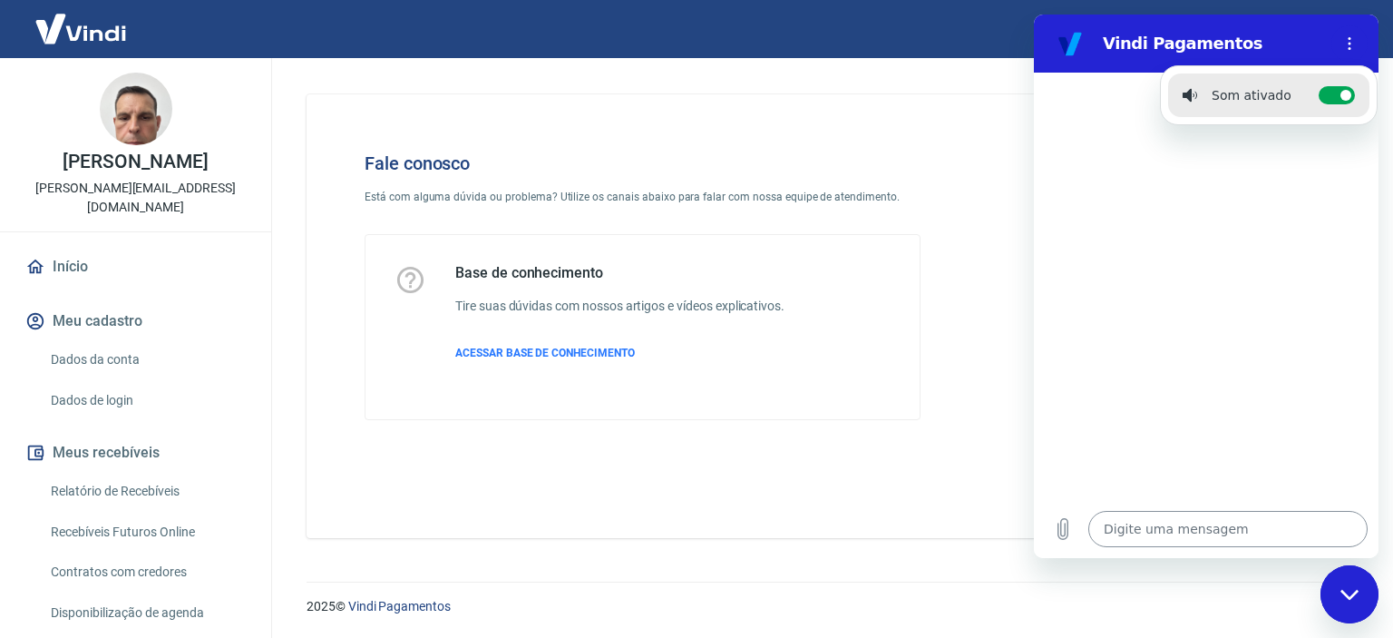
click at [1210, 534] on textarea at bounding box center [1227, 529] width 279 height 36
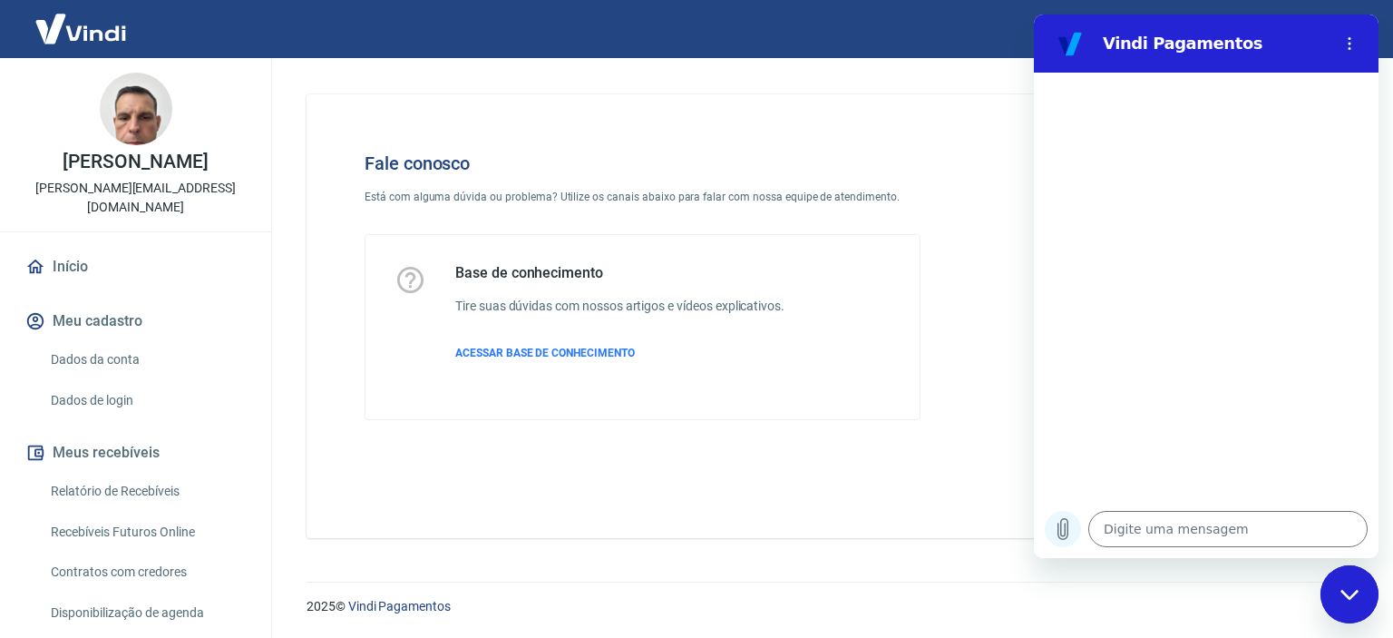
click at [1060, 532] on icon "Carregar arquivo" at bounding box center [1064, 529] width 10 height 21
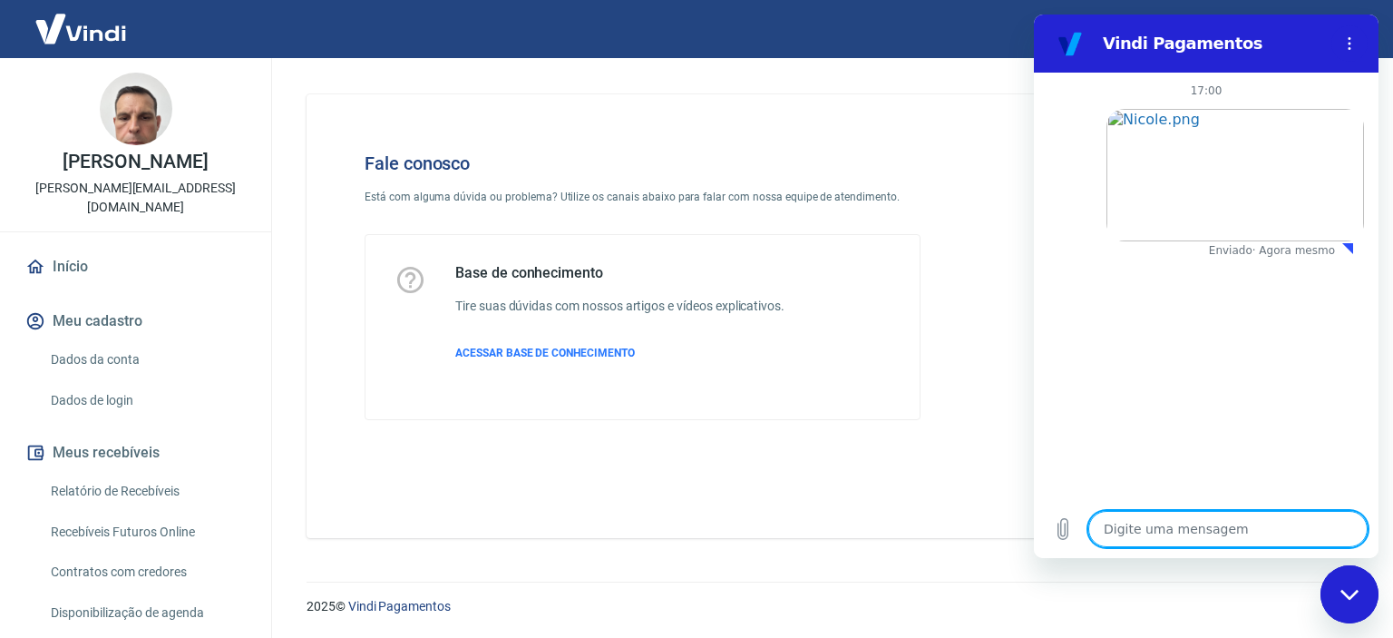
click at [1349, 591] on icon "Fechar janela de mensagens" at bounding box center [1350, 595] width 19 height 12
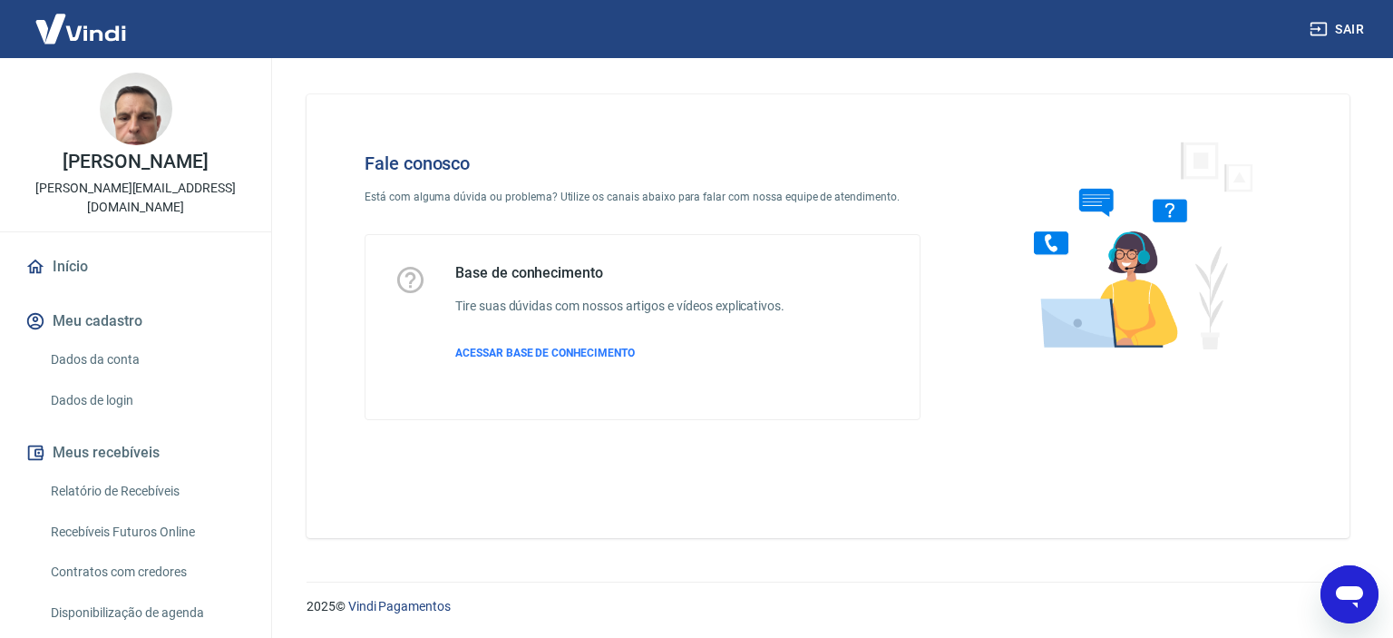
click at [1342, 584] on icon "Abrir janela de mensagens" at bounding box center [1349, 594] width 33 height 33
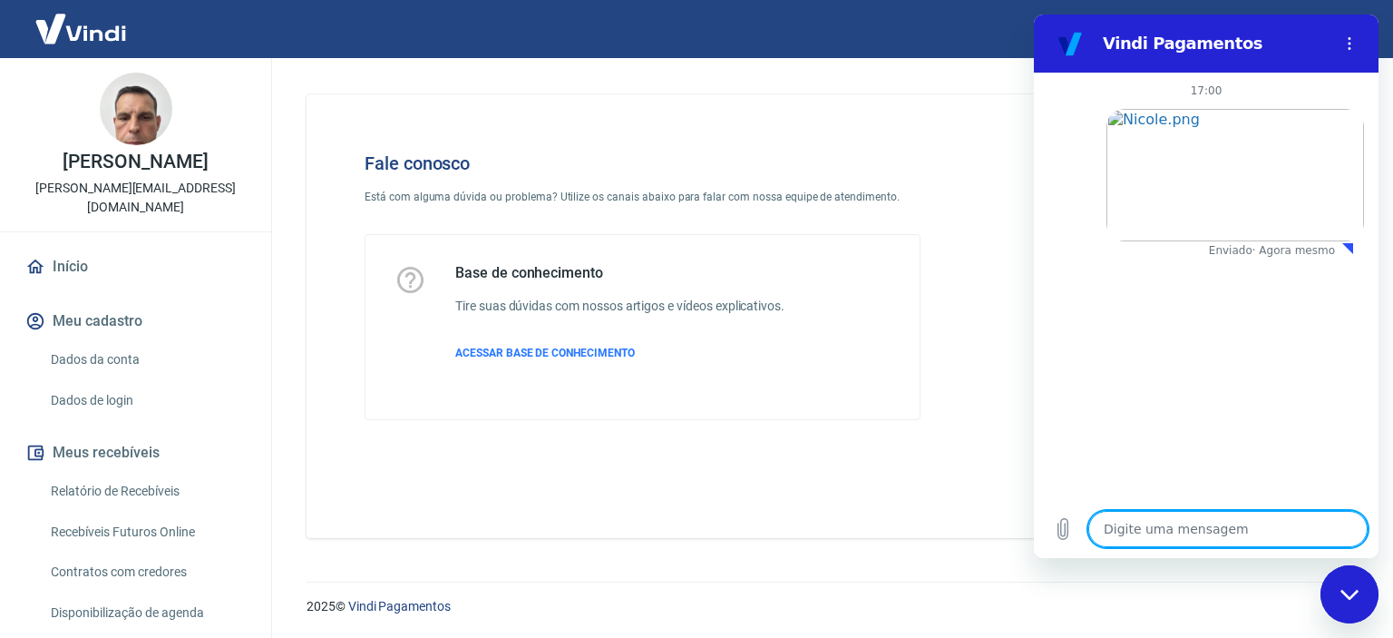
click at [1193, 522] on textarea at bounding box center [1227, 529] width 279 height 36
type textarea "x"
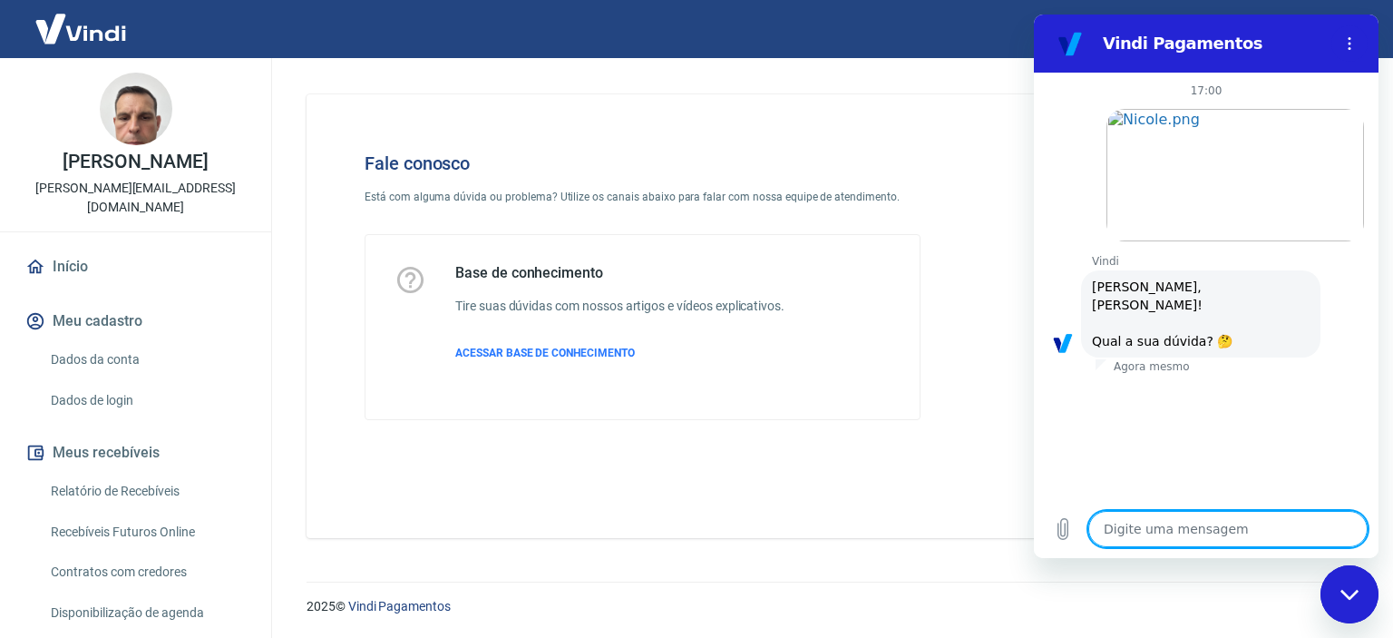
type textarea "C"
type textarea "x"
type textarea "Cl"
type textarea "x"
type textarea "C"
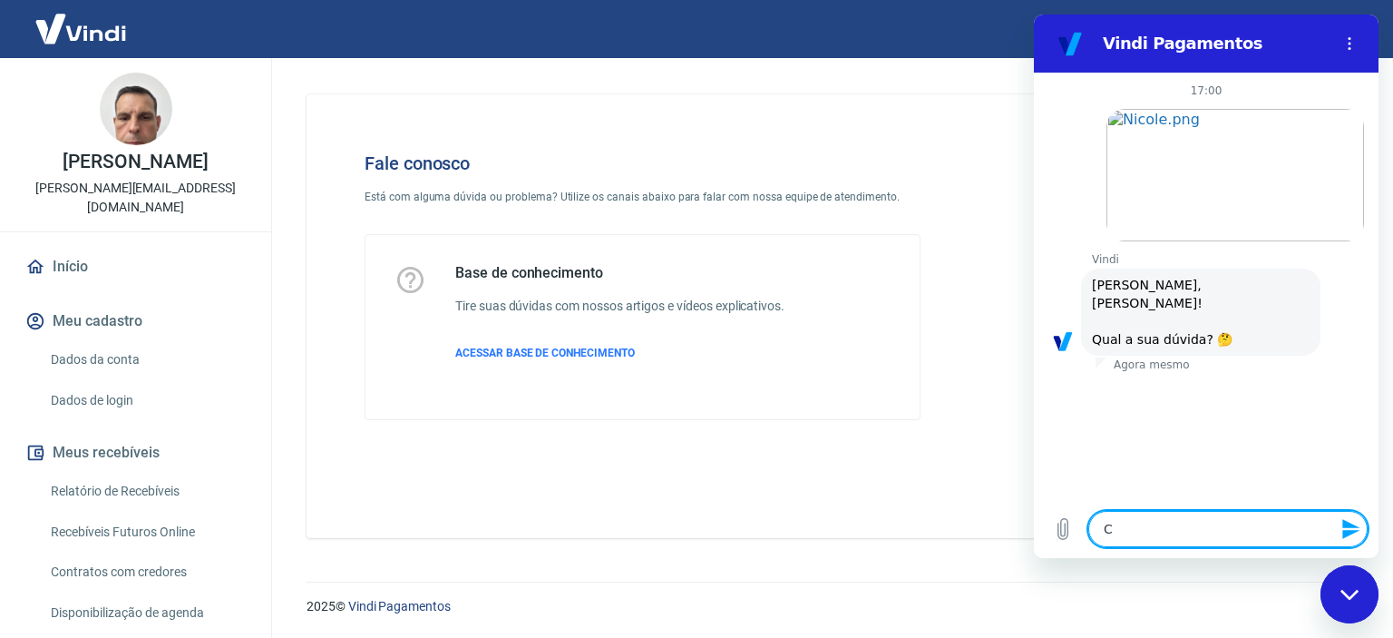
type textarea "x"
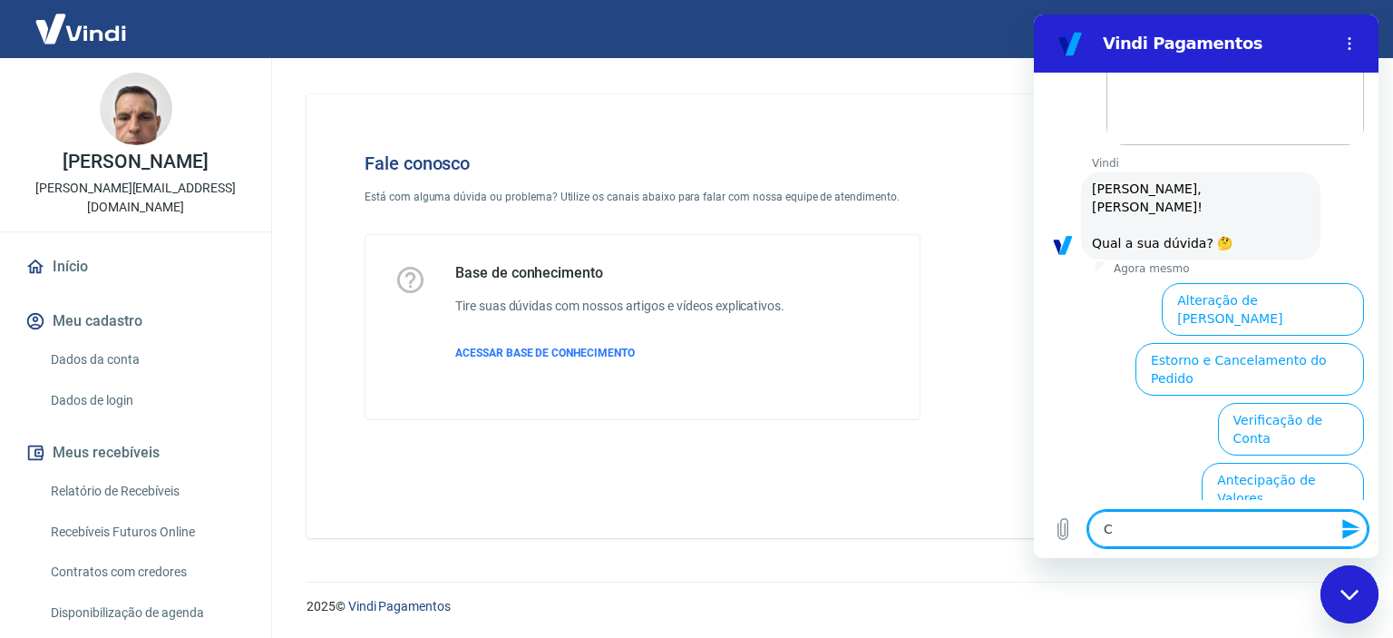
type textarea "x"
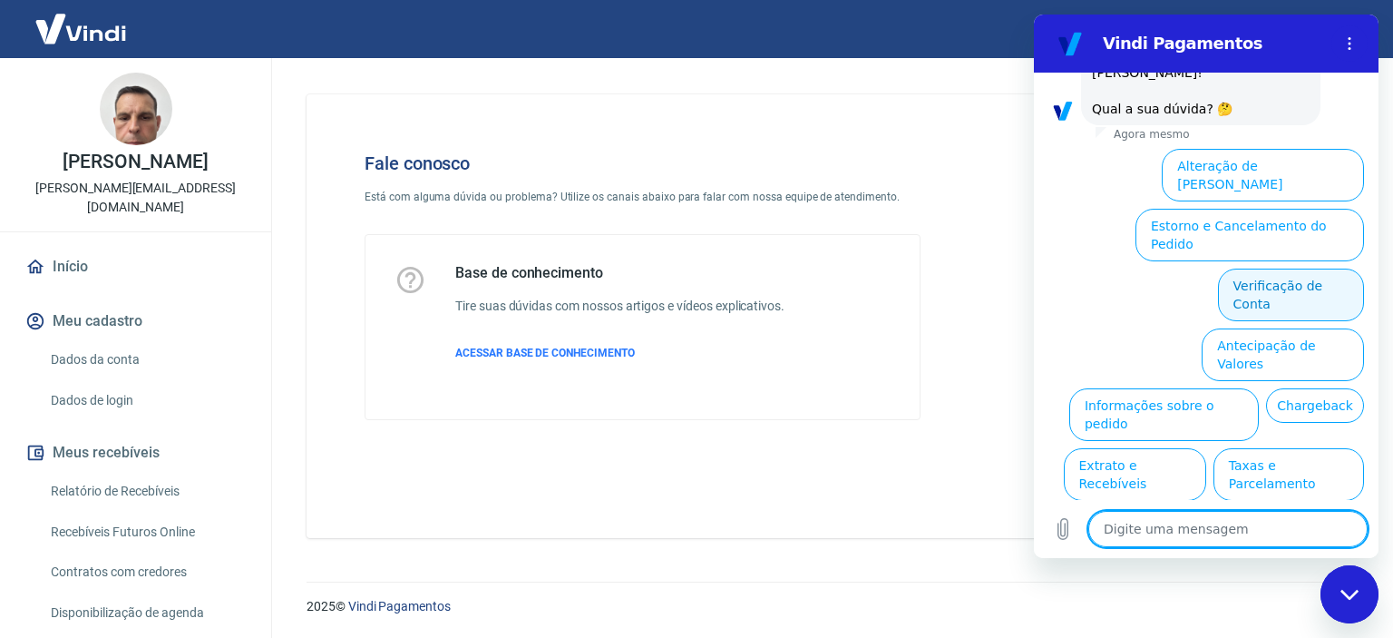
scroll to position [140, 0]
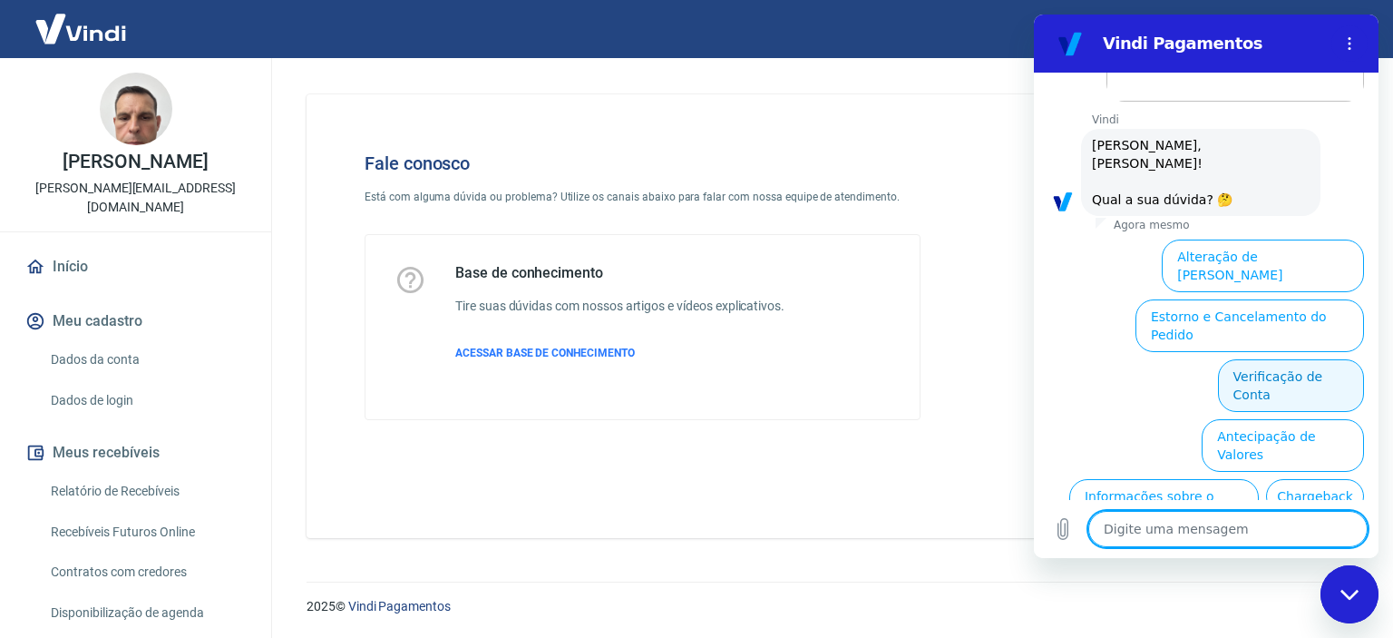
type textarea "P"
type textarea "x"
type textarea "PR"
type textarea "x"
type textarea "PRe"
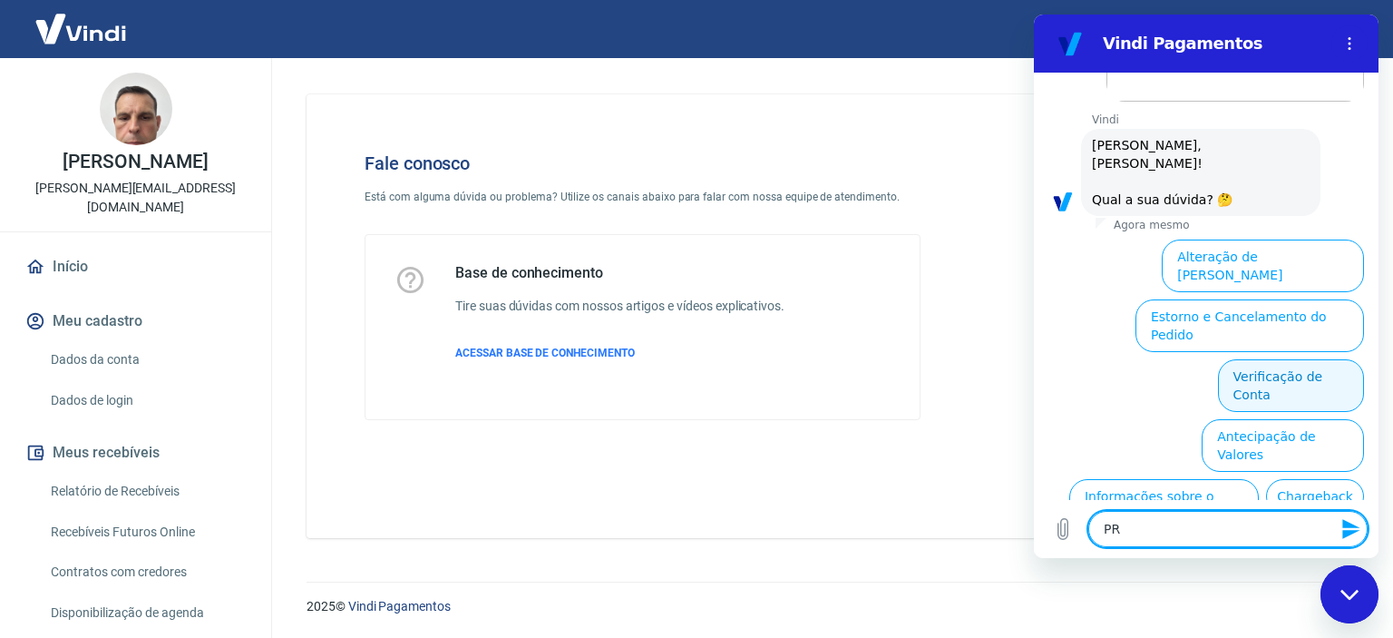
type textarea "x"
type textarea "PR"
type textarea "x"
type textarea "P"
type textarea "x"
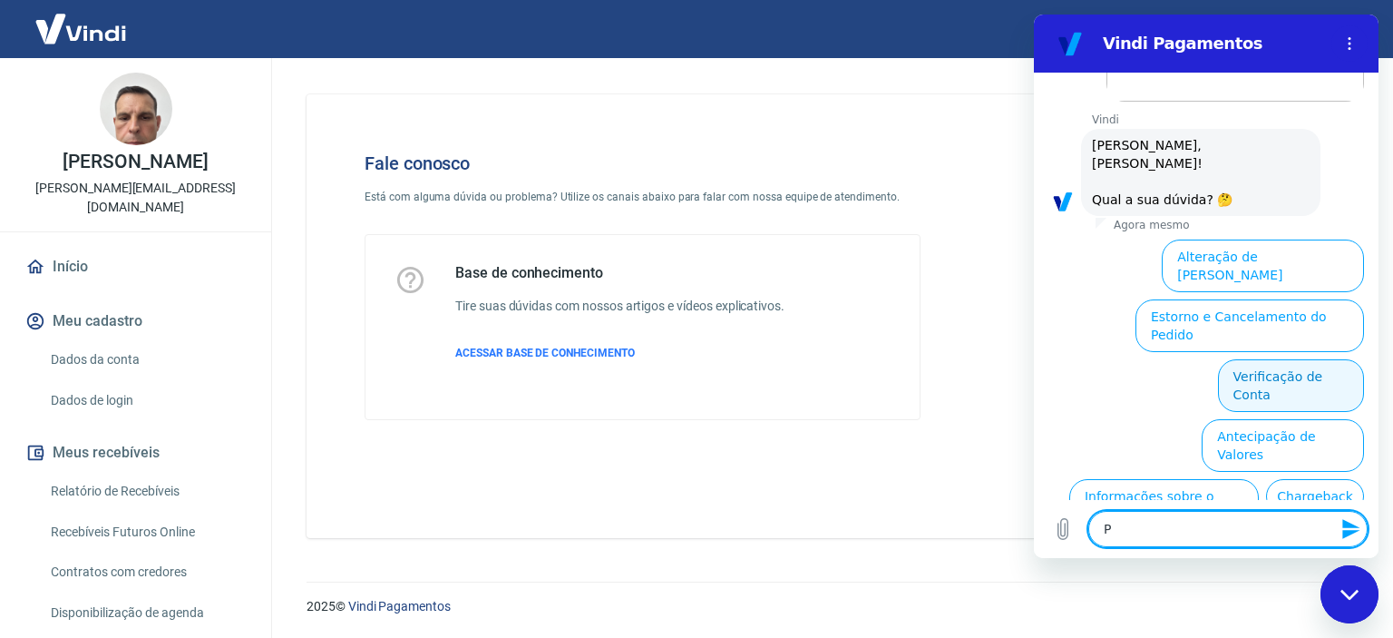
type textarea "Pe"
type textarea "x"
type textarea "Ped"
type textarea "x"
type textarea "Pedi"
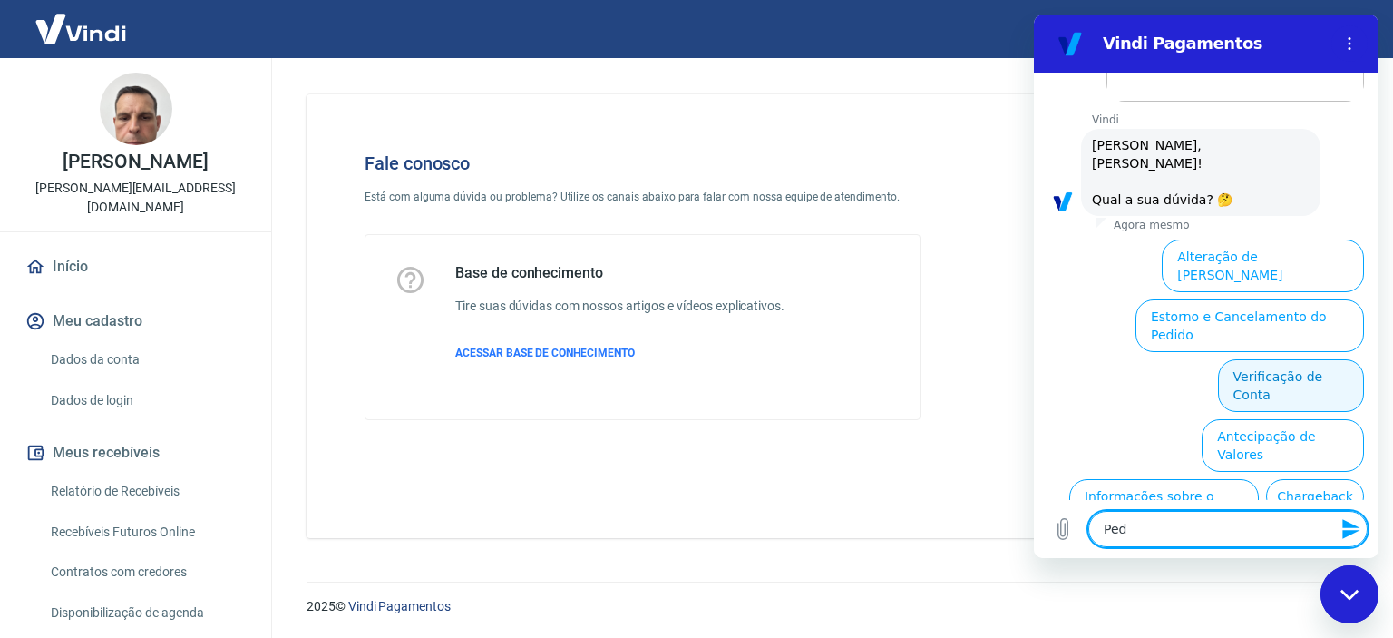
type textarea "x"
type textarea "Pedid"
type textarea "x"
type textarea "Pedido"
type textarea "x"
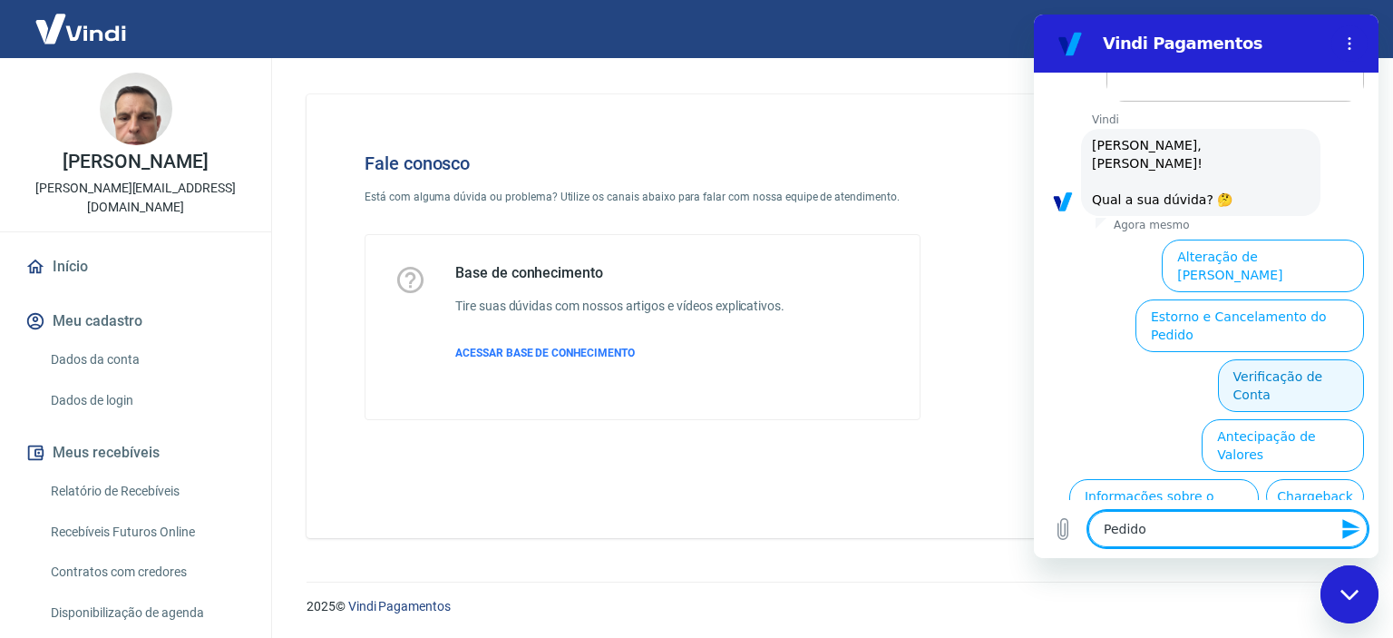
type textarea "Pedido"
type textarea "x"
type textarea "Pedido f"
type textarea "x"
type textarea "Pedido fo"
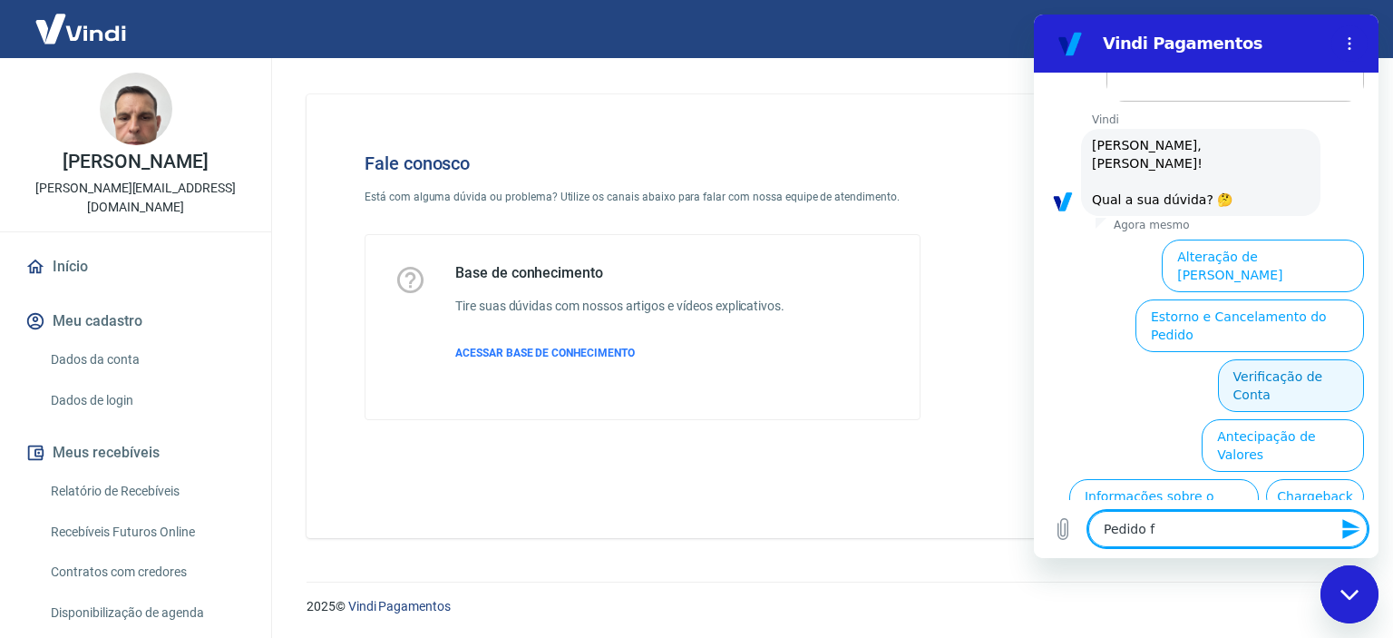
type textarea "x"
type textarea "Pedido foi"
type textarea "x"
type textarea "Pedido foi"
type textarea "x"
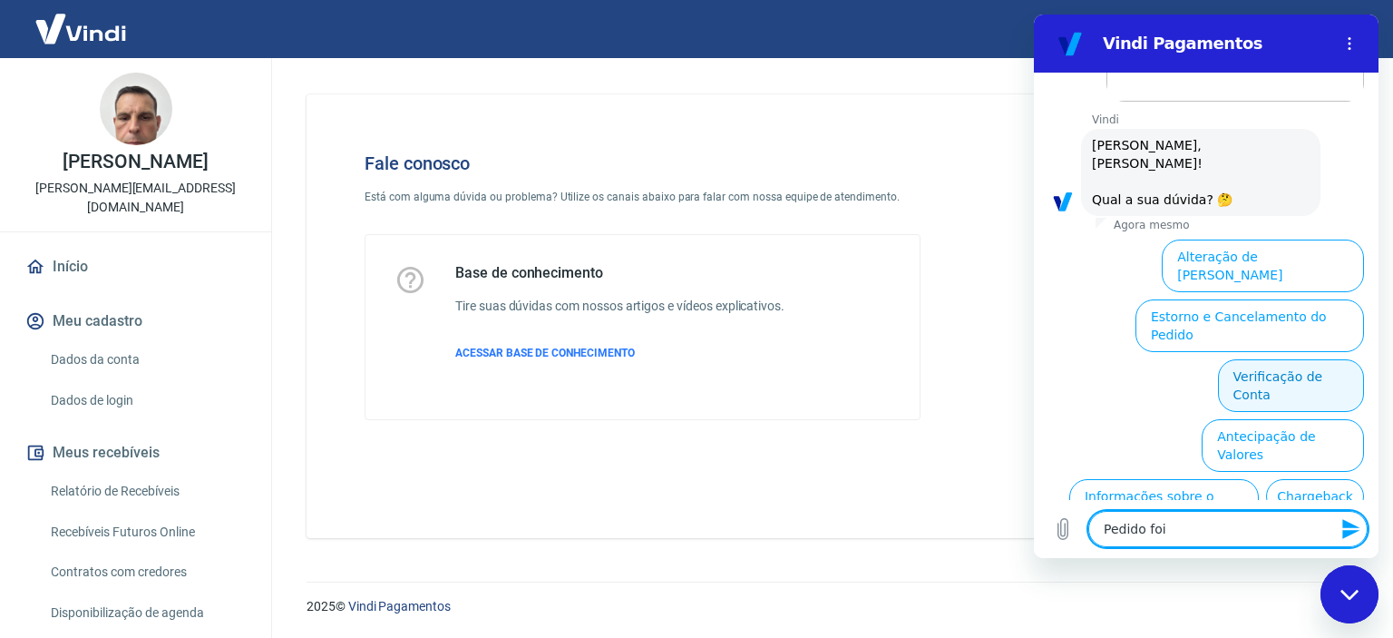
type textarea "Pedido foi c"
type textarea "x"
type textarea "Pedido foi ca"
type textarea "x"
type textarea "Pedido foi can"
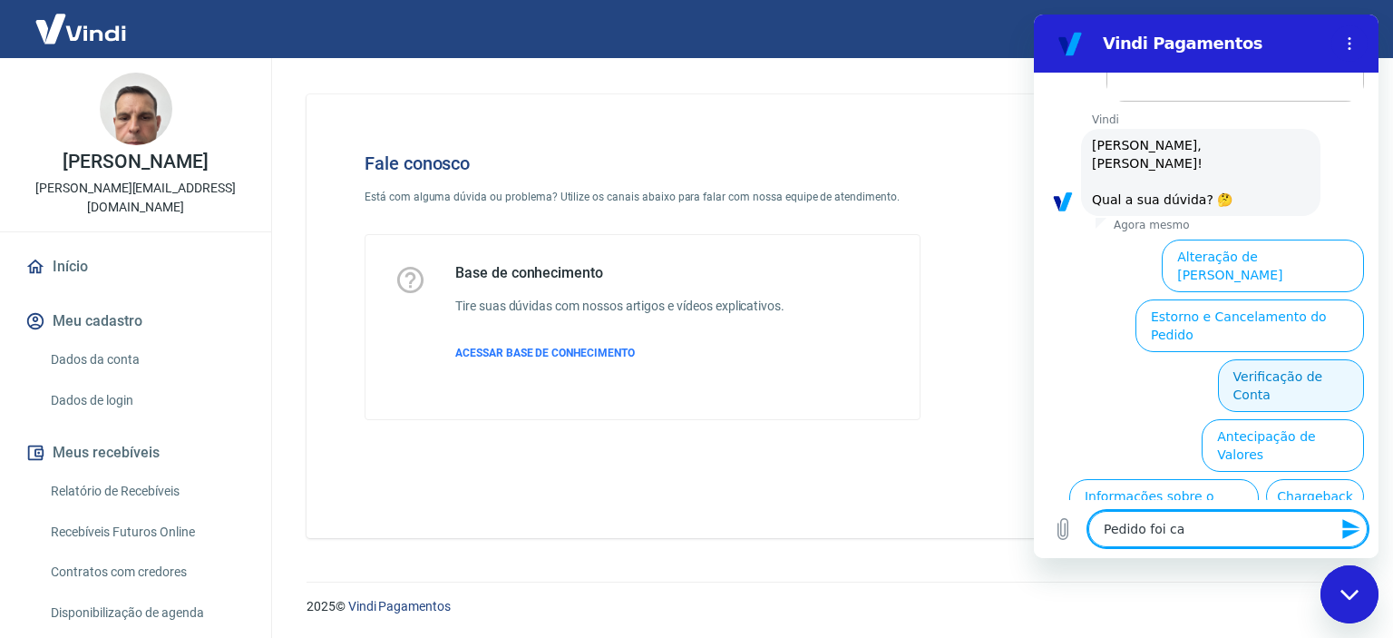
type textarea "x"
type textarea "Pedido foi canc"
type textarea "x"
type textarea "Pedido foi cance"
type textarea "x"
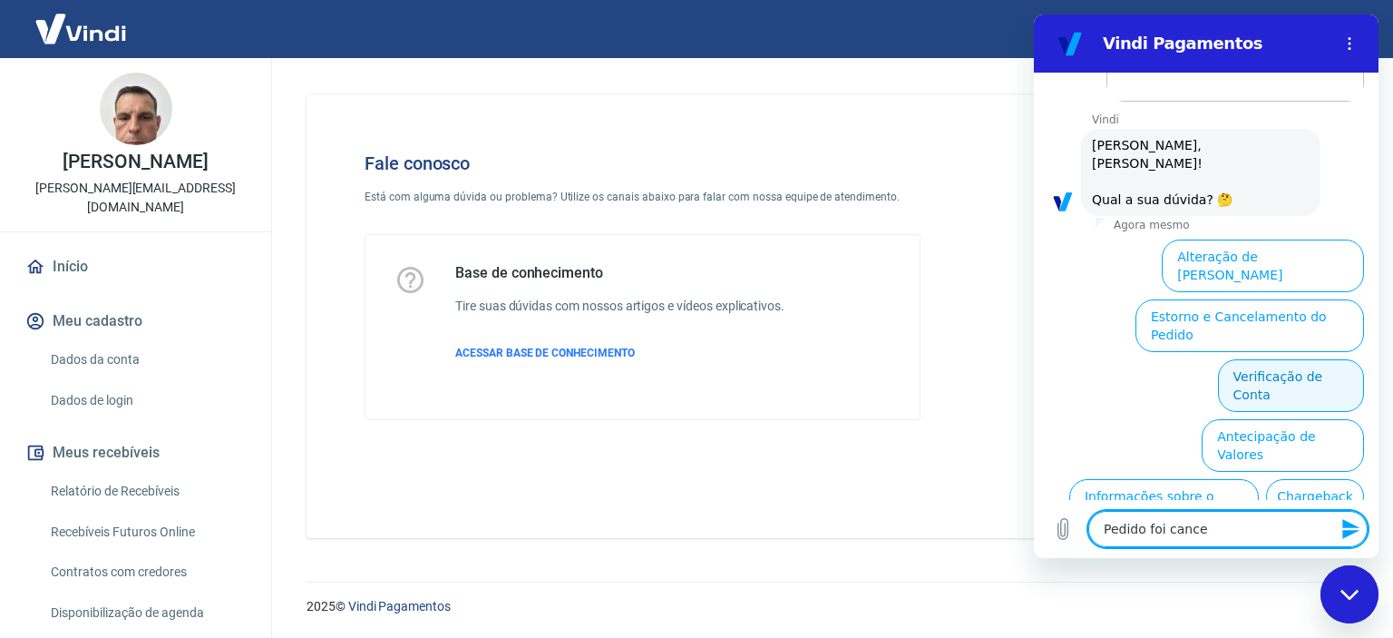
type textarea "Pedido foi cancel"
type textarea "x"
type textarea "Pedido foi cancela"
type textarea "x"
type textarea "Pedido foi cancelad"
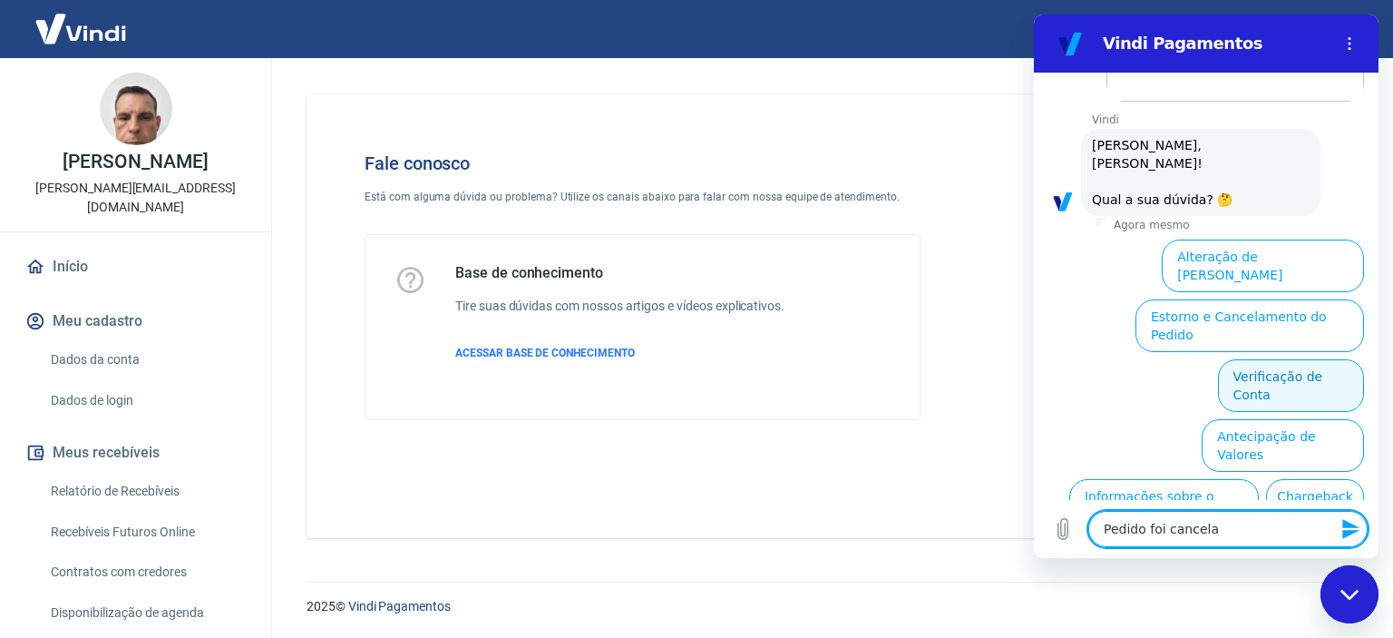
type textarea "x"
type textarea "Pedido foi cancelado"
type textarea "x"
type textarea "Pedido foi cancelado"
type textarea "x"
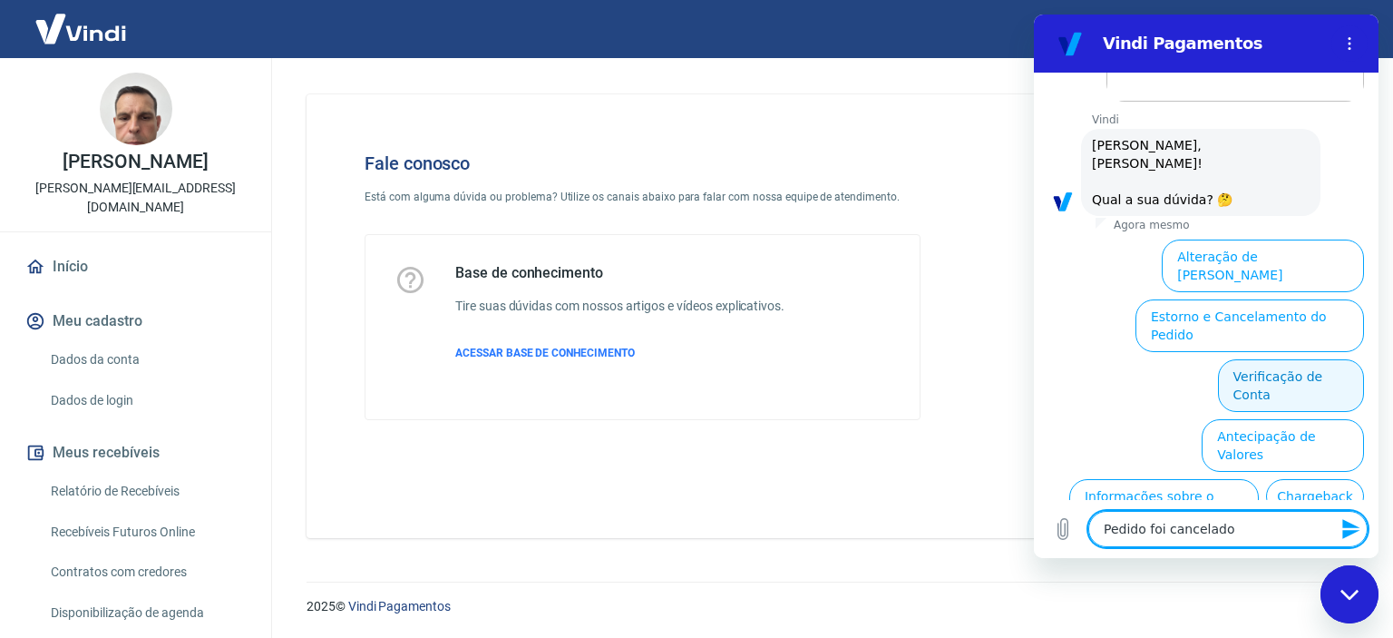
type textarea "Pedido foi cancelado p"
type textarea "x"
type textarea "Pedido foi cancelado pe"
type textarea "x"
type textarea "Pedido foi cancelado pel"
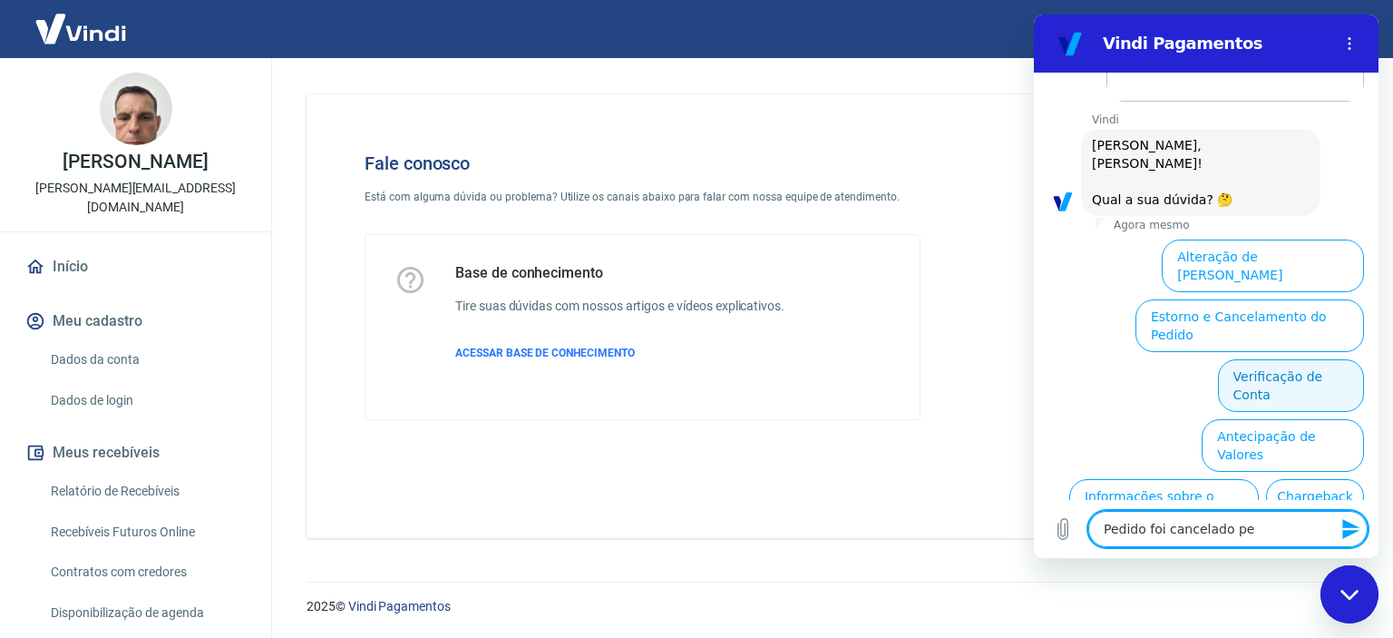
type textarea "x"
type textarea "Pedido foi cancelado pelo"
type textarea "x"
type textarea "Pedido foi cancelado pelo"
type textarea "x"
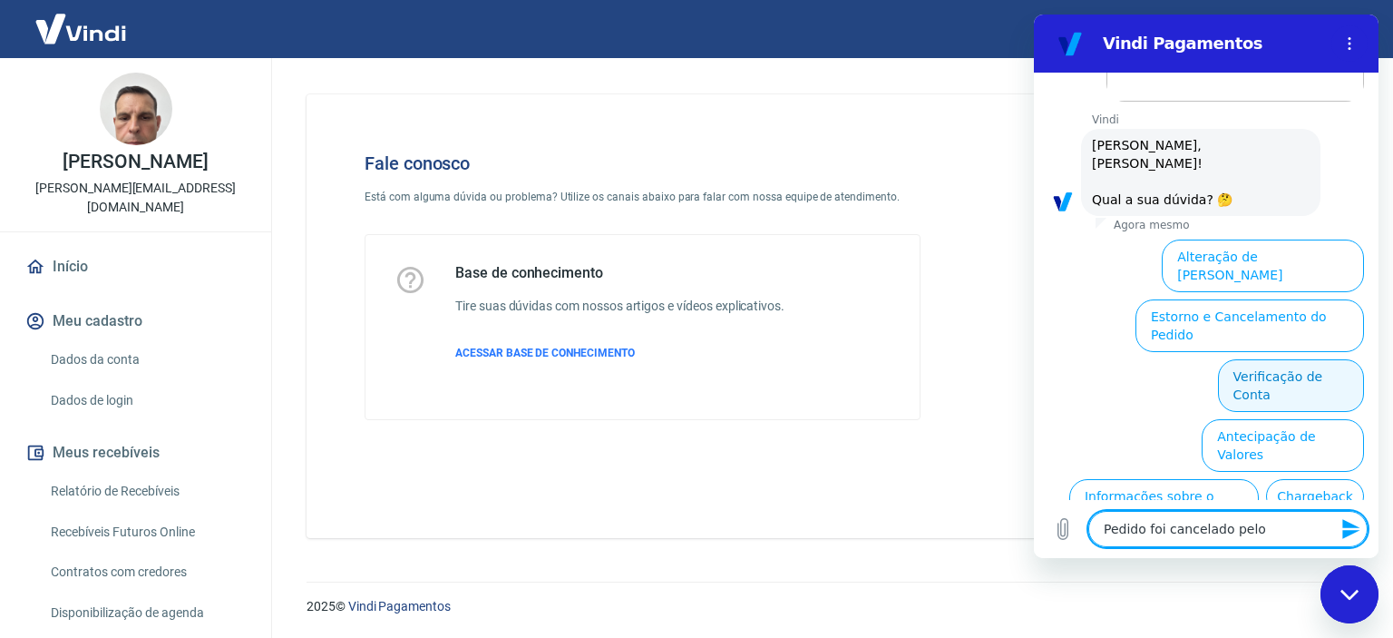
type textarea "Pedido foi cancelado pelo p"
type textarea "x"
type textarea "Pedido foi cancelado pelo pi"
type textarea "x"
type textarea "Pedido foi cancelado pelo pix"
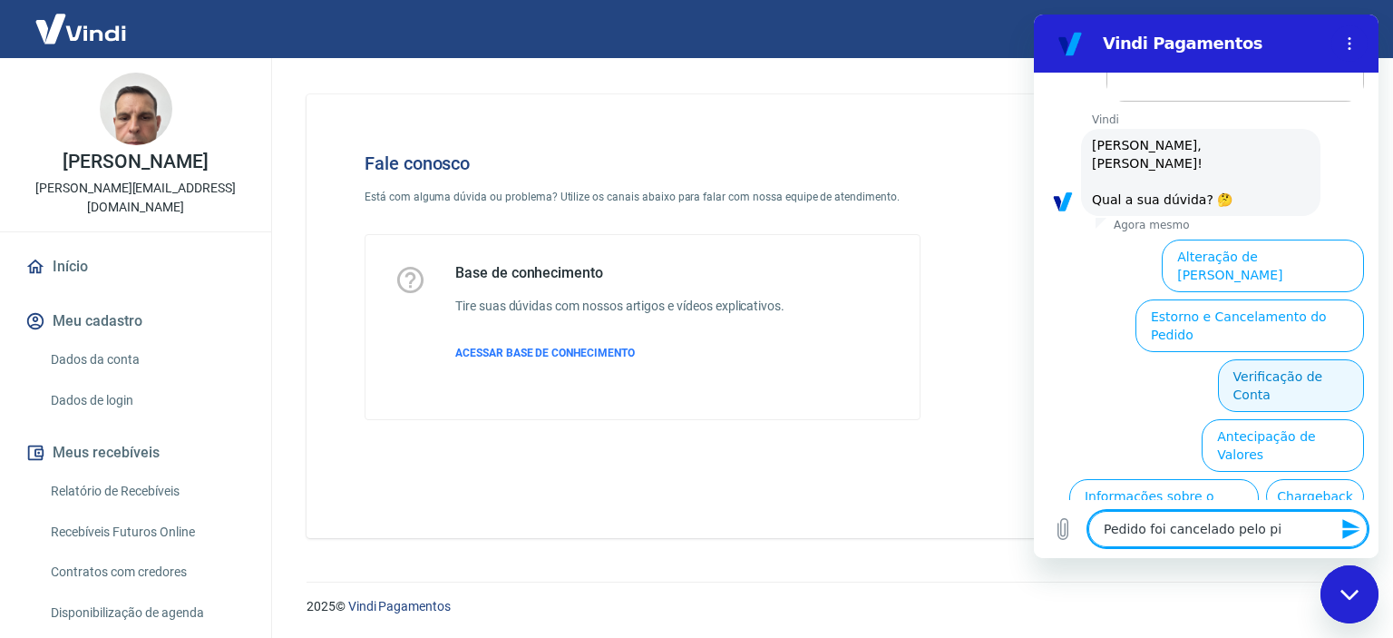
type textarea "x"
type textarea "Pedido foi cancelado pelo pix"
type textarea "x"
type textarea "Pedido foi cancelado pelo pix e"
type textarea "x"
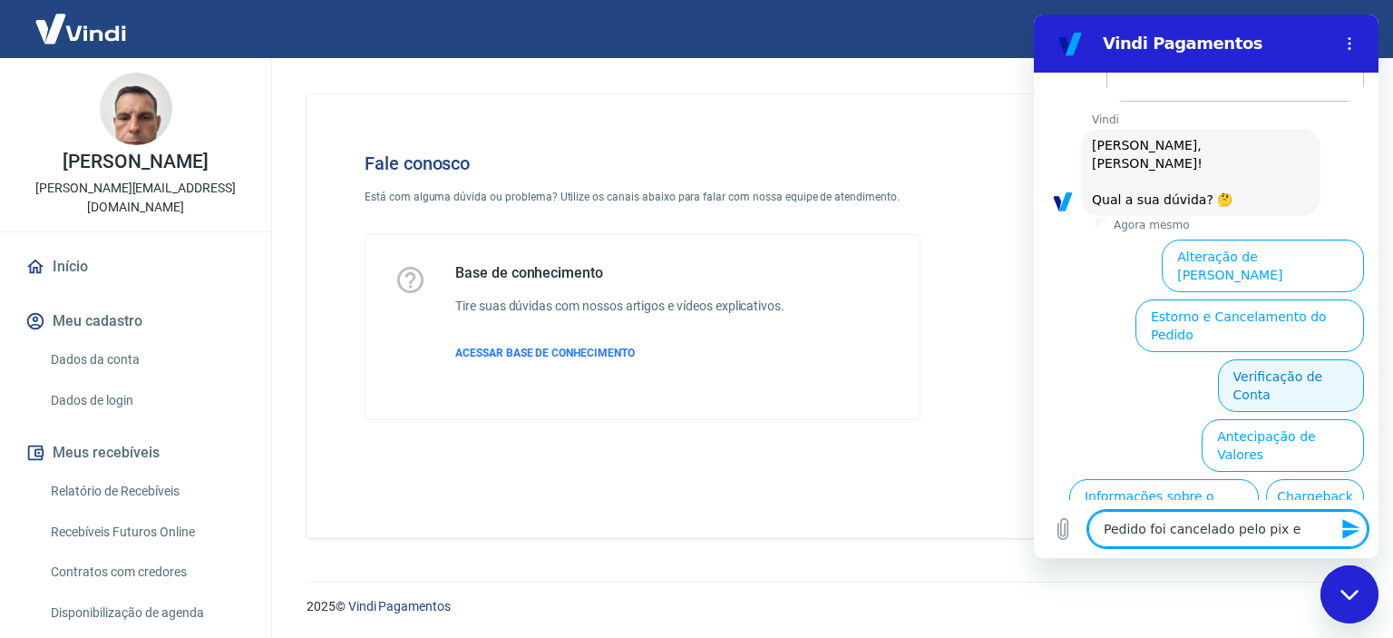
type textarea "Pedido foi cancelado pelo pix e"
type textarea "x"
type textarea "Pedido foi cancelado pelo pix e c"
type textarea "x"
type textarea "Pedido foi cancelado pelo pix e cl"
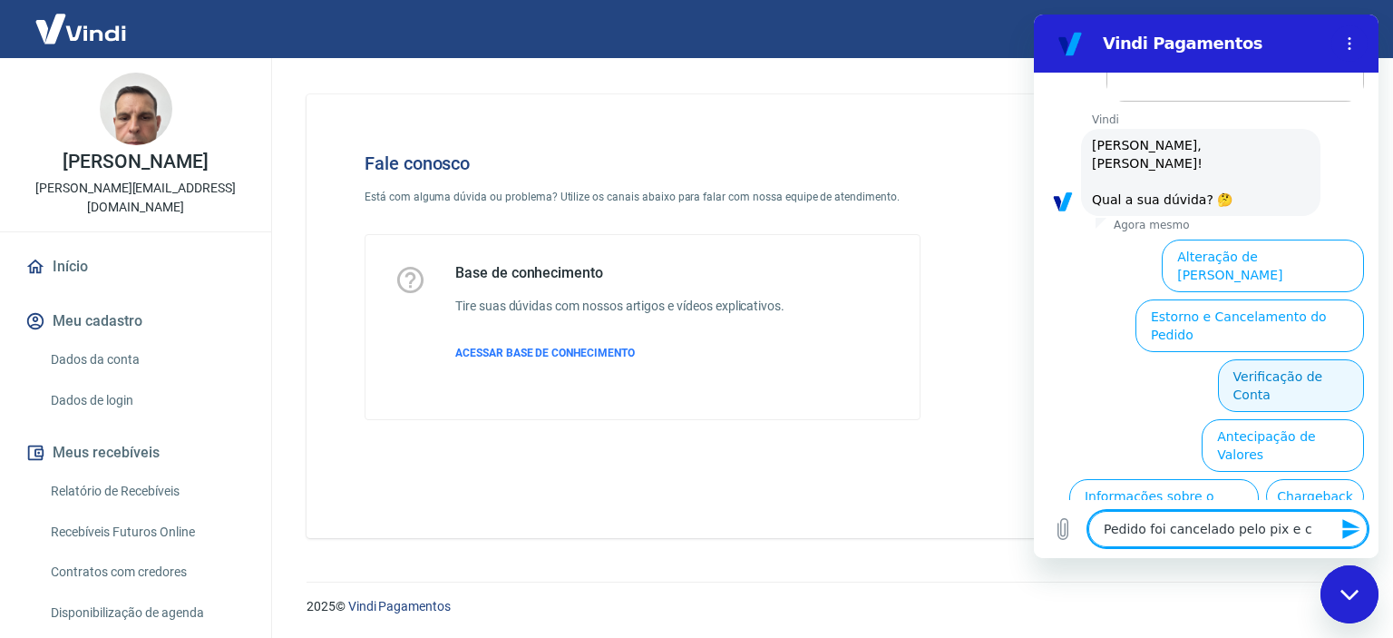
type textarea "x"
type textarea "Pedido foi cancelado pelo pix e cli"
type textarea "x"
type textarea "Pedido foi cancelado pelo pix e clie"
type textarea "x"
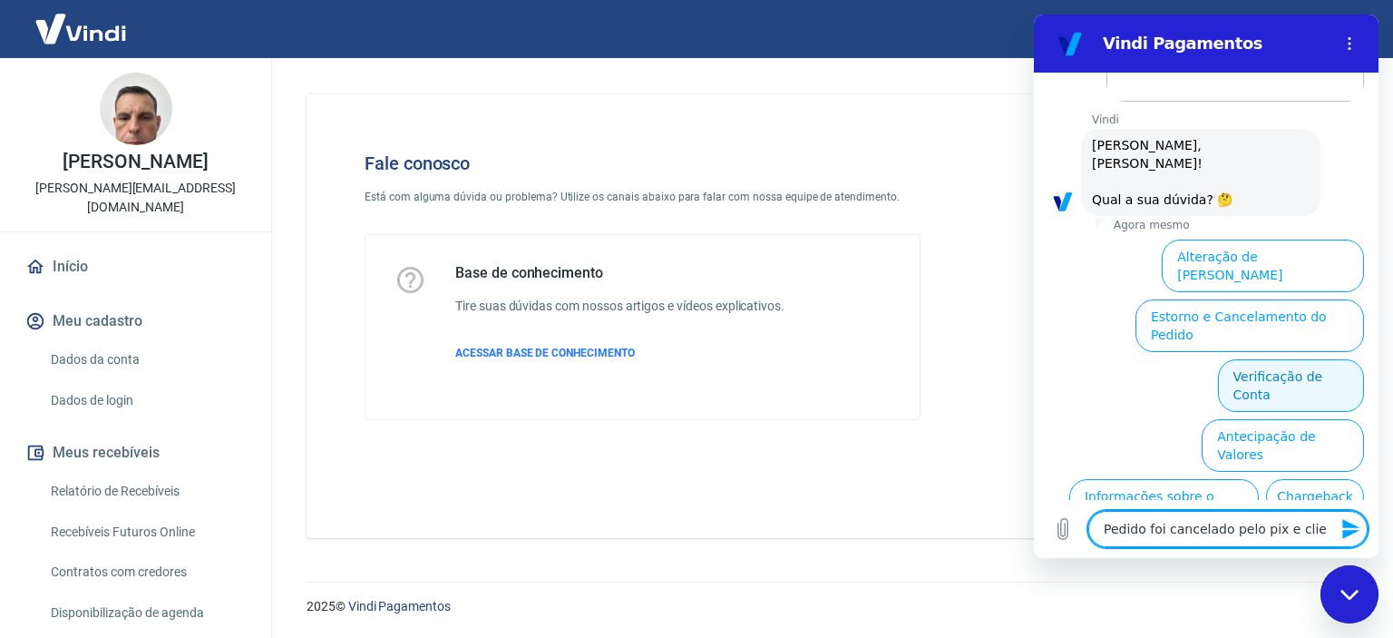
type textarea "Pedido foi cancelado pelo pix e clien"
type textarea "x"
type textarea "Pedido foi cancelado pelo pix e client"
type textarea "x"
type textarea "Pedido foi cancelado pelo pix e cliente"
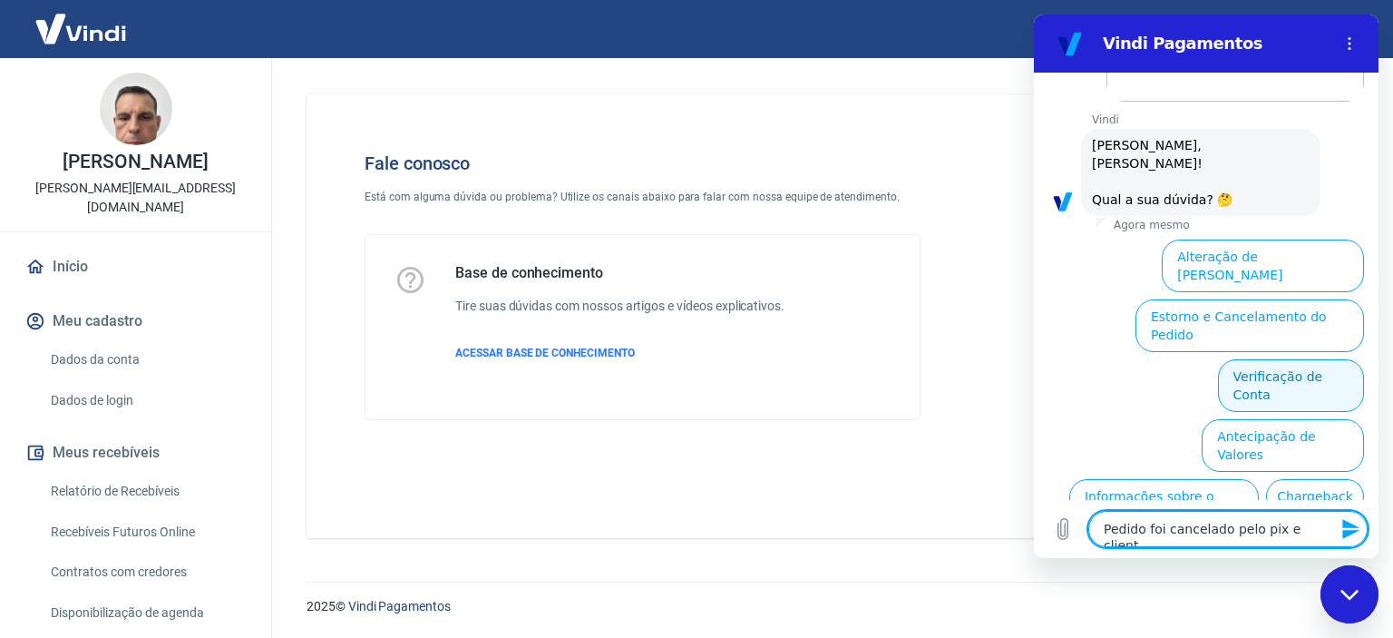
type textarea "x"
type textarea "Pedido foi cancelado pelo pix e cliente"
type textarea "x"
type textarea "Pedido foi cancelado pelo pix e cliente q"
type textarea "x"
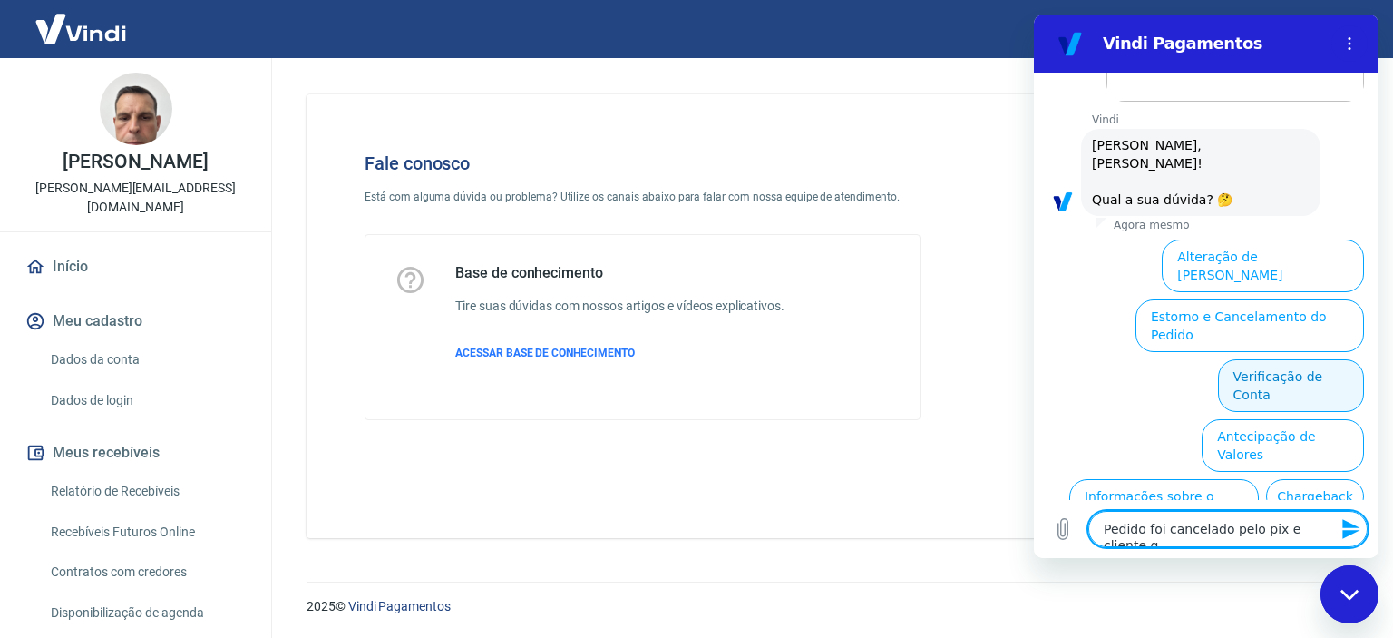
type textarea "Pedido foi cancelado pelo pix e cliente qu"
type textarea "x"
type textarea "Pedido foi cancelado pelo pix e cliente que"
type textarea "x"
type textarea "Pedido foi cancelado pelo pix e cliente quer"
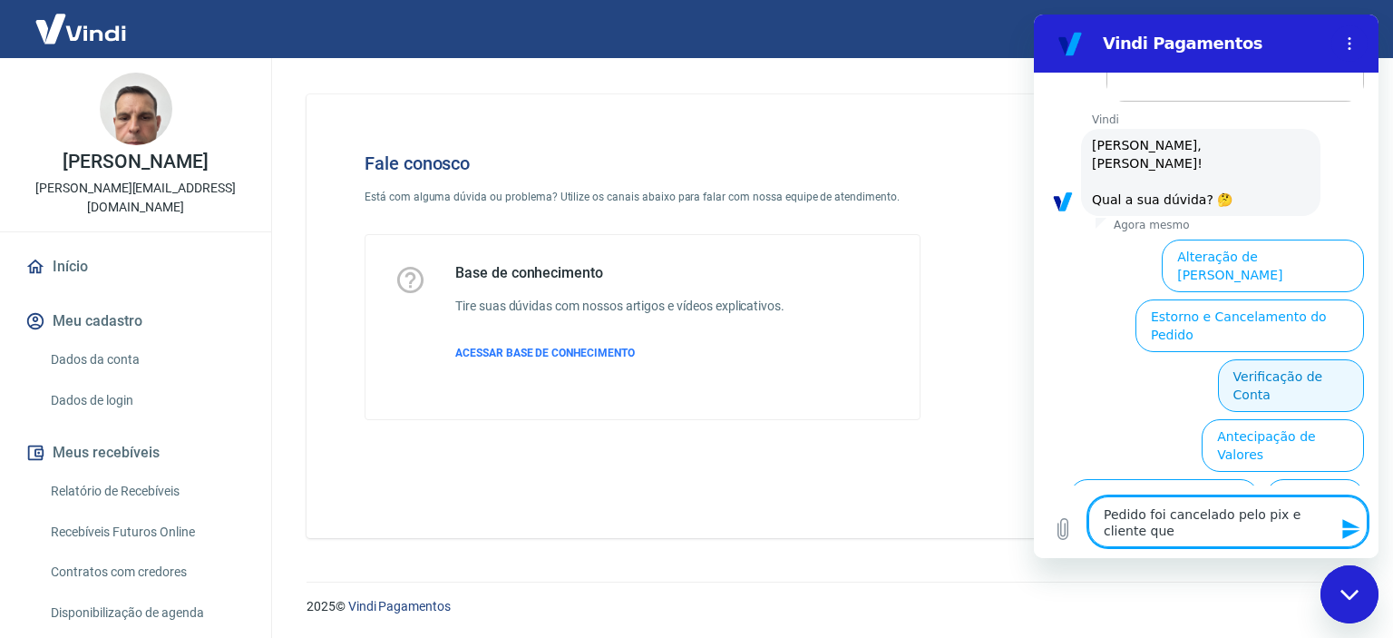
type textarea "x"
type textarea "Pedido foi cancelado pelo pix e cliente quer"
type textarea "x"
type textarea "Pedido foi cancelado pelo pix e cliente quer u"
type textarea "x"
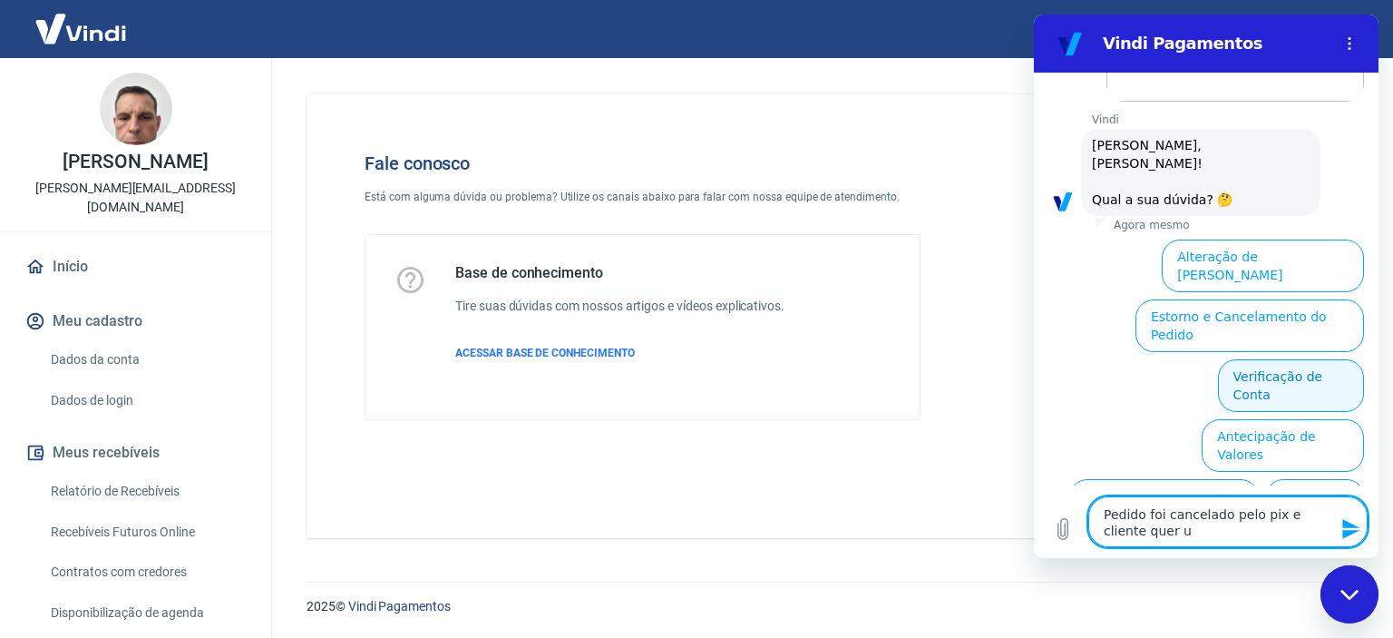
type textarea "Pedido foi cancelado pelo pix e cliente quer um"
type textarea "x"
type textarea "Pedido foi cancelado pelo pix e cliente quer um"
type textarea "x"
type textarea "Pedido foi cancelado pelo pix e cliente quer um d"
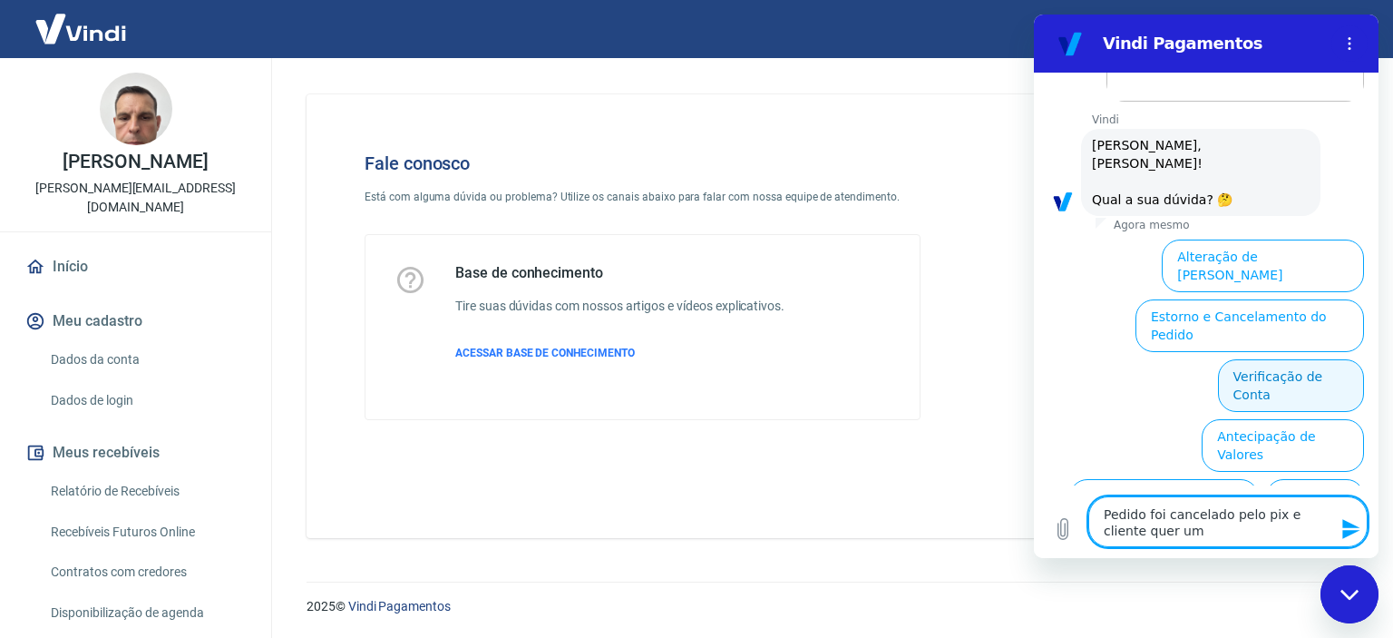
type textarea "x"
type textarea "Pedido foi cancelado pelo pix e cliente quer um do"
type textarea "x"
type textarea "Pedido foi cancelado pelo pix e cliente quer um doc"
type textarea "x"
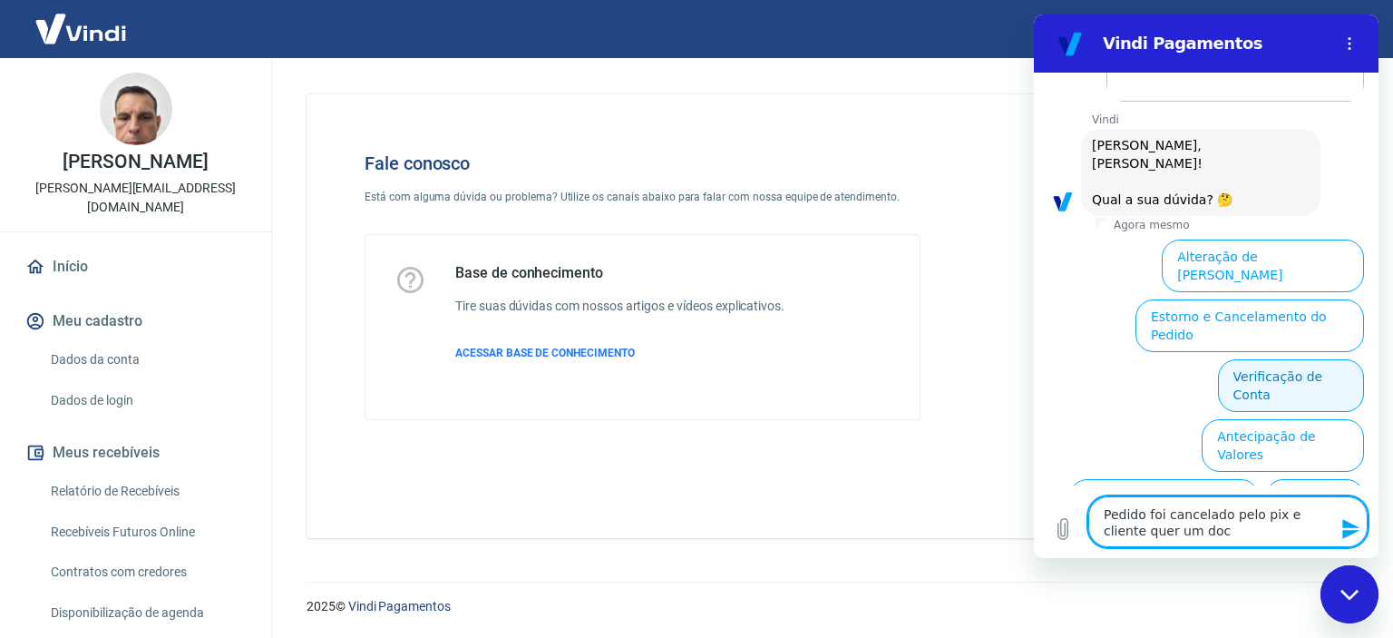
type textarea "Pedido foi cancelado pelo pix e cliente quer um docu"
type textarea "x"
type textarea "Pedido foi cancelado pelo pix e cliente quer um docum"
type textarea "x"
type textarea "Pedido foi cancelado pelo pix e cliente quer um docume"
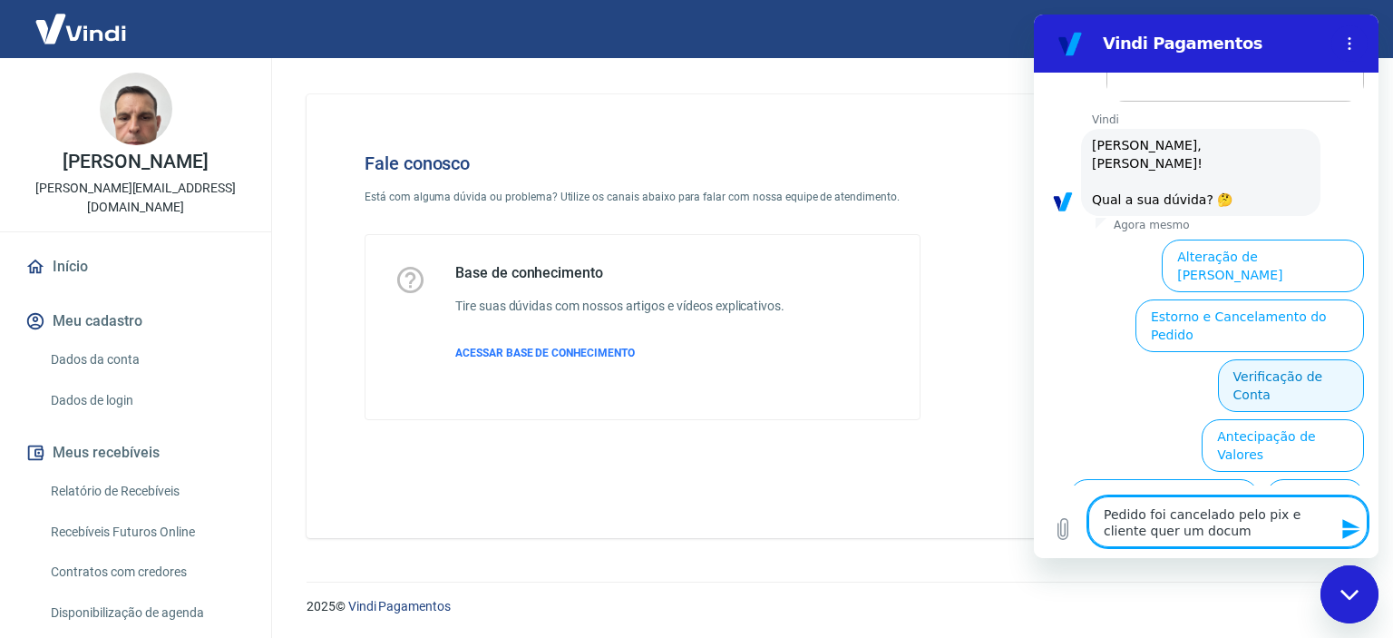
type textarea "x"
type textarea "Pedido foi cancelado pelo pix e cliente quer um documet"
type textarea "x"
type textarea "Pedido foi cancelado pelo pix e cliente quer um documeto"
type textarea "x"
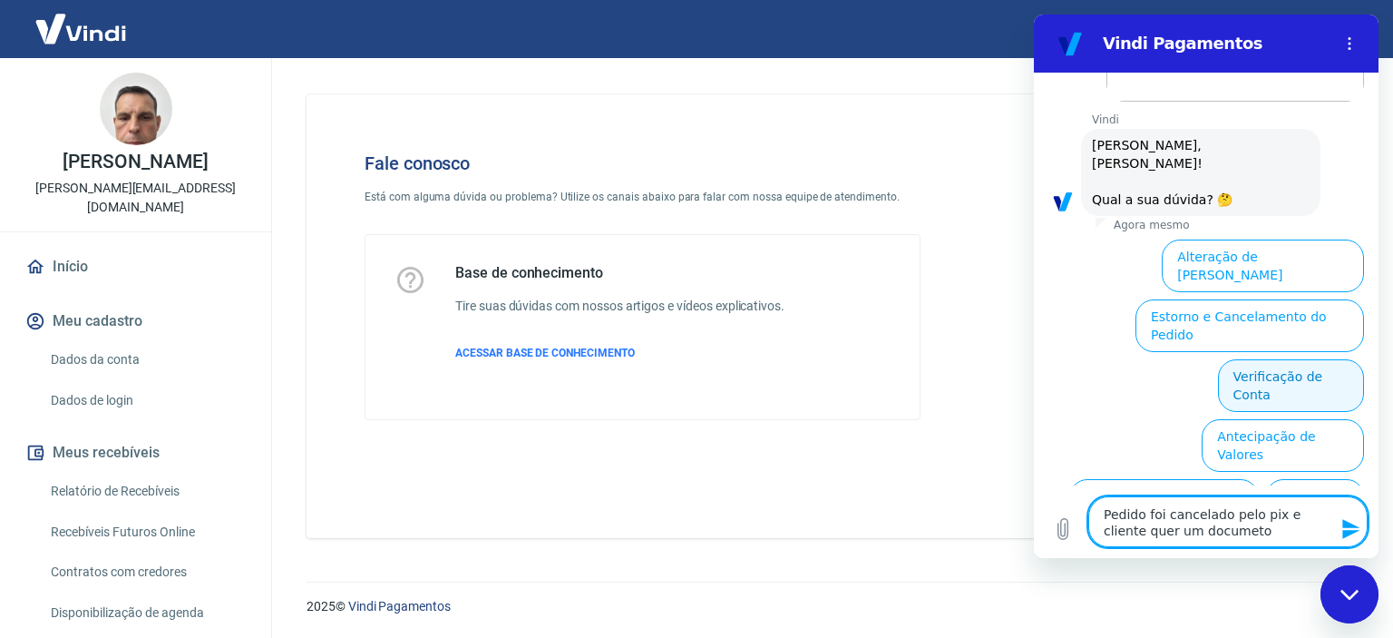
type textarea "Pedido foi cancelado pelo pix e cliente quer um documeto"
type textarea "x"
type textarea "Pedido foi cancelado pelo pix e cliente quer um documeto"
type textarea "x"
type textarea "Pedido foi cancelado pelo pix e cliente quer um documet"
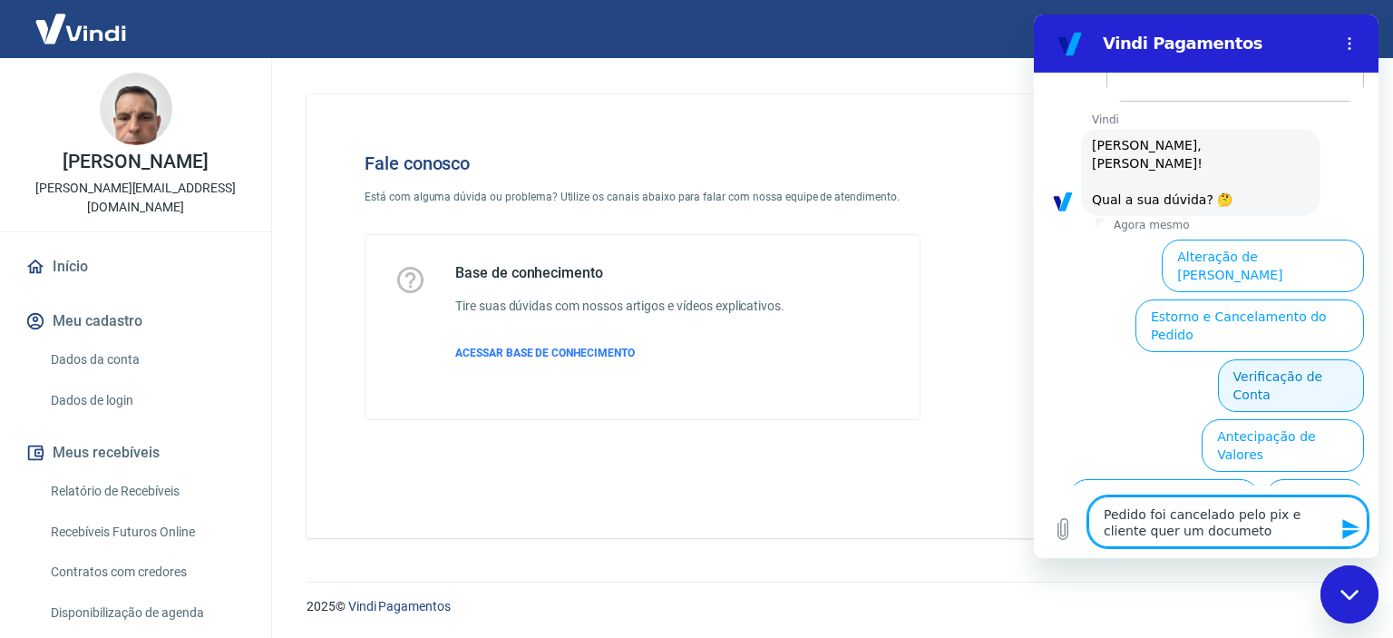
type textarea "x"
type textarea "Pedido foi cancelado pelo pix e cliente quer um docume"
type textarea "x"
type textarea "Pedido foi cancelado pelo pix e cliente quer um docum"
type textarea "x"
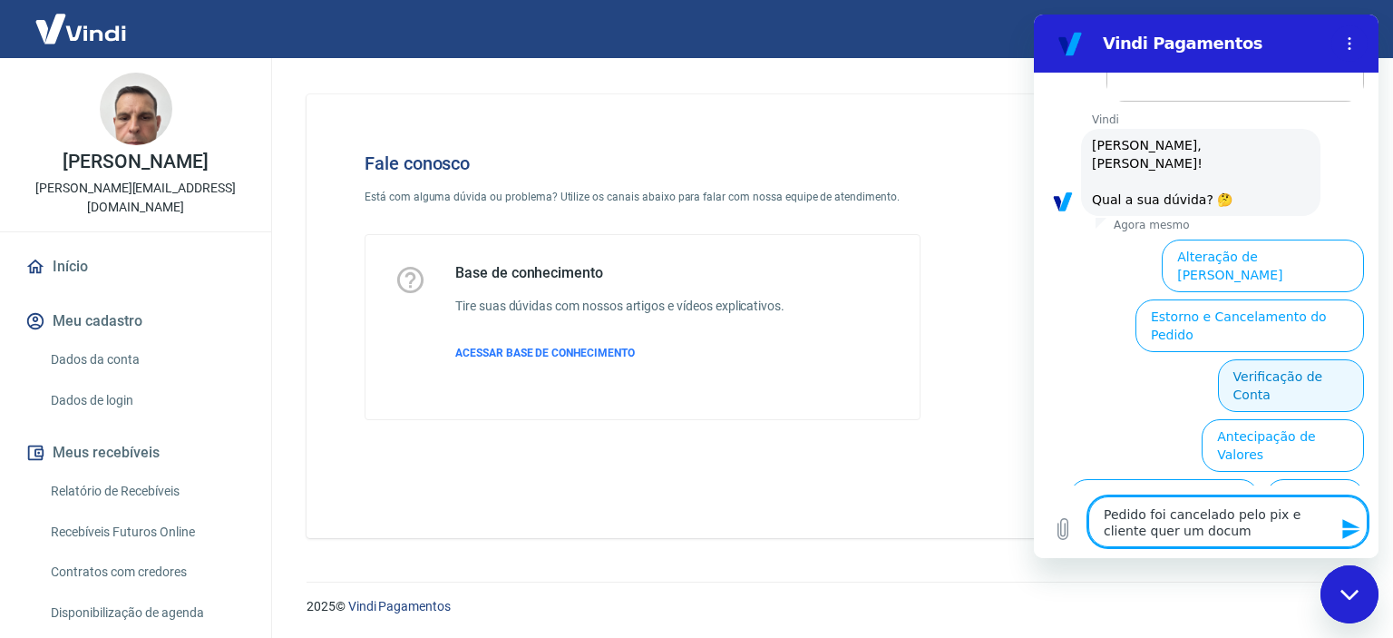
type textarea "Pedido foi cancelado pelo pix e cliente quer um docume"
type textarea "x"
type textarea "Pedido foi cancelado pelo pix e cliente quer um documen"
type textarea "x"
type textarea "Pedido foi cancelado pelo pix e cliente quer um document"
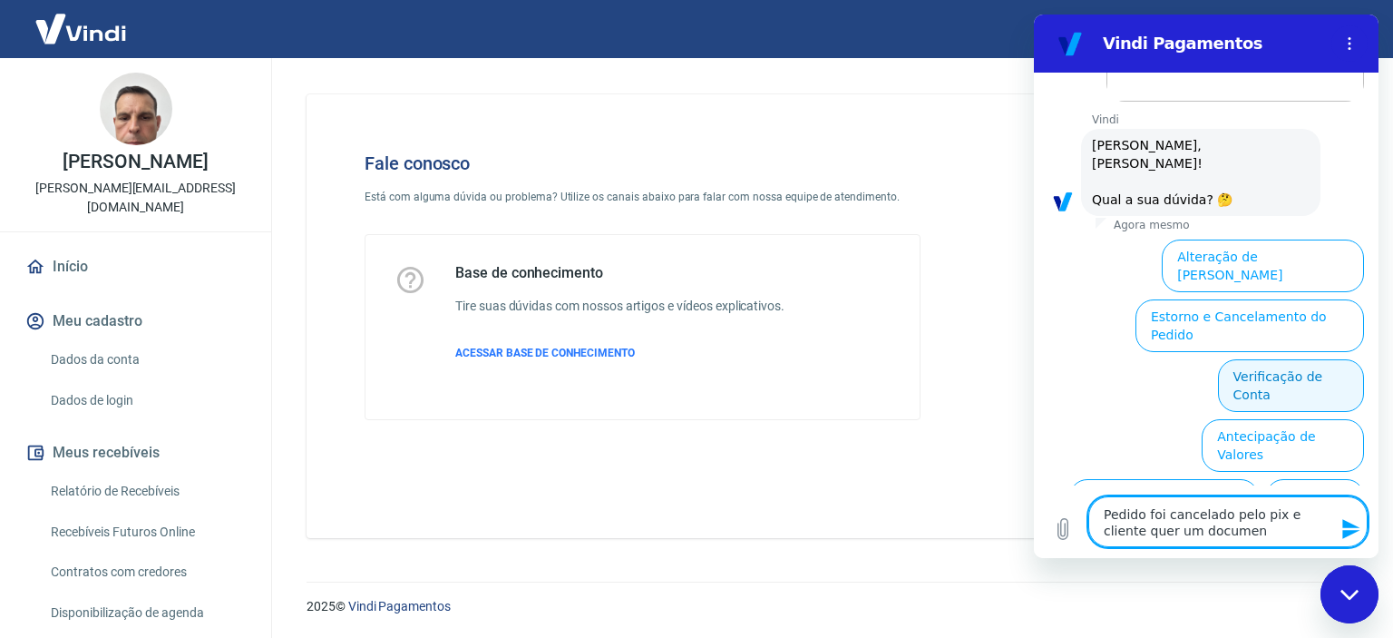
type textarea "x"
type textarea "Pedido foi cancelado pelo pix e cliente quer um documento"
type textarea "x"
type textarea "Pedido foi cancelado pelo pix e cliente quer um documento"
type textarea "x"
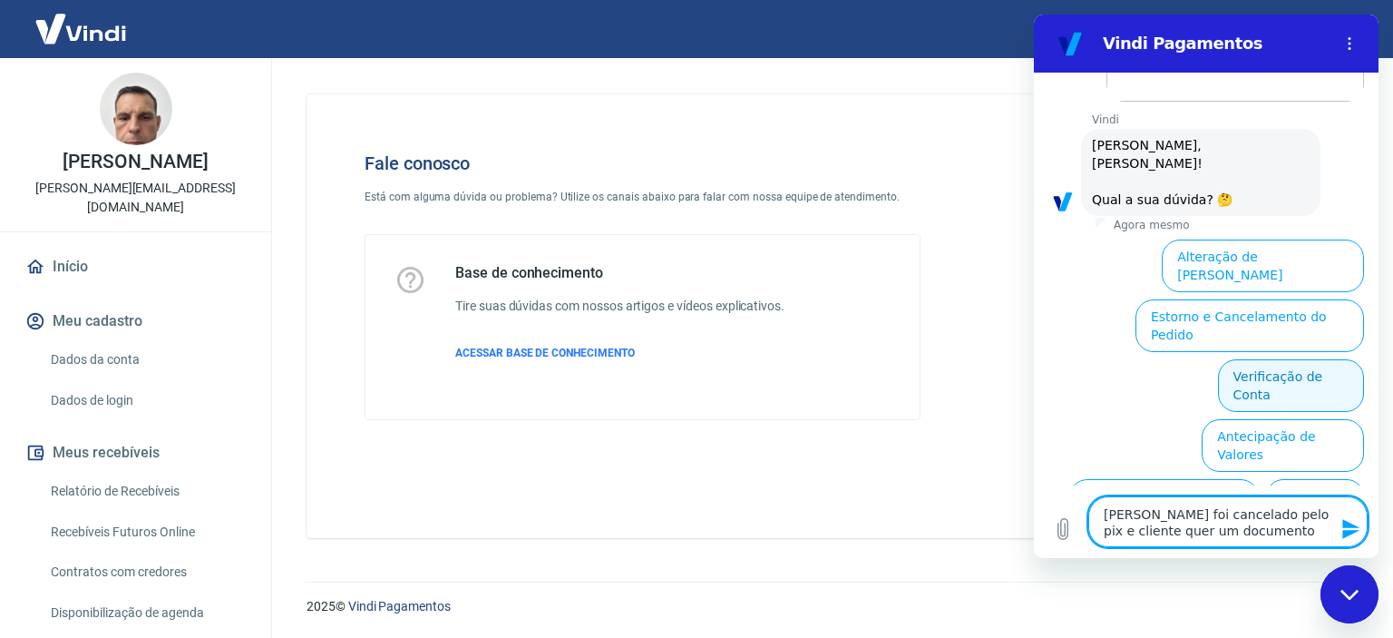
type textarea "Pedido foi cancelado pelo pix e cliente quer um documento p"
type textarea "x"
type textarea "Pedido foi cancelado pelo pix e cliente quer um documento pr"
type textarea "x"
type textarea "Pedido foi cancelado pelo pix e cliente quer um documento pro"
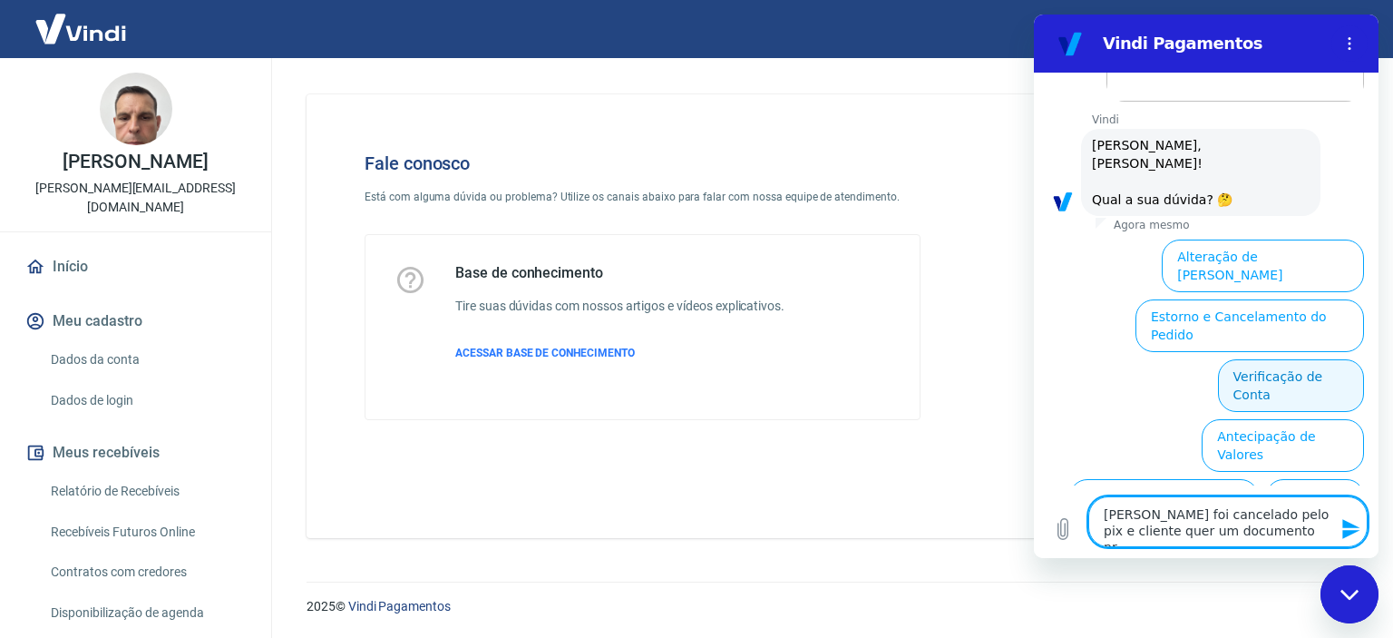
type textarea "x"
type textarea "Pedido foi cancelado pelo pix e cliente quer um documento prov"
type textarea "x"
type textarea "Pedido foi cancelado pelo pix e cliente quer um documento prova"
type textarea "x"
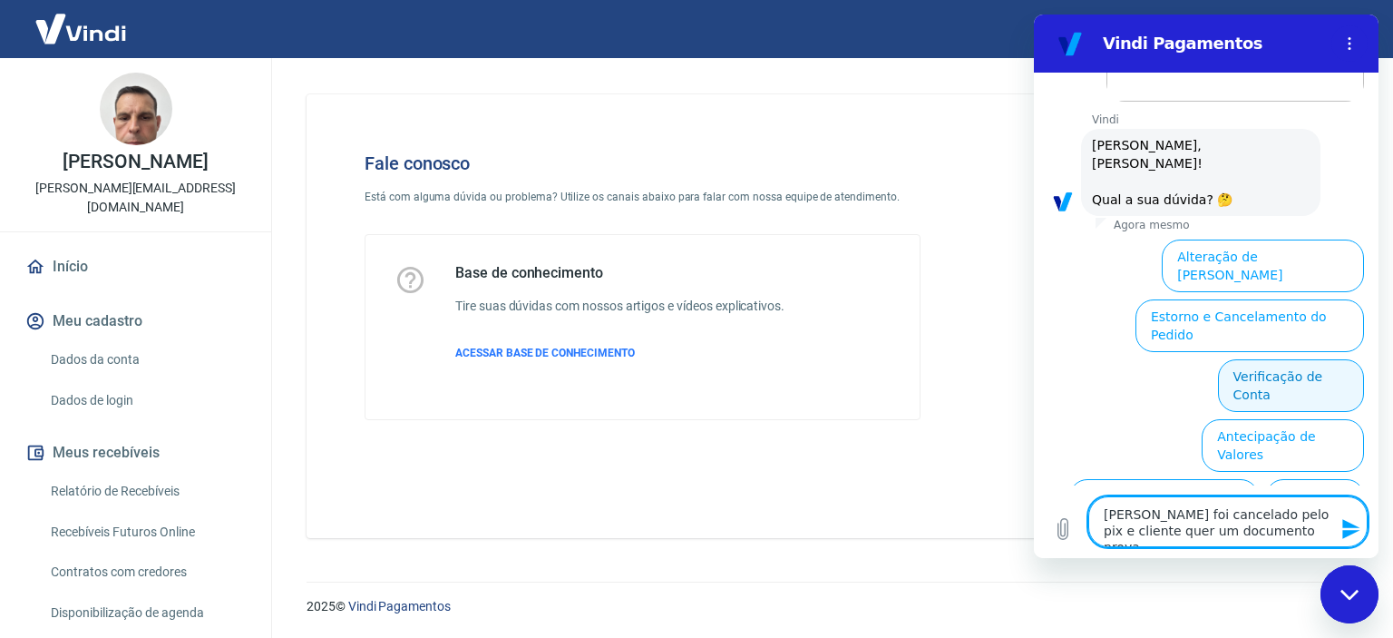
type textarea "Pedido foi cancelado pelo pix e cliente quer um documento provan"
type textarea "x"
type textarea "Pedido foi cancelado pelo pix e cliente quer um documento prova"
type textarea "x"
type textarea "Pedido foi cancelado pelo pix e cliente quer um documento provan"
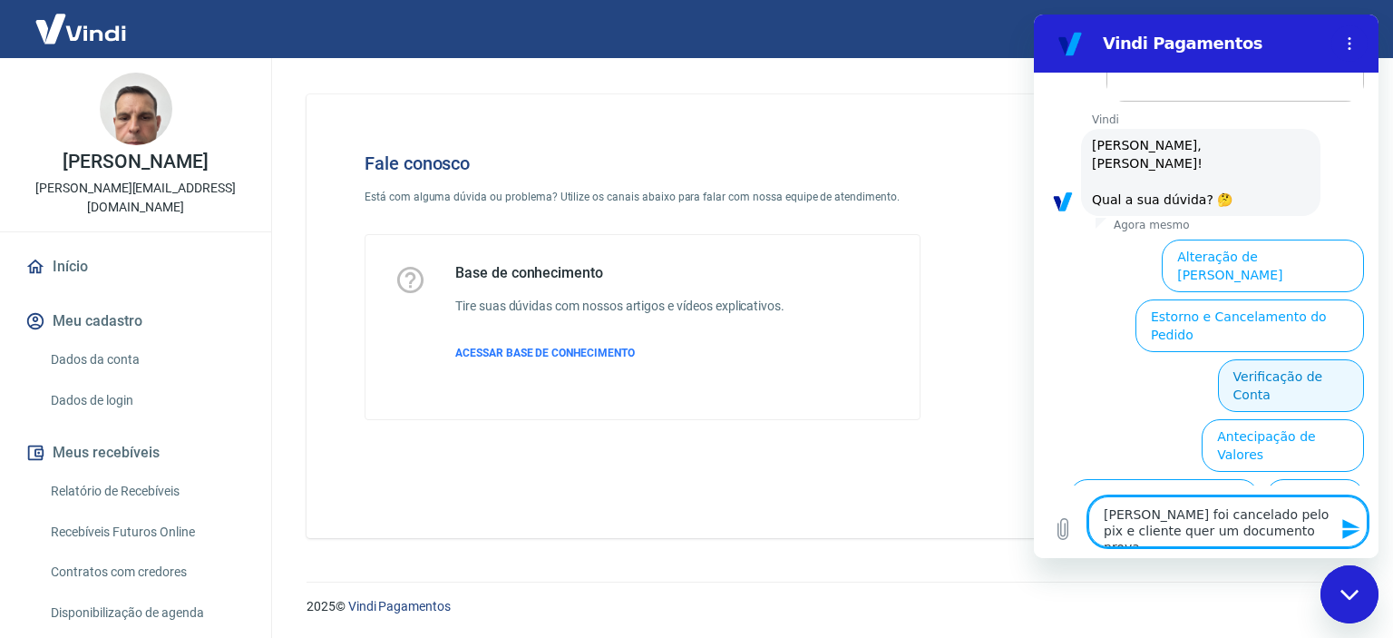
type textarea "x"
type textarea "Pedido foi cancelado pelo pix e cliente quer um documento provand"
type textarea "x"
type textarea "Pedido foi cancelado pelo pix e cliente quer um documento provando"
type textarea "x"
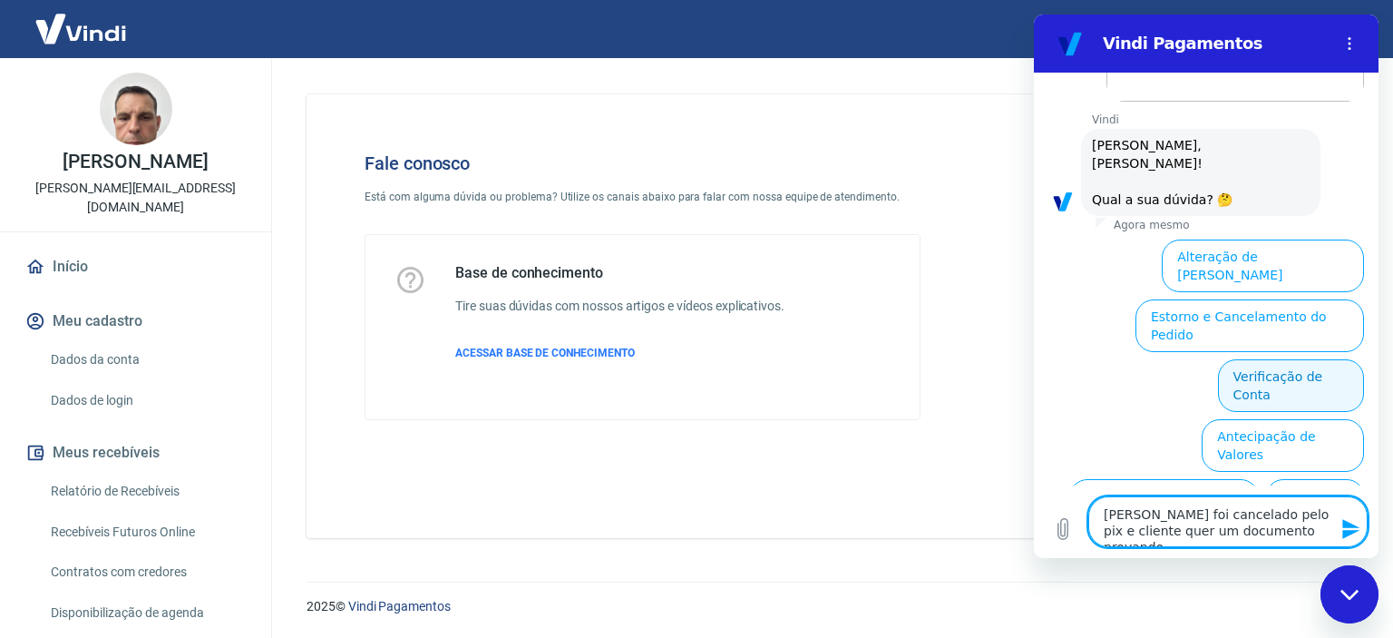
type textarea "Pedido foi cancelado pelo pix e cliente quer um documento provando"
type textarea "x"
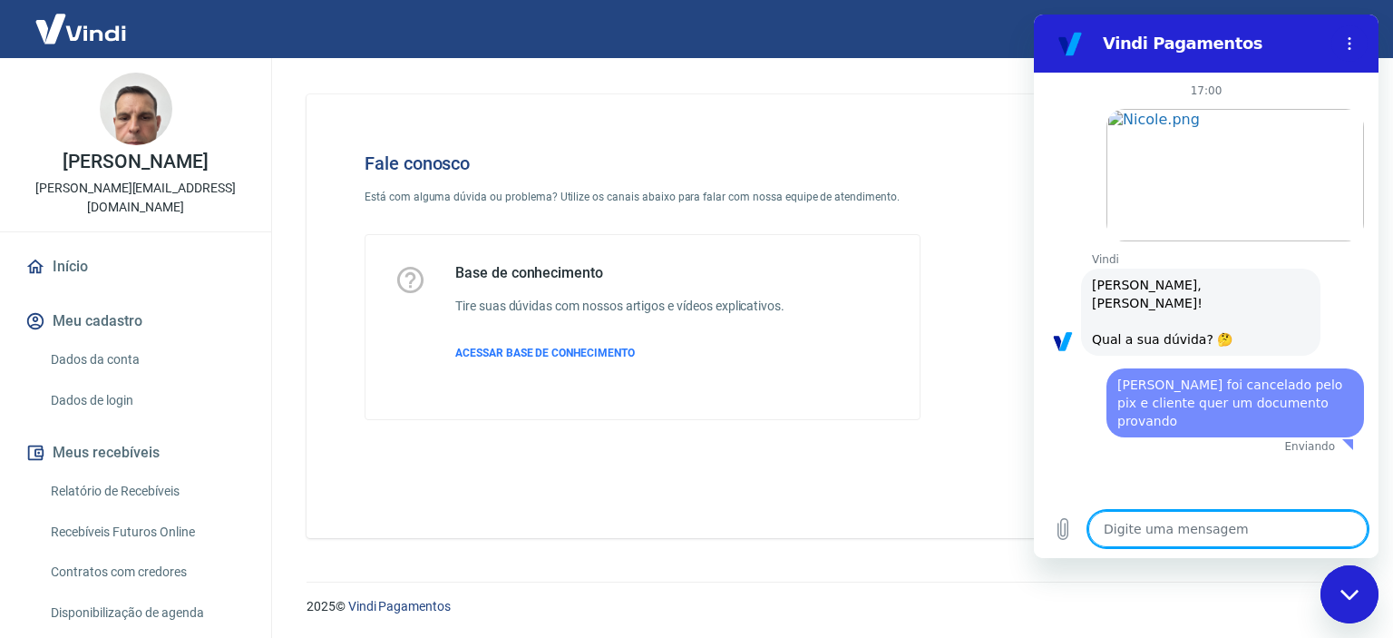
scroll to position [0, 0]
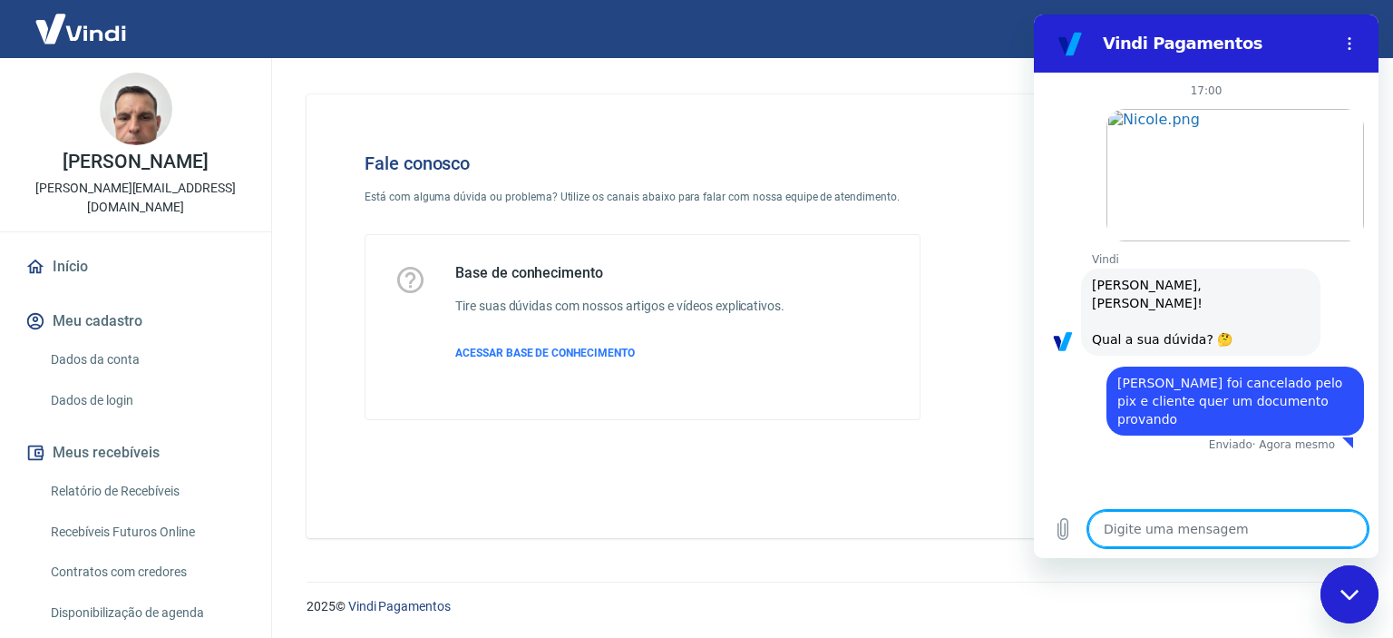
type textarea "x"
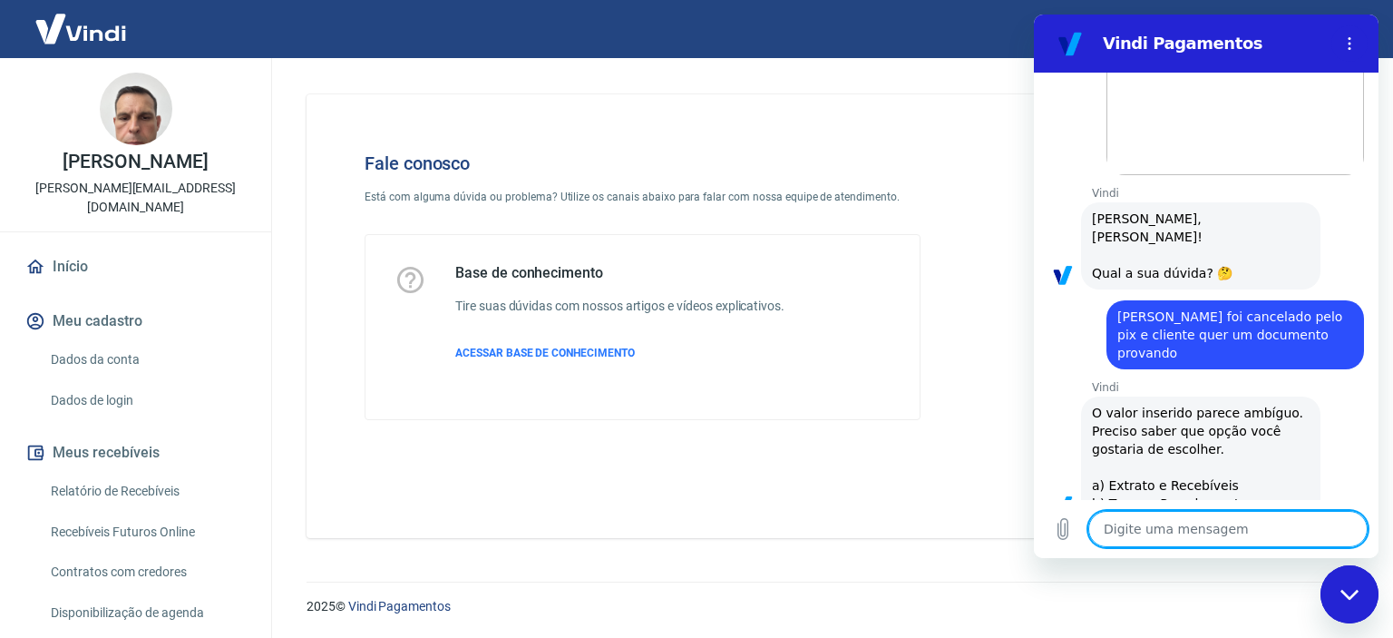
scroll to position [70, 0]
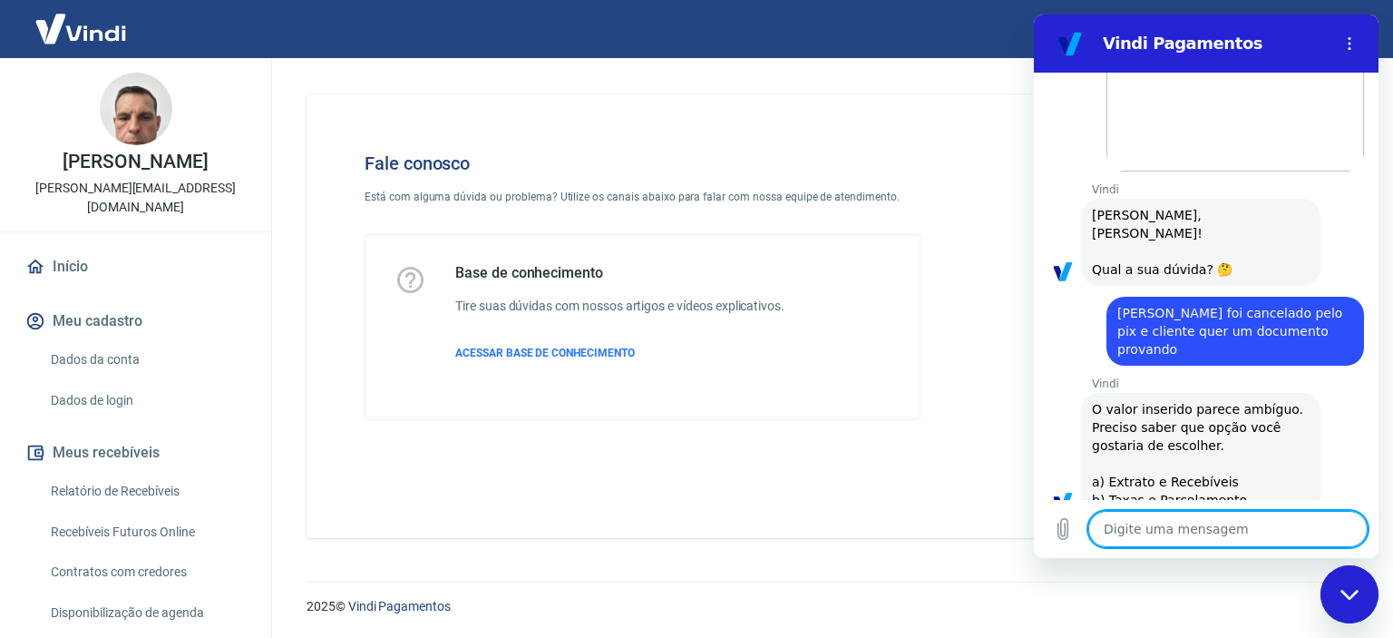
click at [1203, 508] on div "Digite uma mensagem x" at bounding box center [1206, 529] width 345 height 58
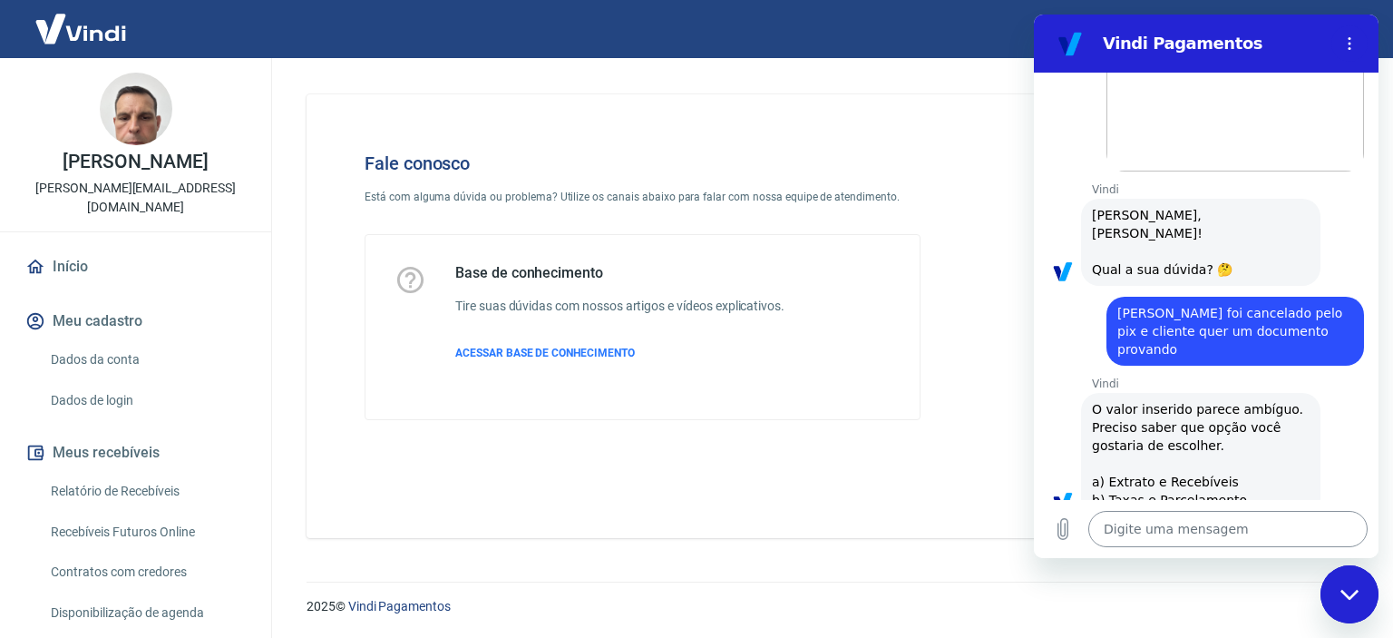
click at [1192, 528] on textarea at bounding box center [1227, 529] width 279 height 36
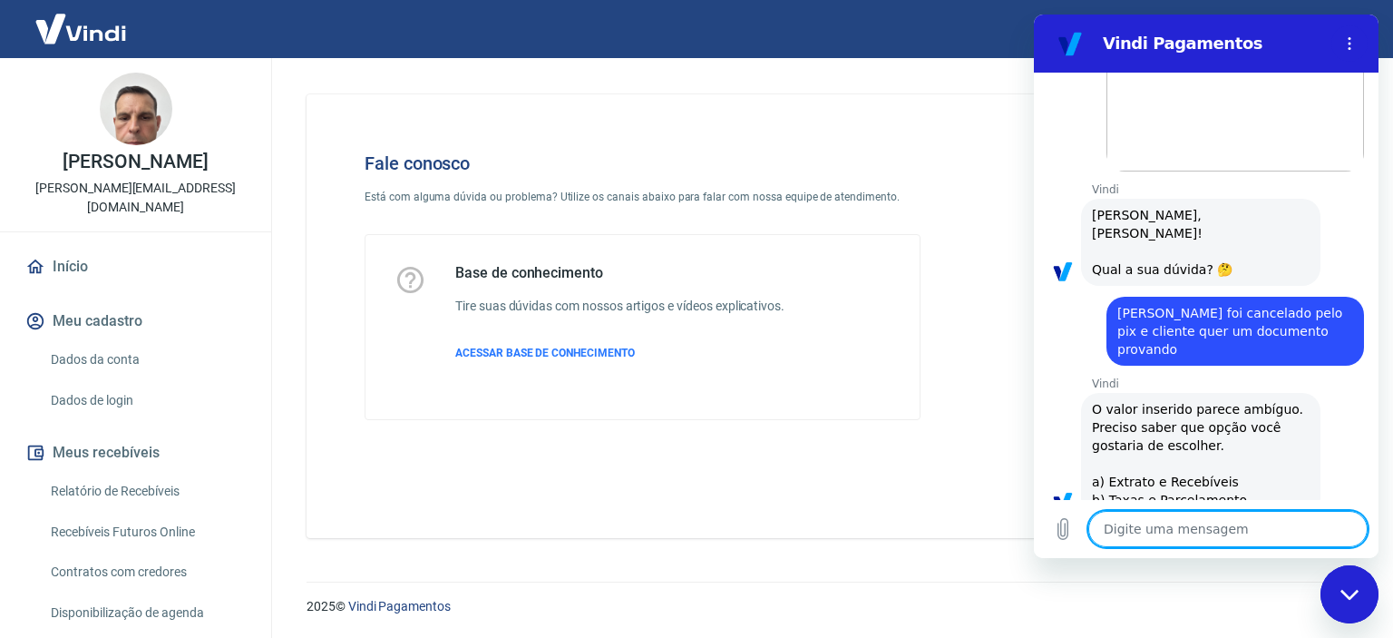
click at [1192, 528] on textarea at bounding box center [1227, 529] width 279 height 36
type textarea "a"
type textarea "x"
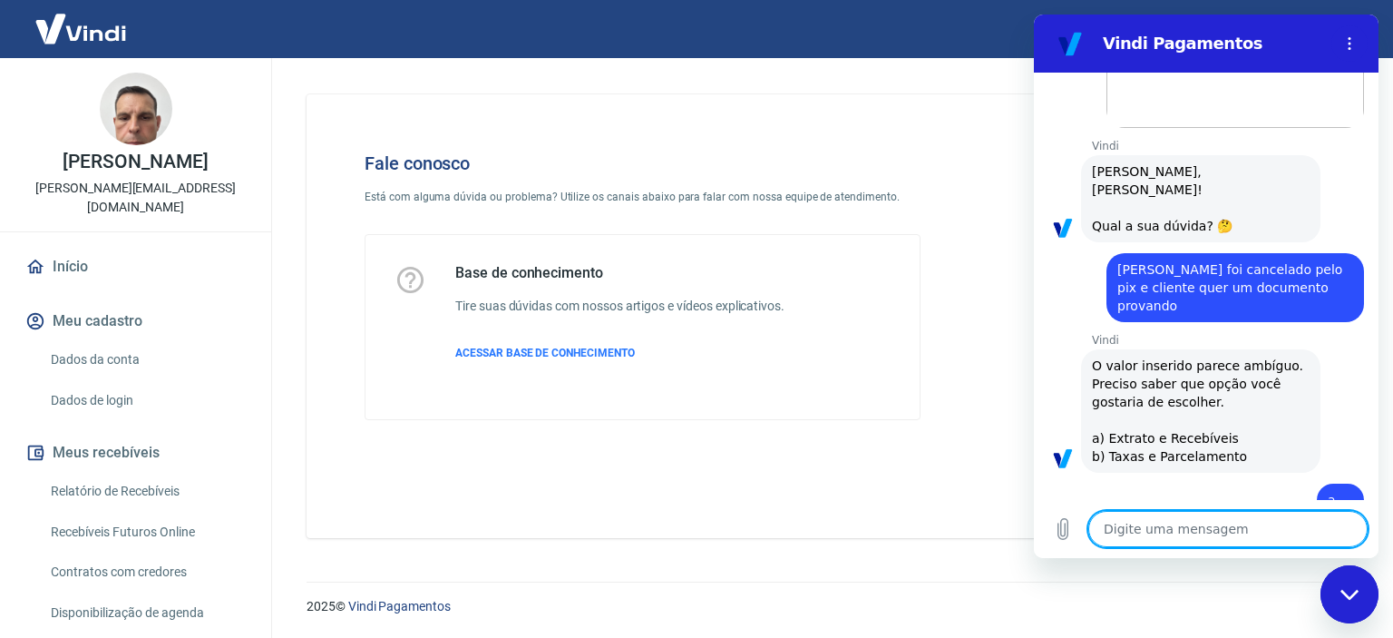
type textarea "x"
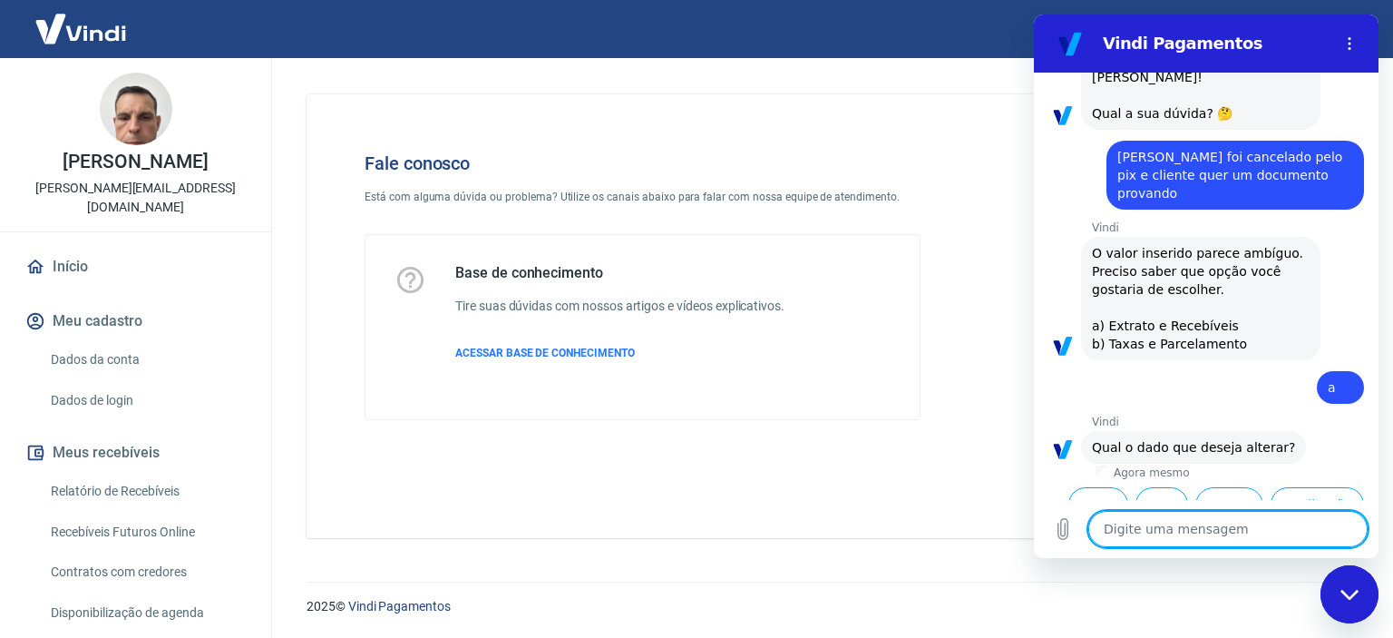
scroll to position [339, 0]
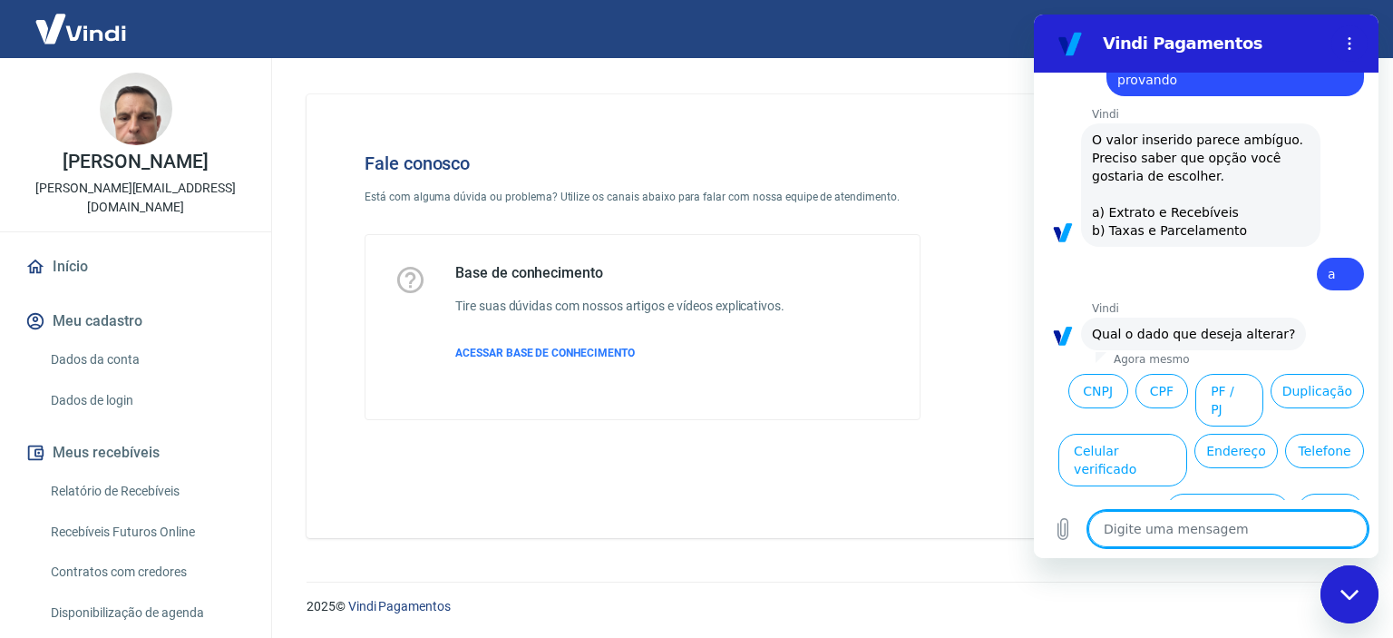
click at [1276, 544] on textarea at bounding box center [1227, 529] width 279 height 36
type textarea "P"
type textarea "x"
type textarea "Pr"
type textarea "x"
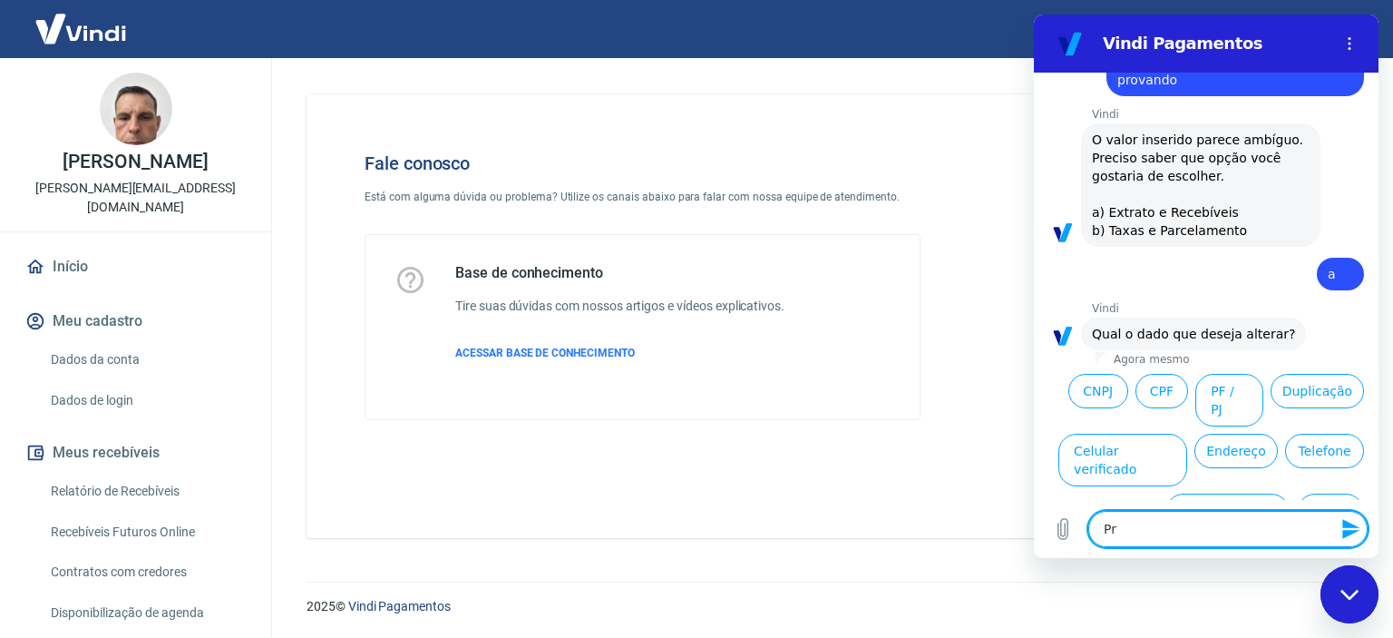
type textarea "Pre"
type textarea "x"
type textarea "Prec"
type textarea "x"
type textarea "Preci"
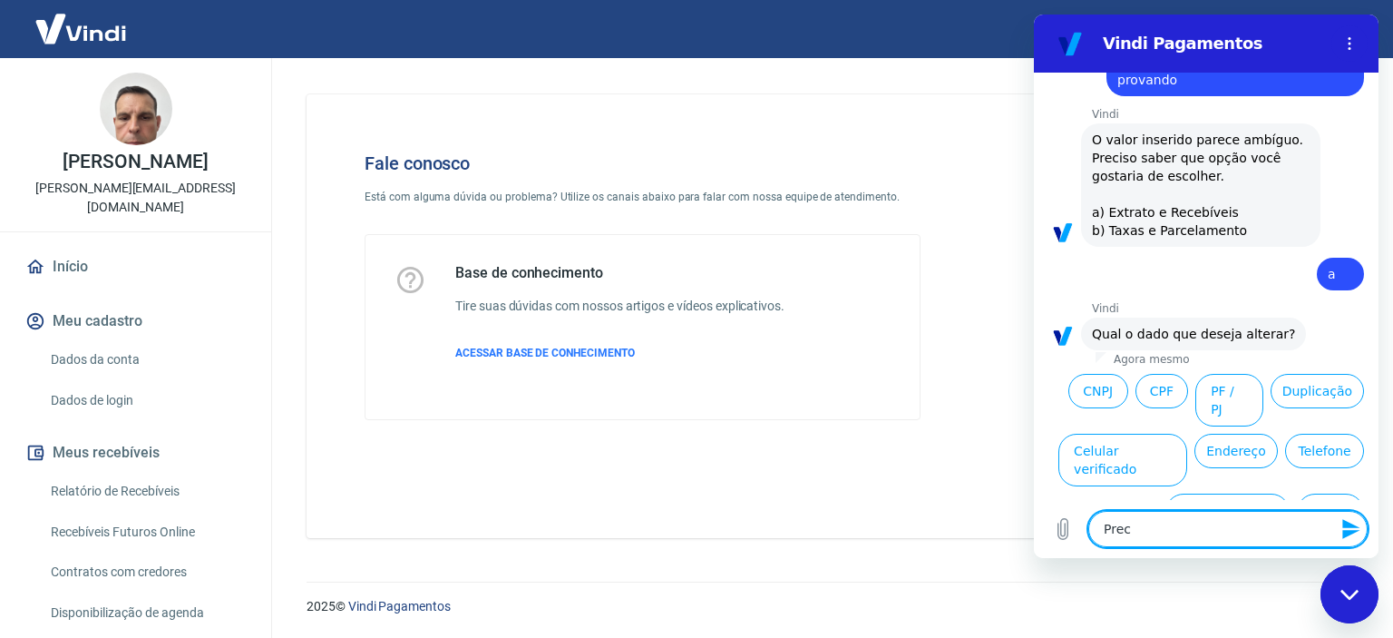
type textarea "x"
type textarea "Precis"
type textarea "x"
type textarea "Preciso"
type textarea "x"
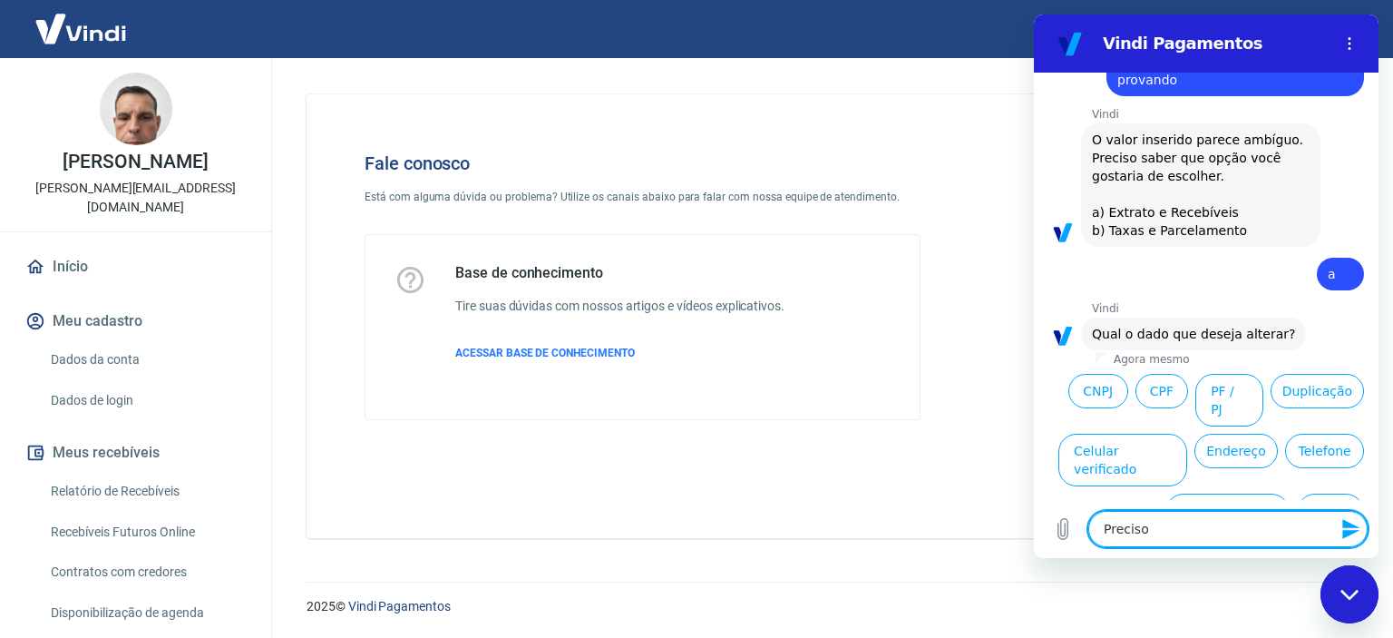
type textarea "Preciso"
type textarea "x"
type textarea "Preciso d"
type textarea "x"
type textarea "Preciso de"
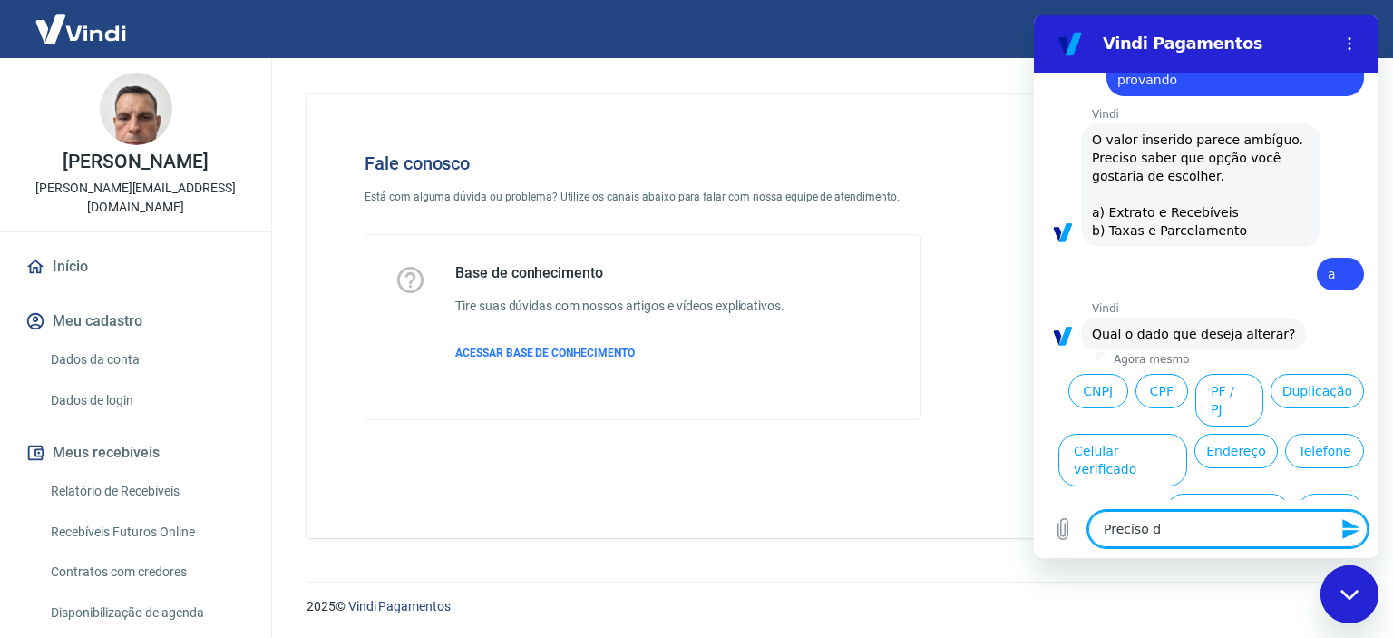
type textarea "x"
type textarea "Preciso de"
type textarea "x"
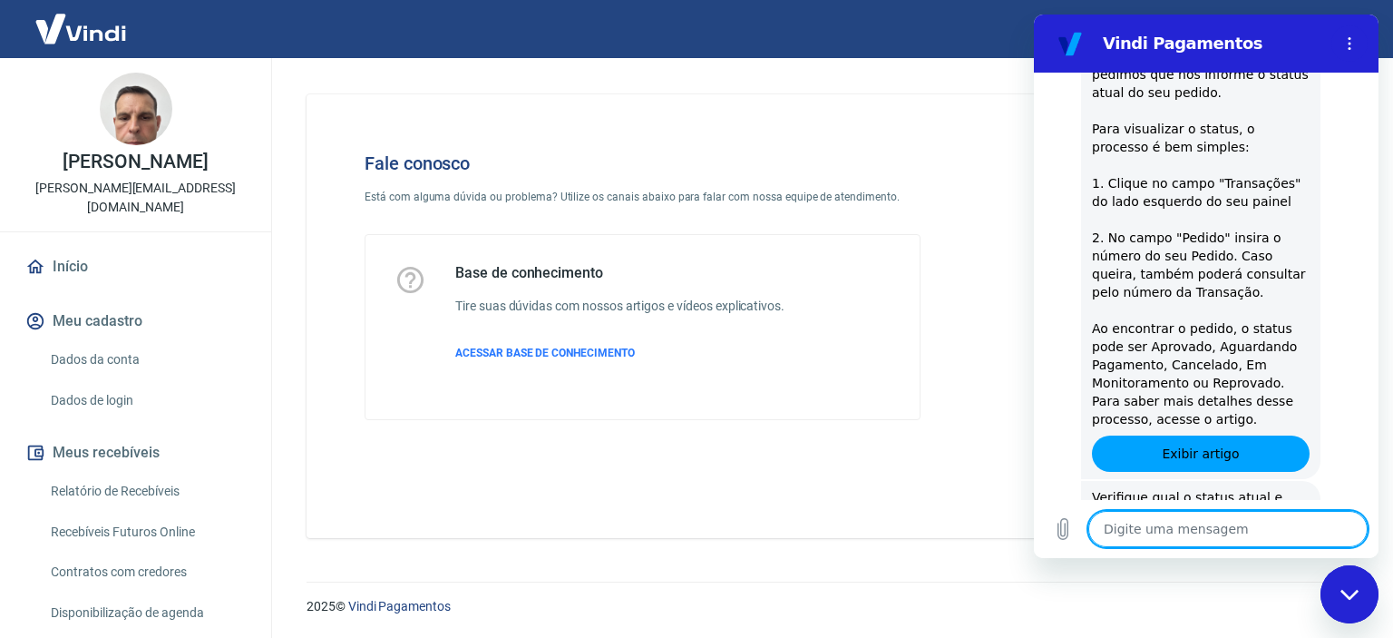
scroll to position [769, 0]
